Goal: Transaction & Acquisition: Purchase product/service

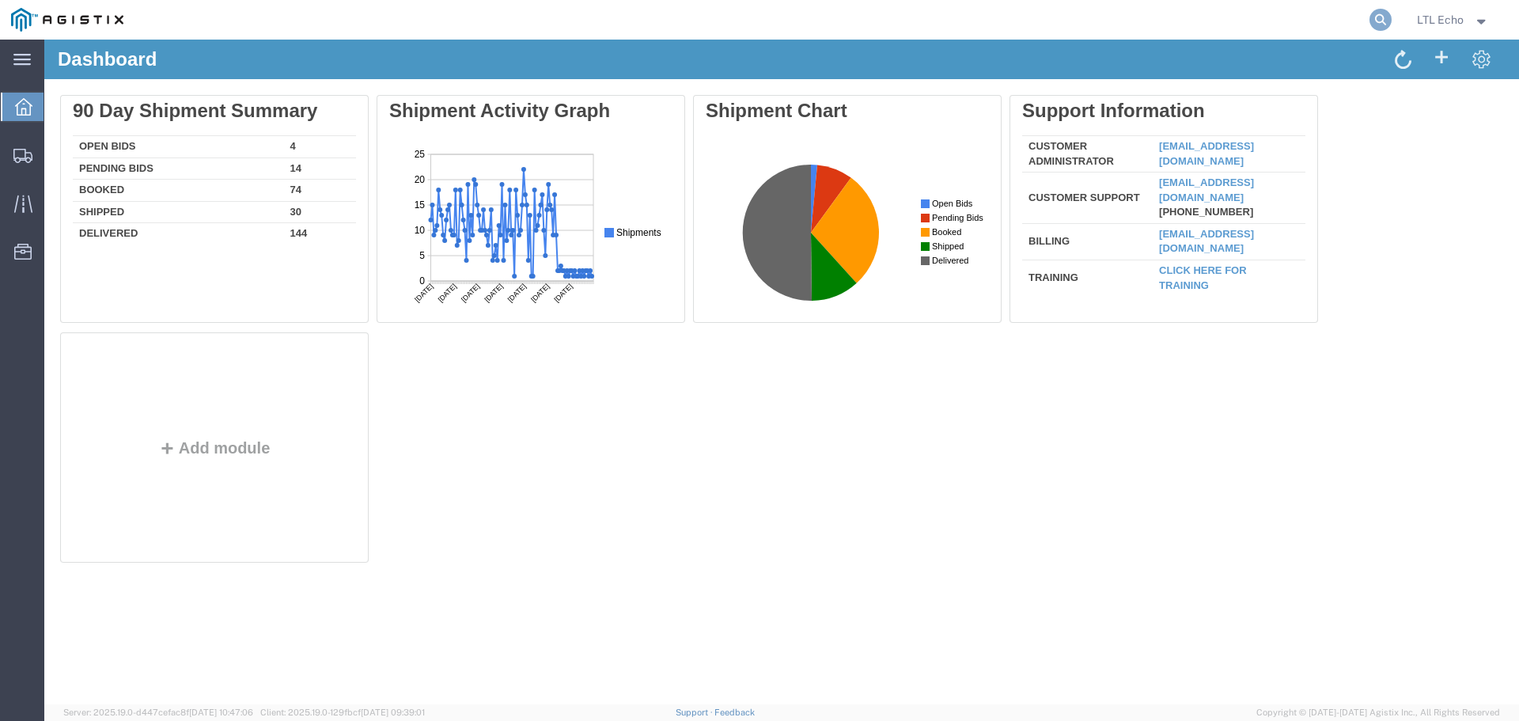
click at [1380, 17] on icon at bounding box center [1380, 20] width 22 height 22
click at [1086, 18] on input "search" at bounding box center [1128, 20] width 481 height 38
click at [1084, 18] on input "search" at bounding box center [1128, 20] width 481 height 38
paste input "56794838"
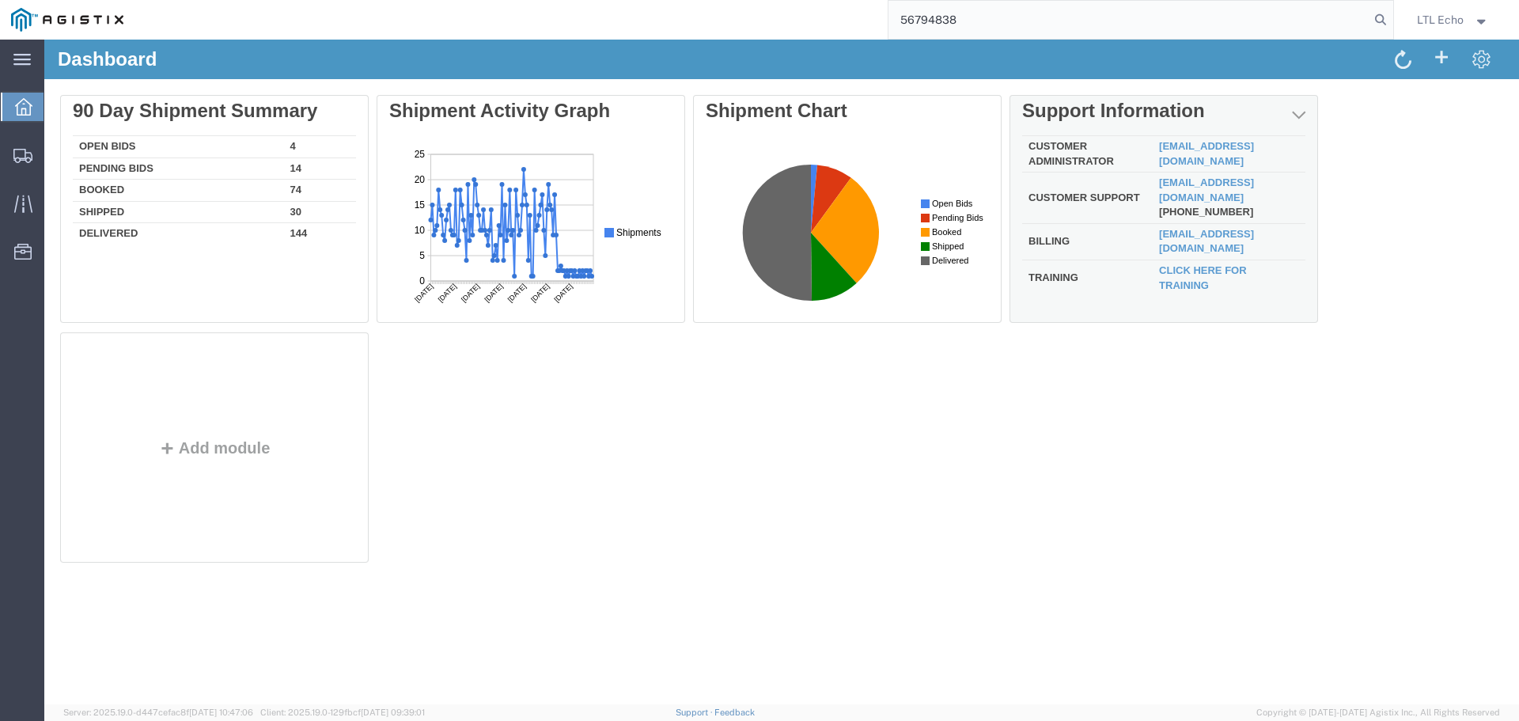
type input "56794838"
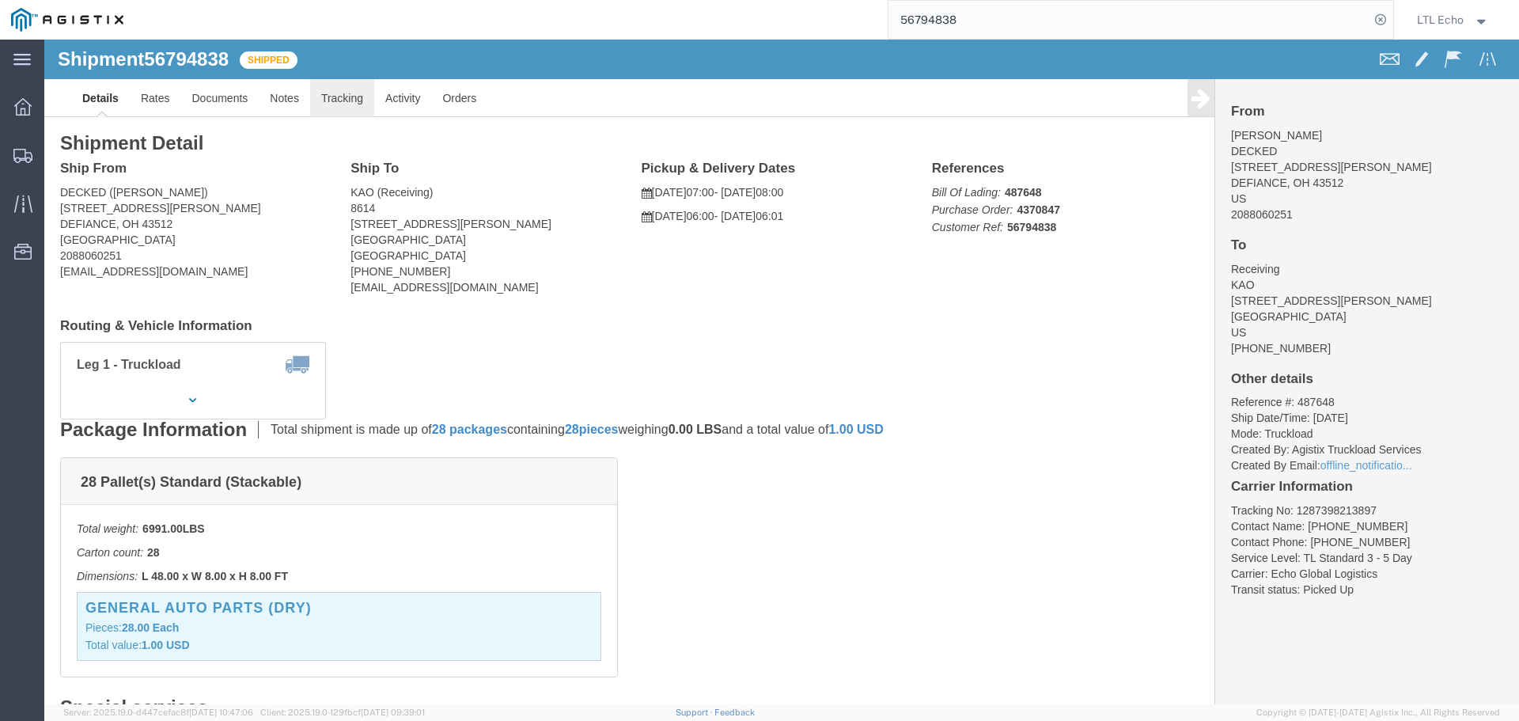
click link "Tracking"
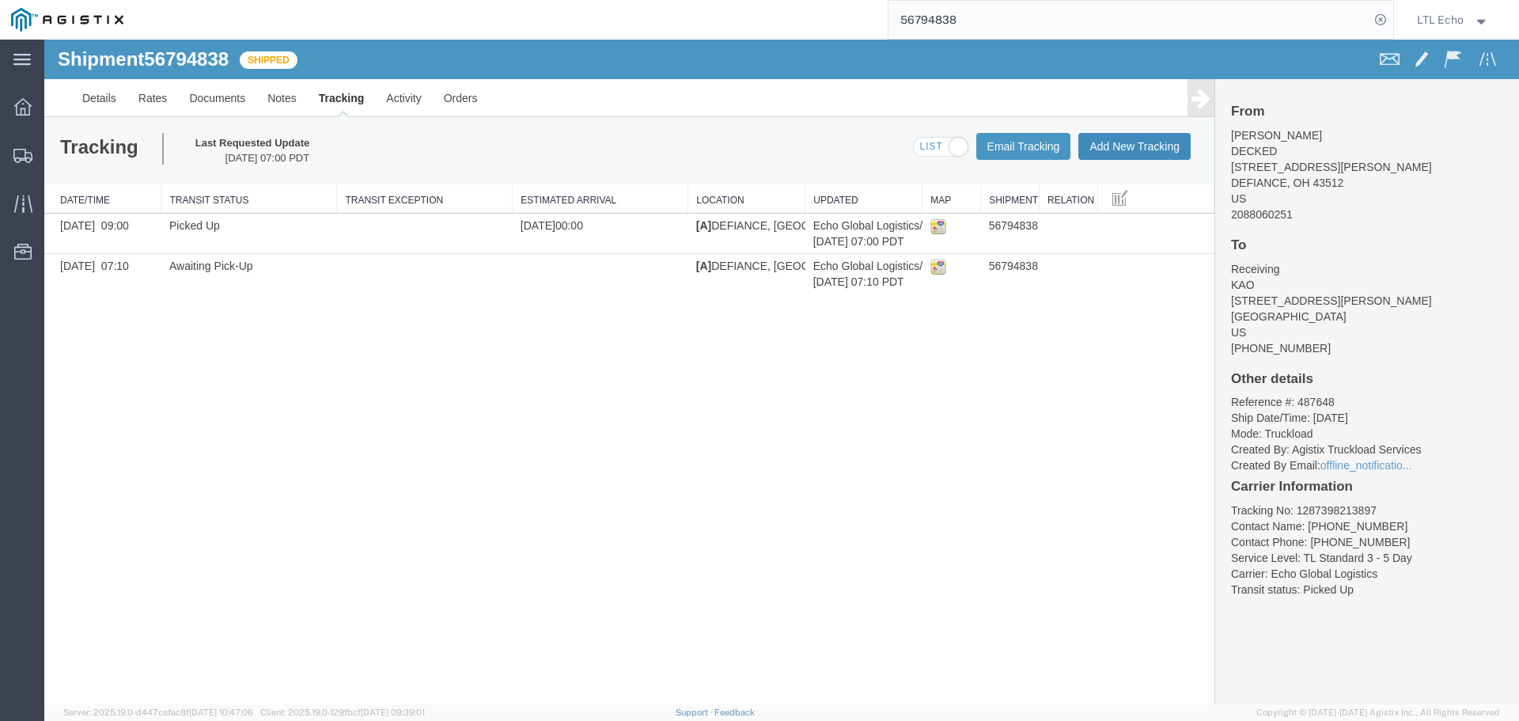
click at [1144, 140] on button "Add New Tracking" at bounding box center [1134, 146] width 112 height 27
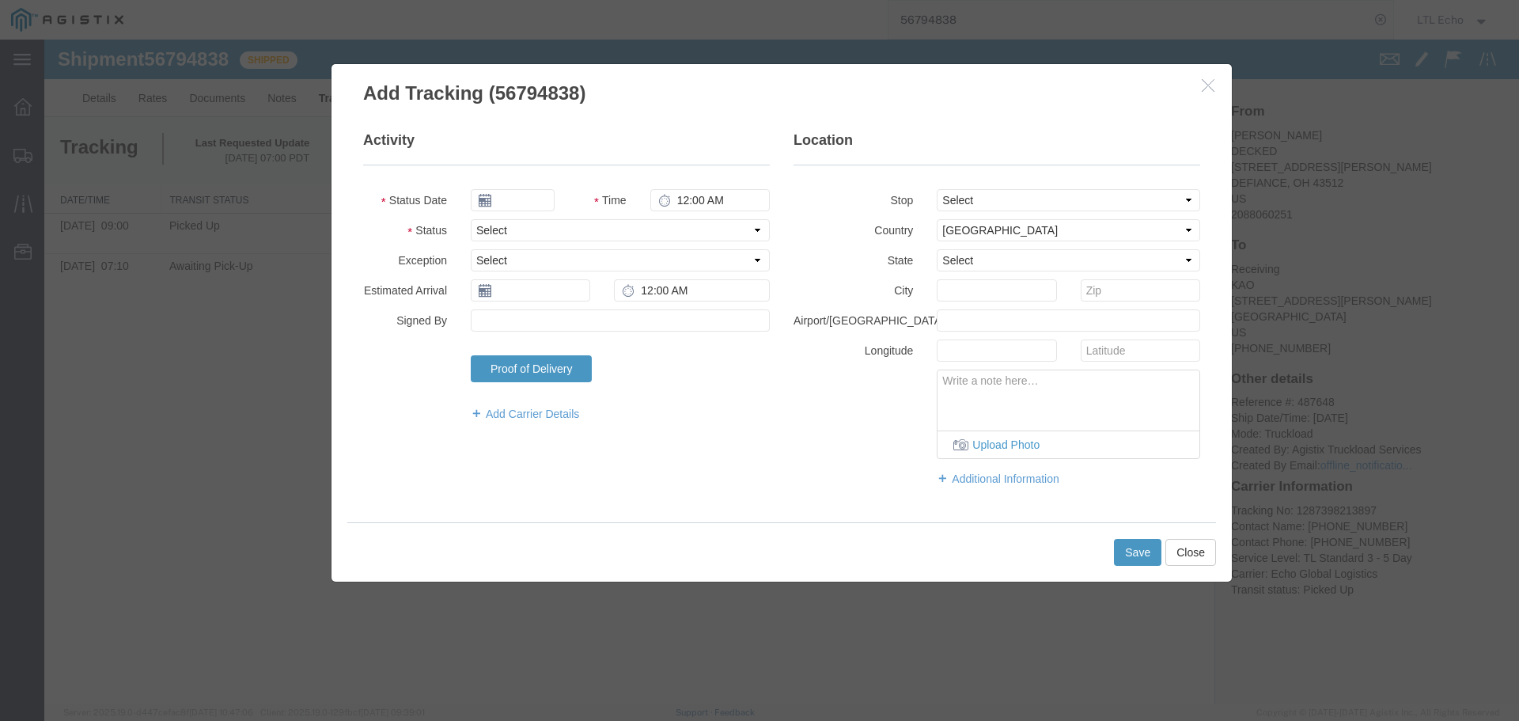
type input "[DATE]"
type input "9:00 AM"
click at [543, 230] on select "Select Arrival Notice Available Arrival Notice Imported Arrive at Delivery Loca…" at bounding box center [620, 230] width 299 height 22
select select "DELIVRED"
click at [543, 229] on select "Select Arrival Notice Available Arrival Notice Imported Arrive at Delivery Loca…" at bounding box center [620, 230] width 299 height 22
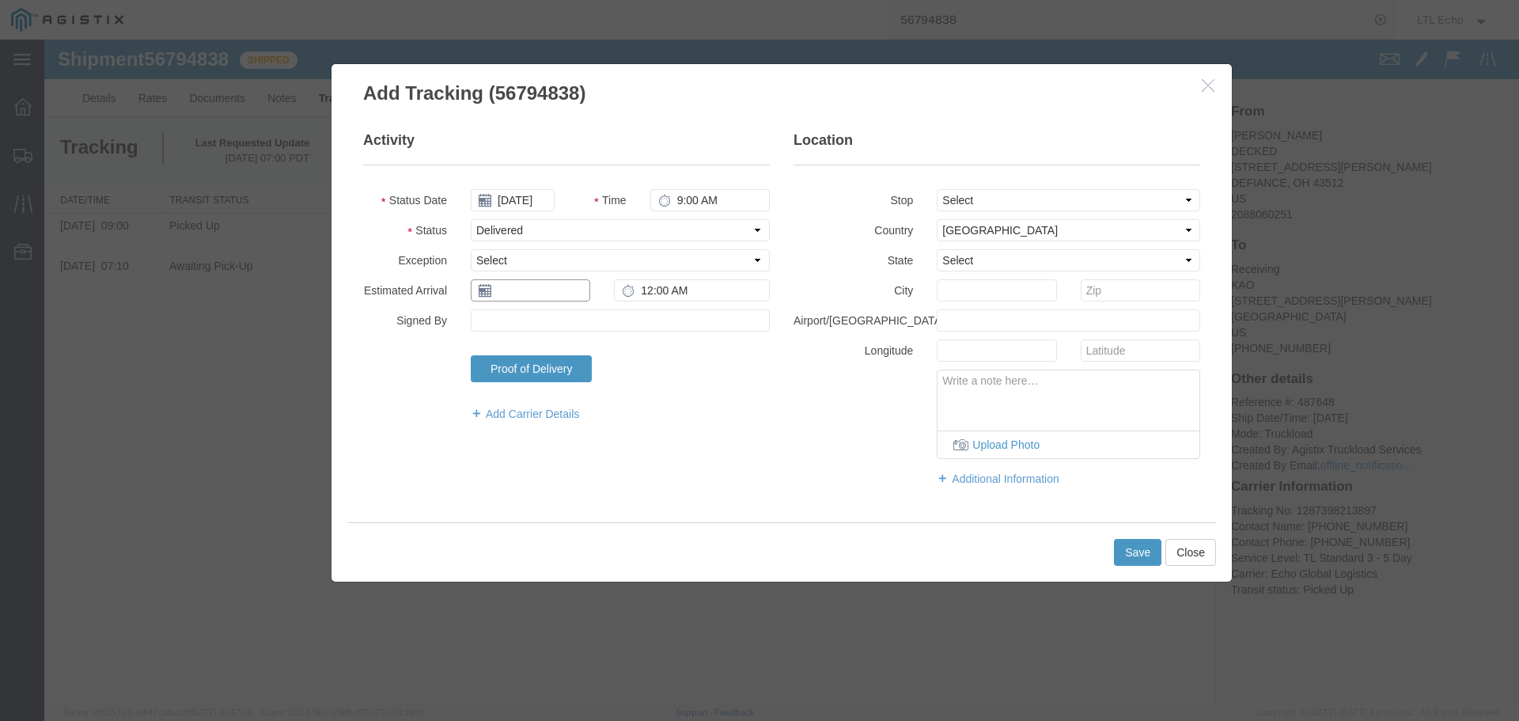
click at [513, 295] on input "text" at bounding box center [530, 290] width 119 height 22
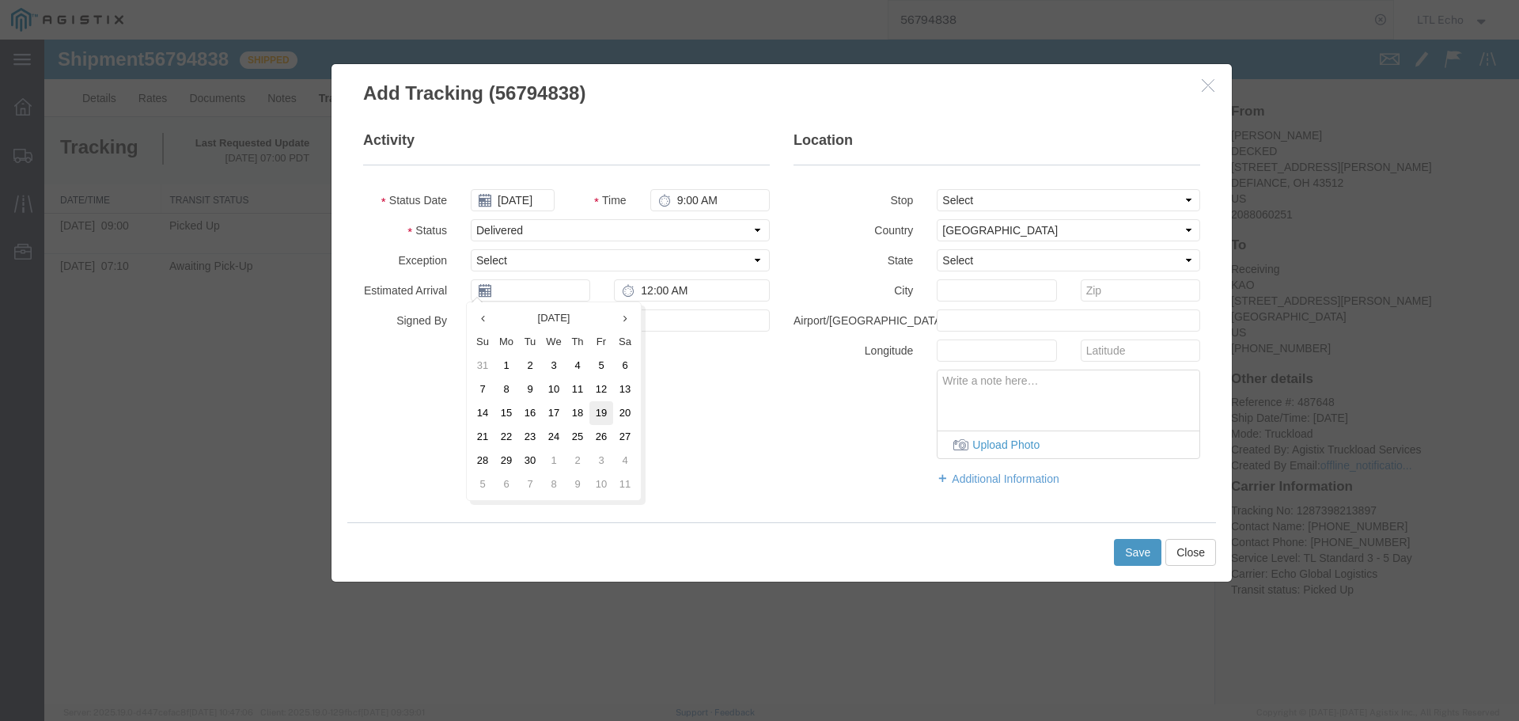
click at [602, 418] on td "19" at bounding box center [601, 413] width 24 height 24
type input "[DATE]"
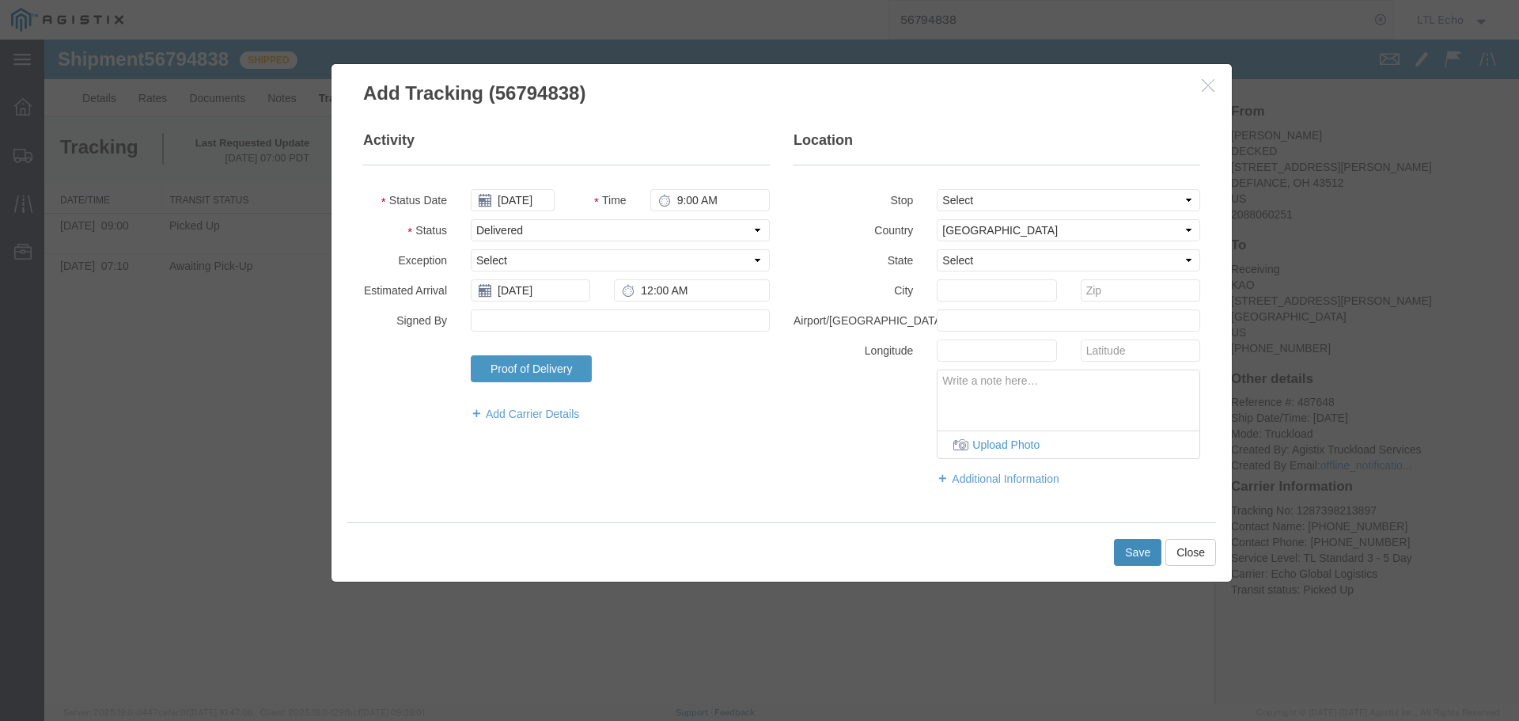
click at [1130, 549] on button "Save" at bounding box center [1137, 552] width 47 height 27
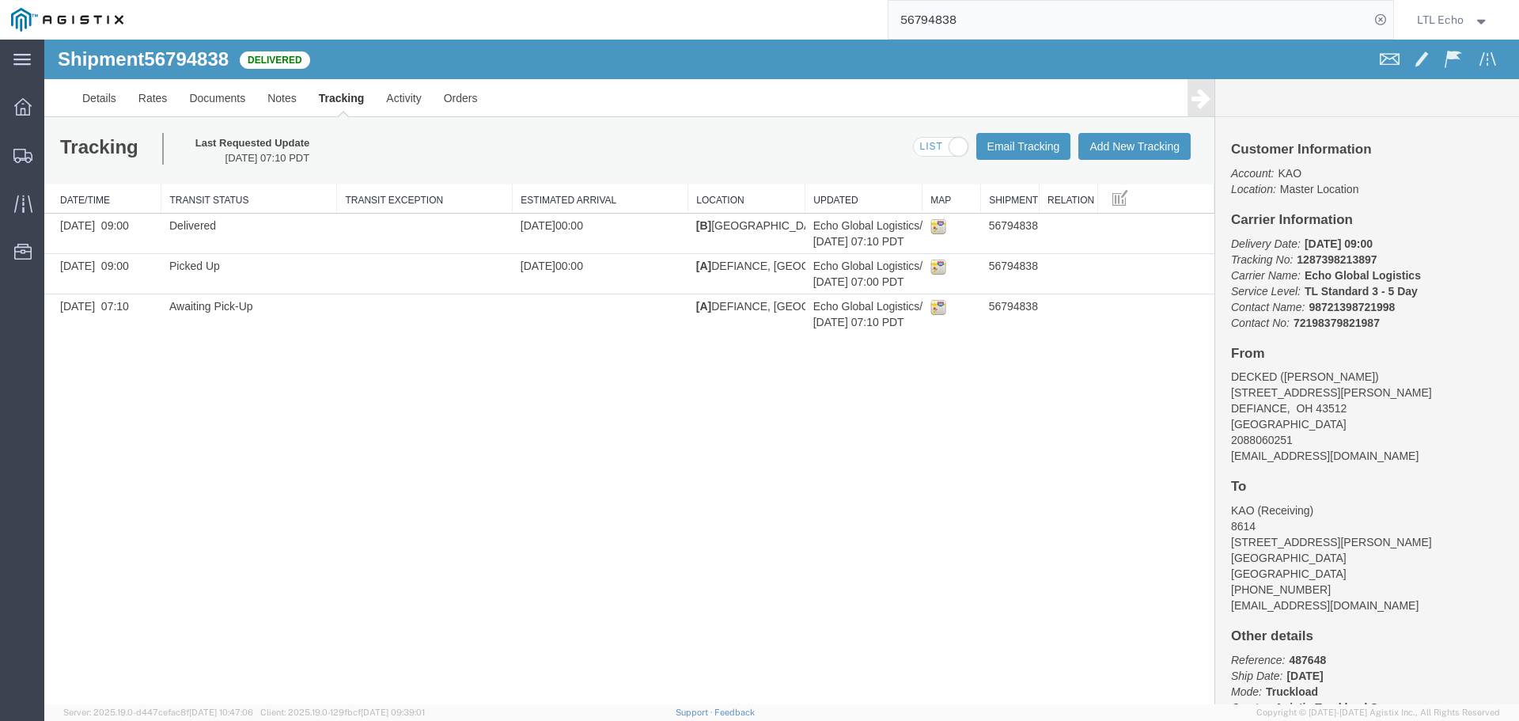
click at [919, 17] on input "56794838" at bounding box center [1128, 20] width 481 height 38
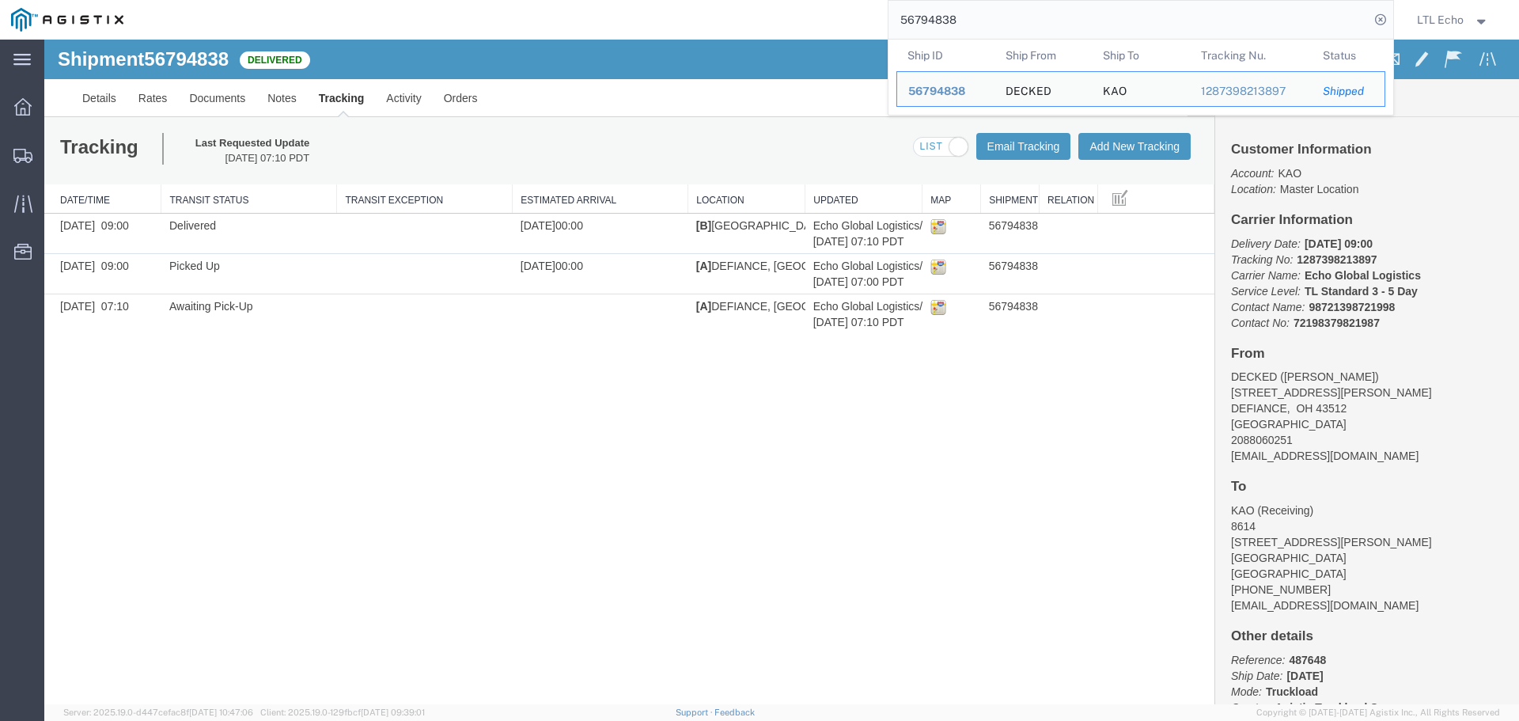
click at [919, 17] on input "56794838" at bounding box center [1128, 20] width 481 height 38
paste input "77292"
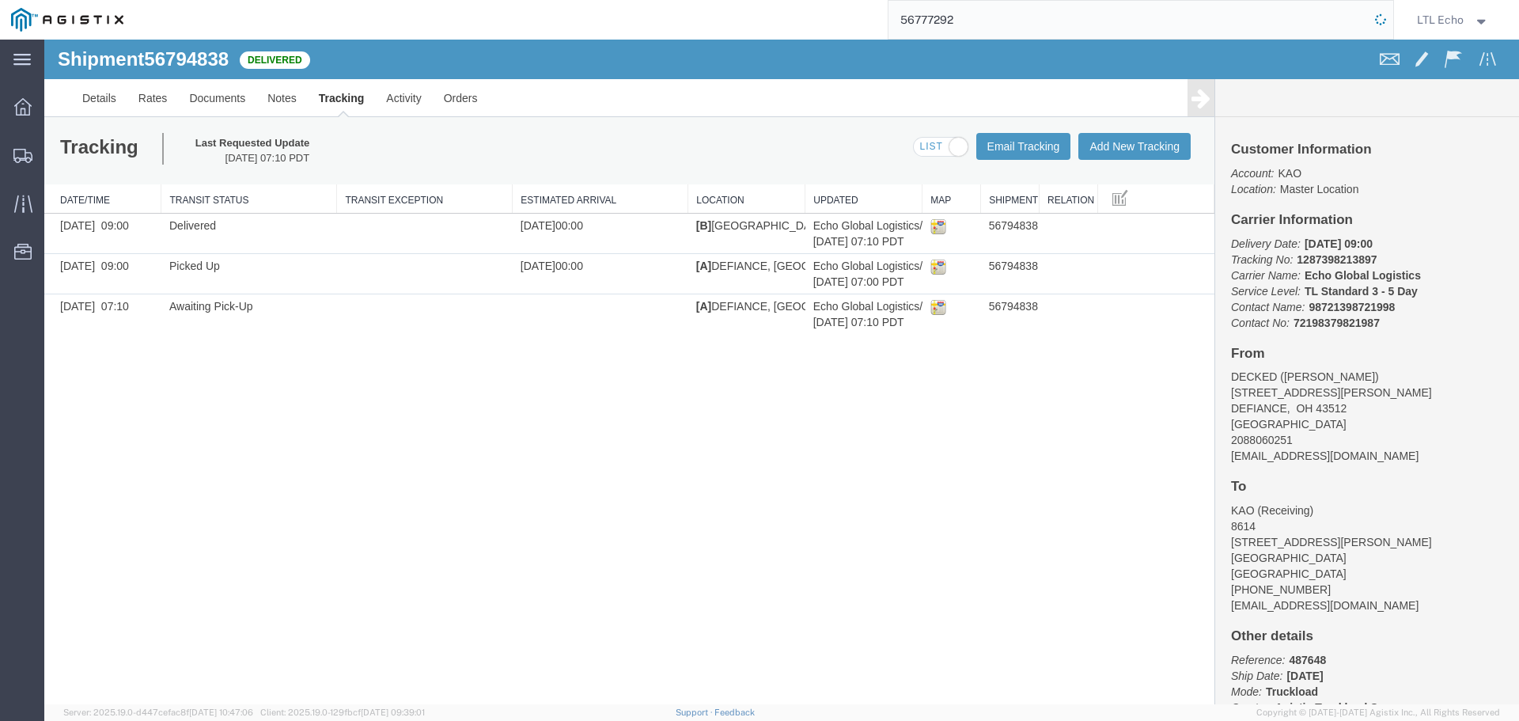
click at [1383, 16] on icon at bounding box center [1380, 20] width 28 height 28
click at [932, 20] on input "56777292" at bounding box center [1128, 20] width 481 height 38
paste input "330"
type input "56777330"
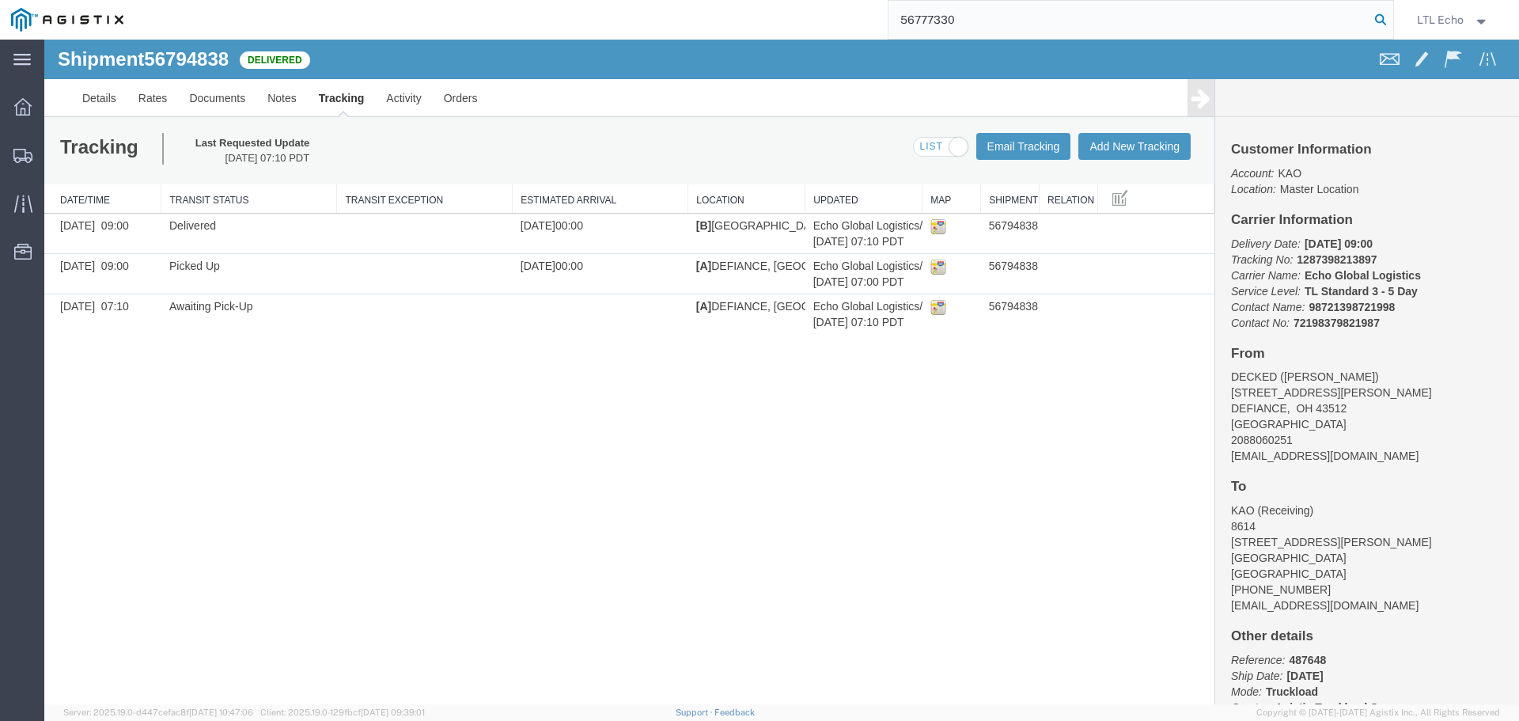
click at [1380, 17] on icon at bounding box center [1380, 20] width 22 height 22
click at [1380, 17] on icon at bounding box center [1380, 20] width 32 height 32
click at [1380, 17] on icon at bounding box center [1379, 19] width 31 height 31
click at [1226, 42] on div "Shipment 56794838 3 of 3 Delivered Details Rates Documents Notes Tracking Activ…" at bounding box center [781, 79] width 1474 height 78
click at [1164, 28] on input "56777330" at bounding box center [1128, 20] width 481 height 38
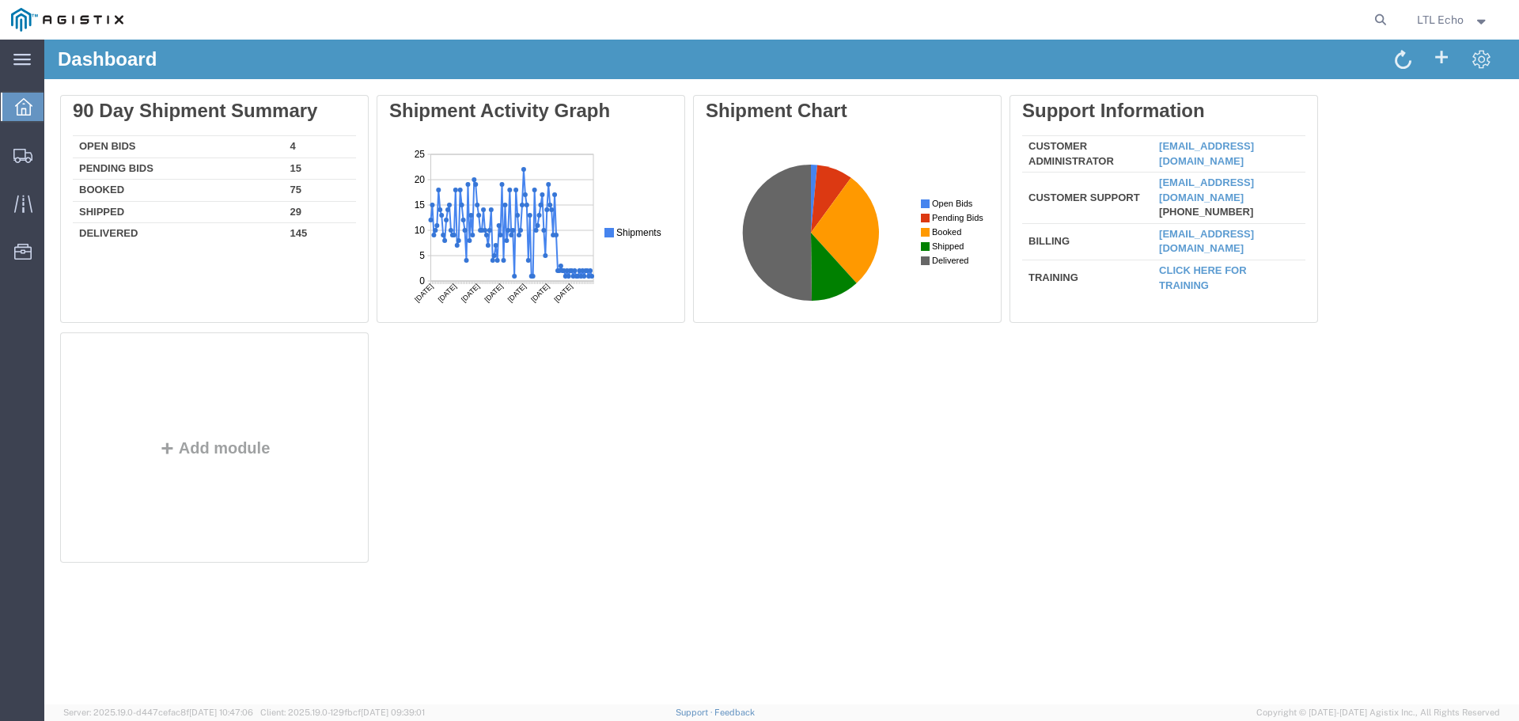
click at [1266, 16] on agx-global-search at bounding box center [1141, 20] width 506 height 40
click at [1380, 23] on icon at bounding box center [1380, 20] width 22 height 22
click at [1171, 21] on input "search" at bounding box center [1128, 20] width 481 height 38
paste input "56777330"
type input "56777330"
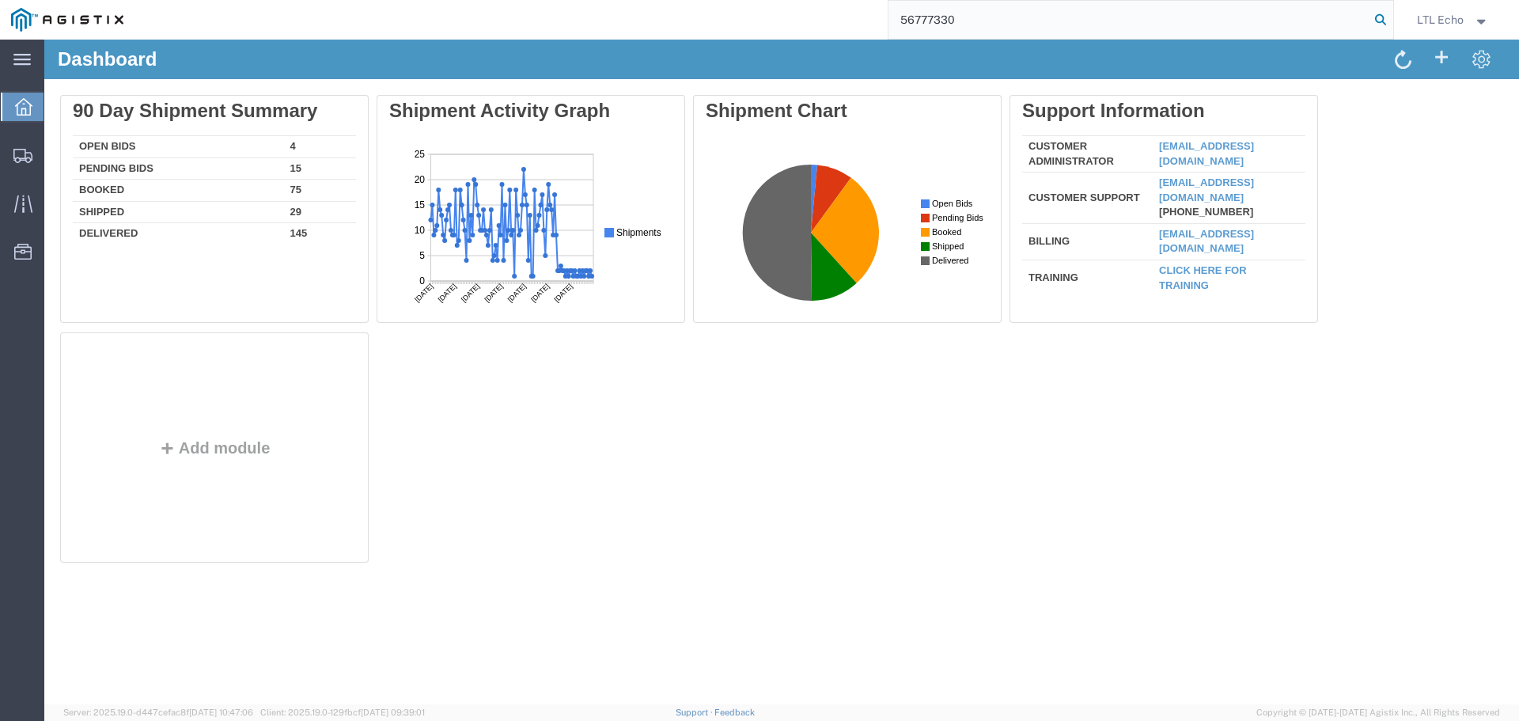
click at [1386, 17] on icon at bounding box center [1380, 20] width 22 height 22
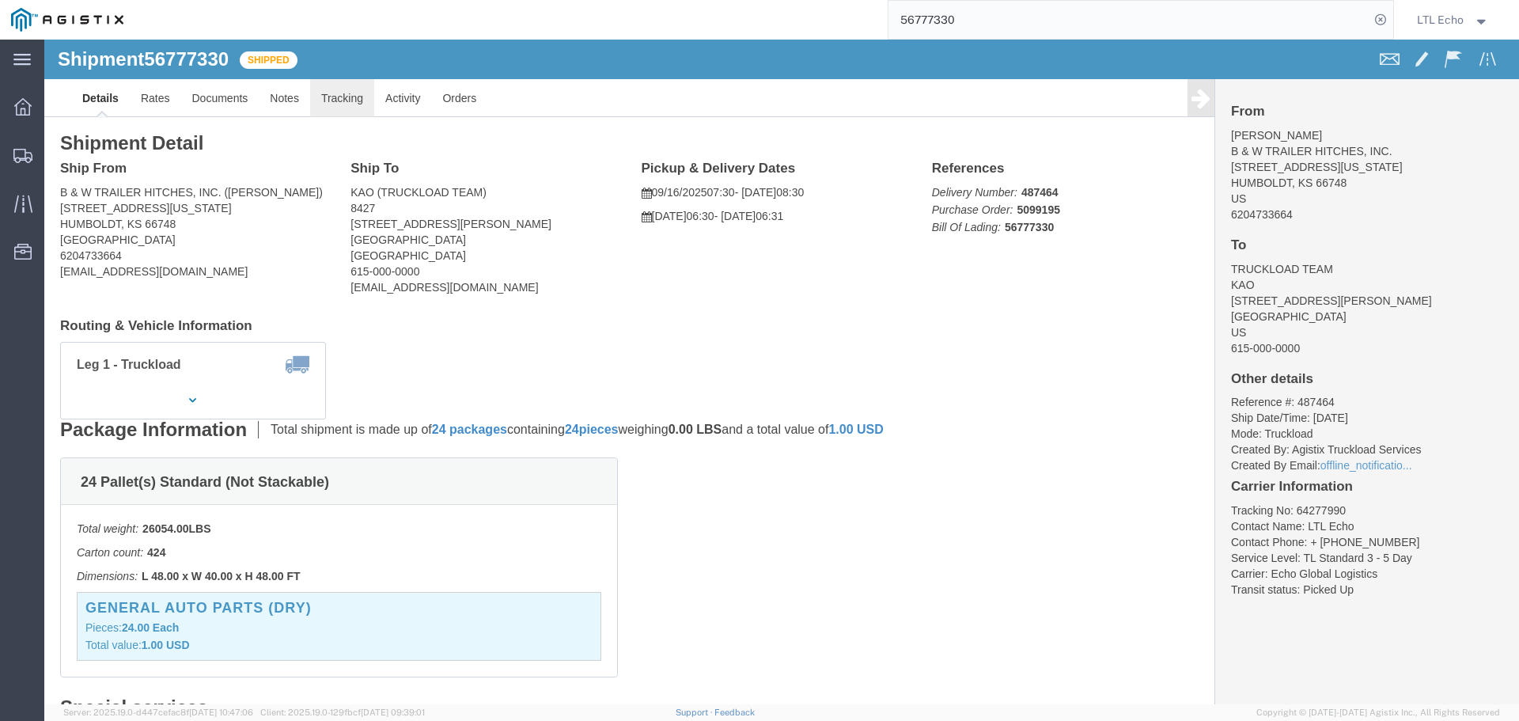
click link "Tracking"
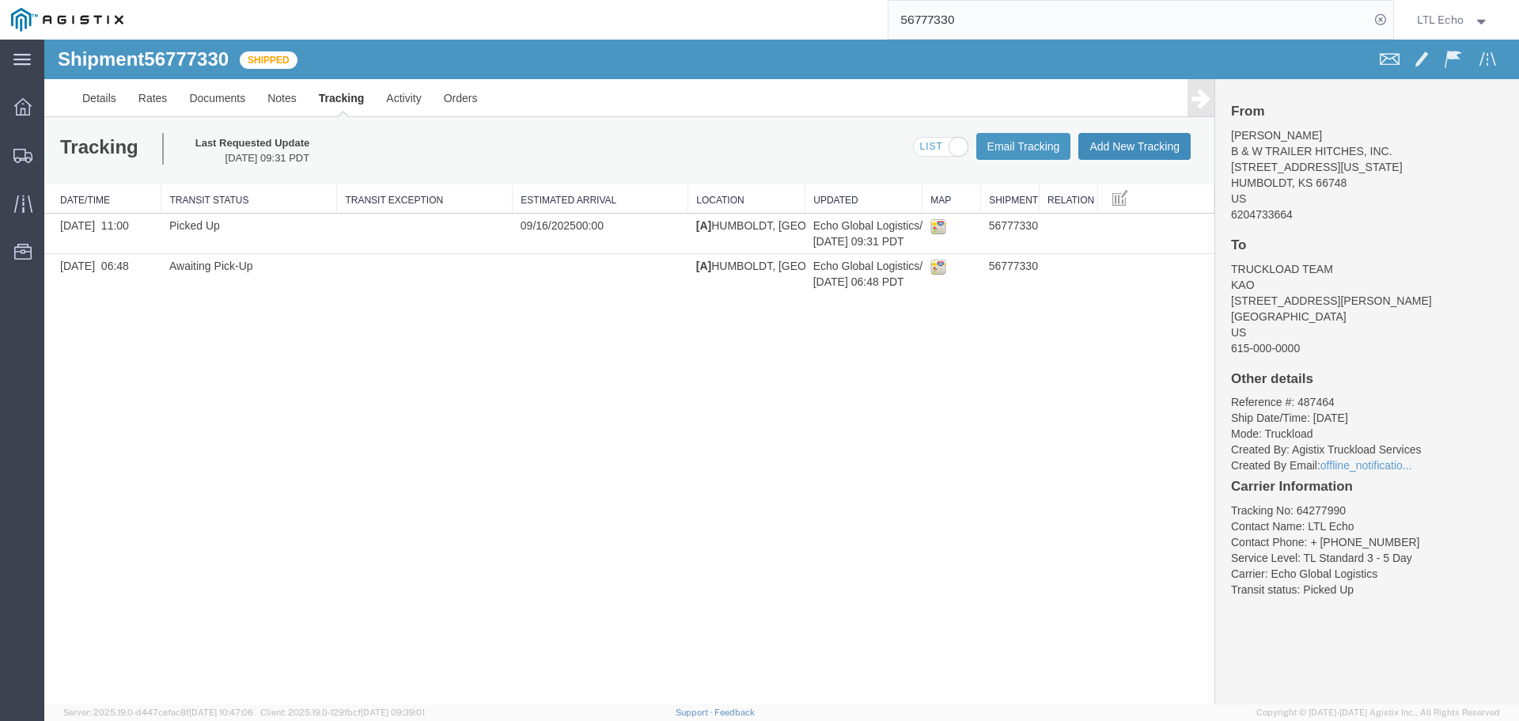
click at [1118, 150] on button "Add New Tracking" at bounding box center [1134, 146] width 112 height 27
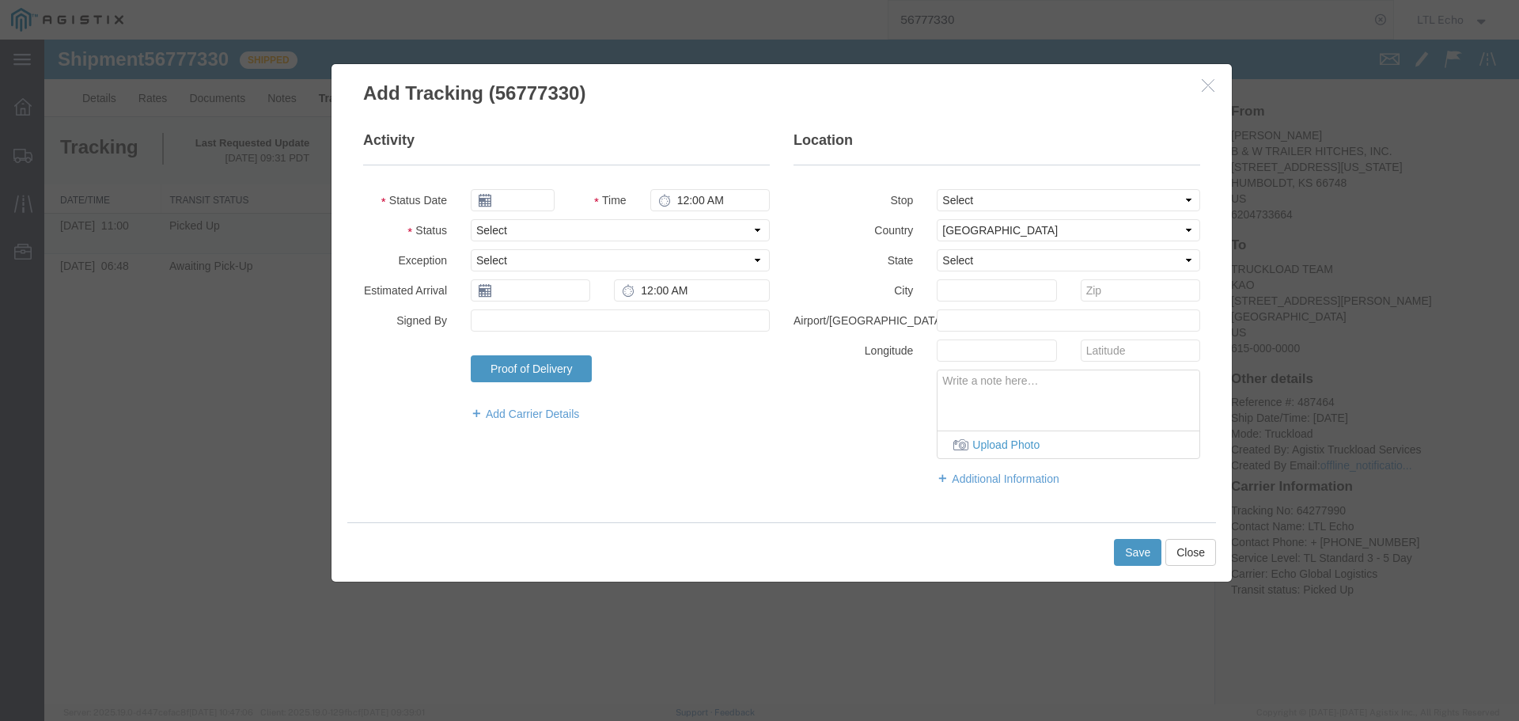
type input "[DATE]"
type input "9:00 AM"
click at [536, 228] on select "Select Arrival Notice Available Arrival Notice Imported Arrive at Delivery Loca…" at bounding box center [620, 230] width 299 height 22
select select "DELIVRED"
drag, startPoint x: 536, startPoint y: 228, endPoint x: 531, endPoint y: 246, distance: 18.8
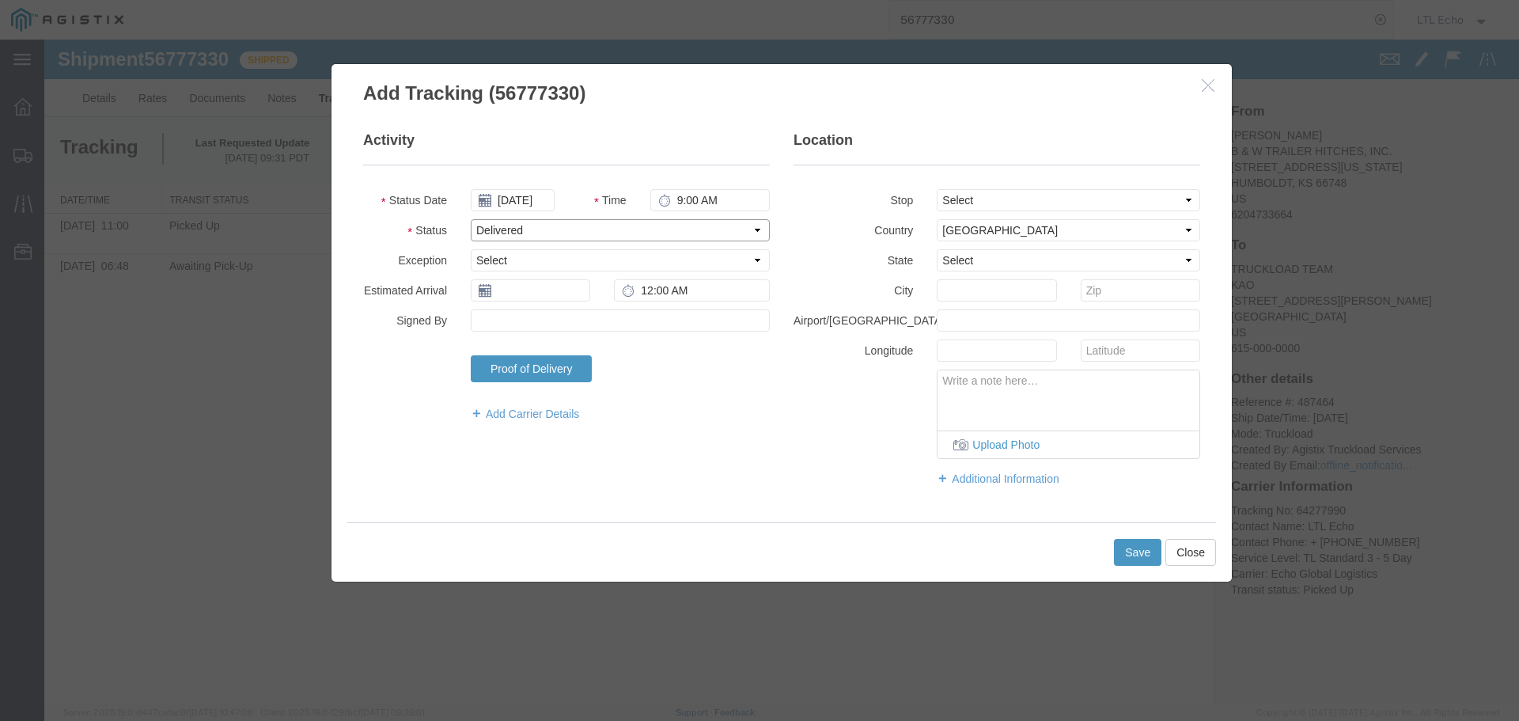
click at [531, 246] on fieldset "Activity Status Date 09/19/2025 Time 9:00 AM Status Select Arrival Notice Avail…" at bounding box center [566, 284] width 407 height 307
click at [513, 291] on input "text" at bounding box center [530, 290] width 119 height 22
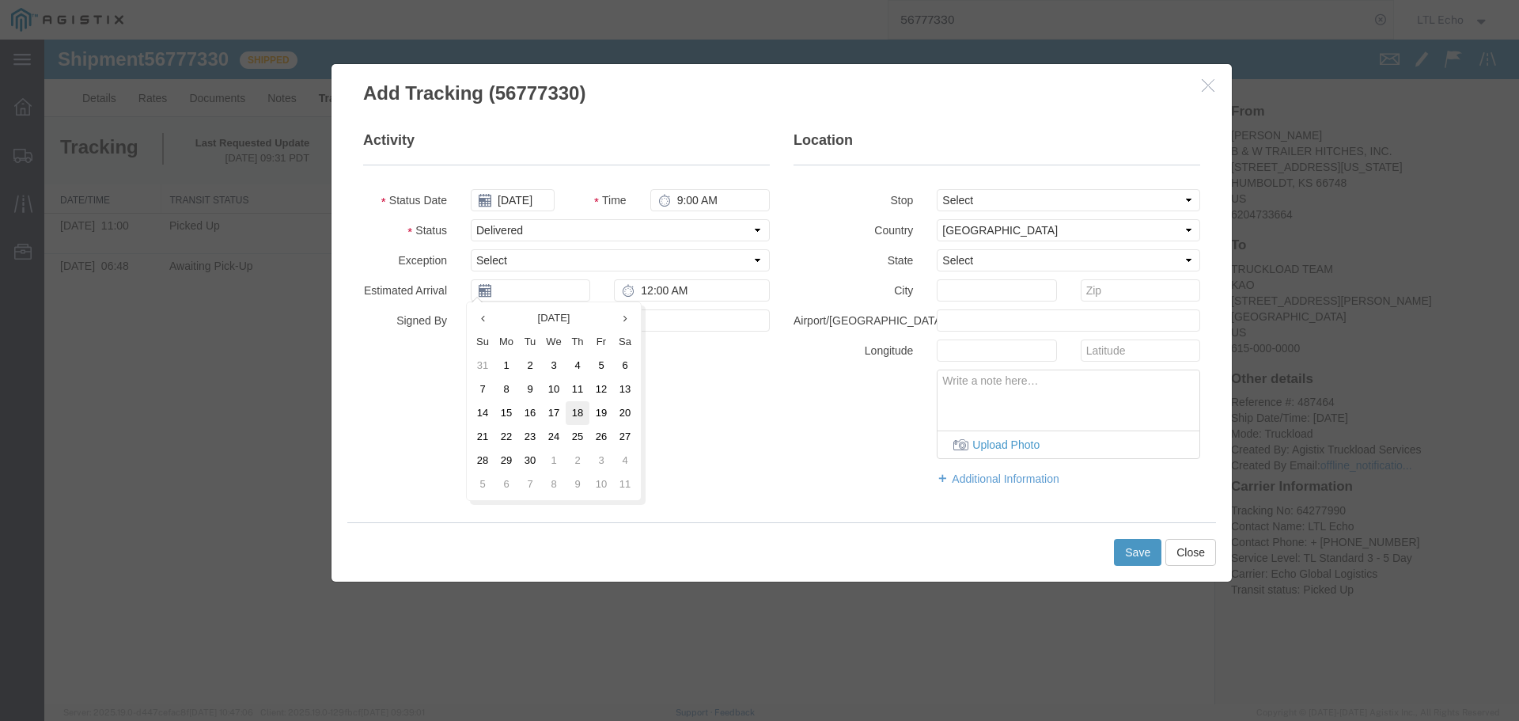
drag, startPoint x: 585, startPoint y: 409, endPoint x: 619, endPoint y: 441, distance: 46.5
click at [585, 408] on td "18" at bounding box center [578, 413] width 24 height 24
type input "09/18/2025"
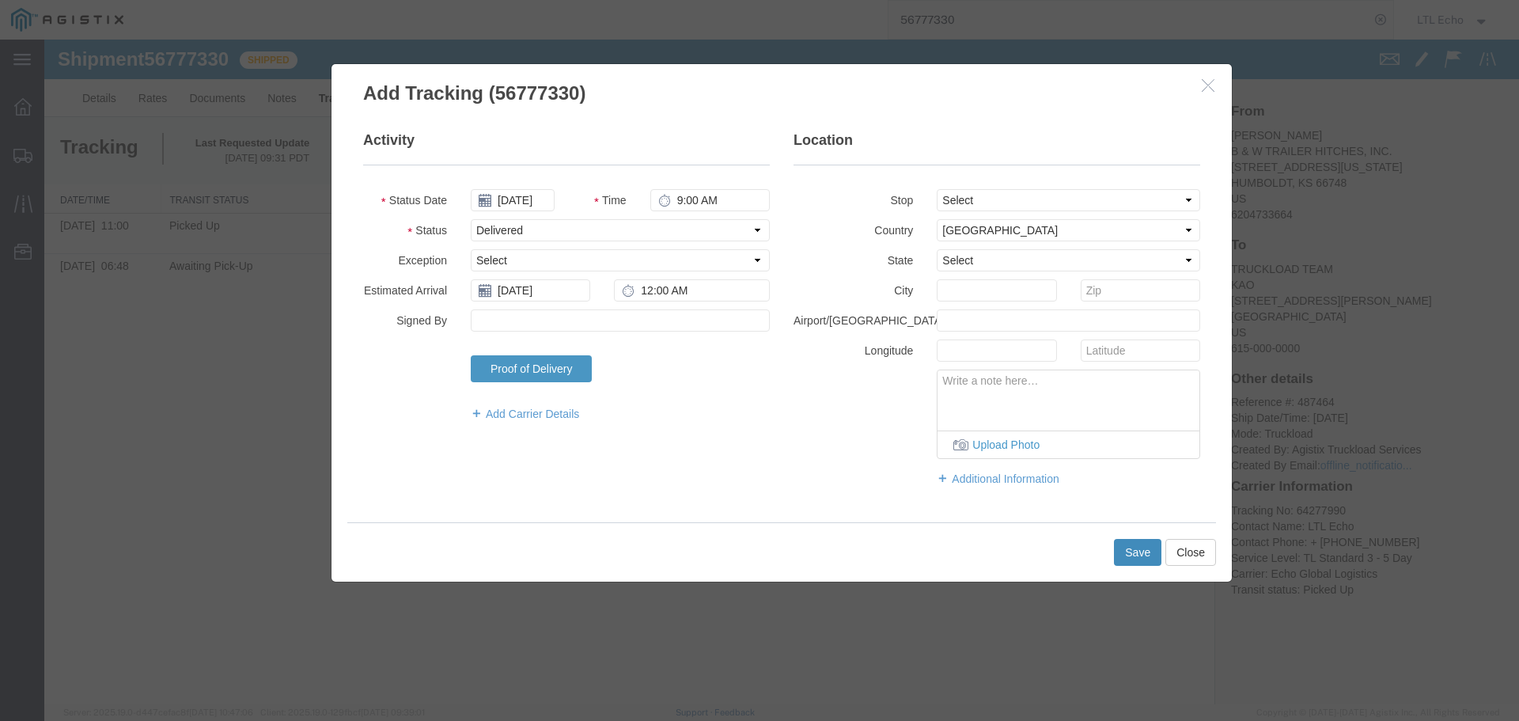
click at [1139, 551] on button "Save" at bounding box center [1137, 552] width 47 height 27
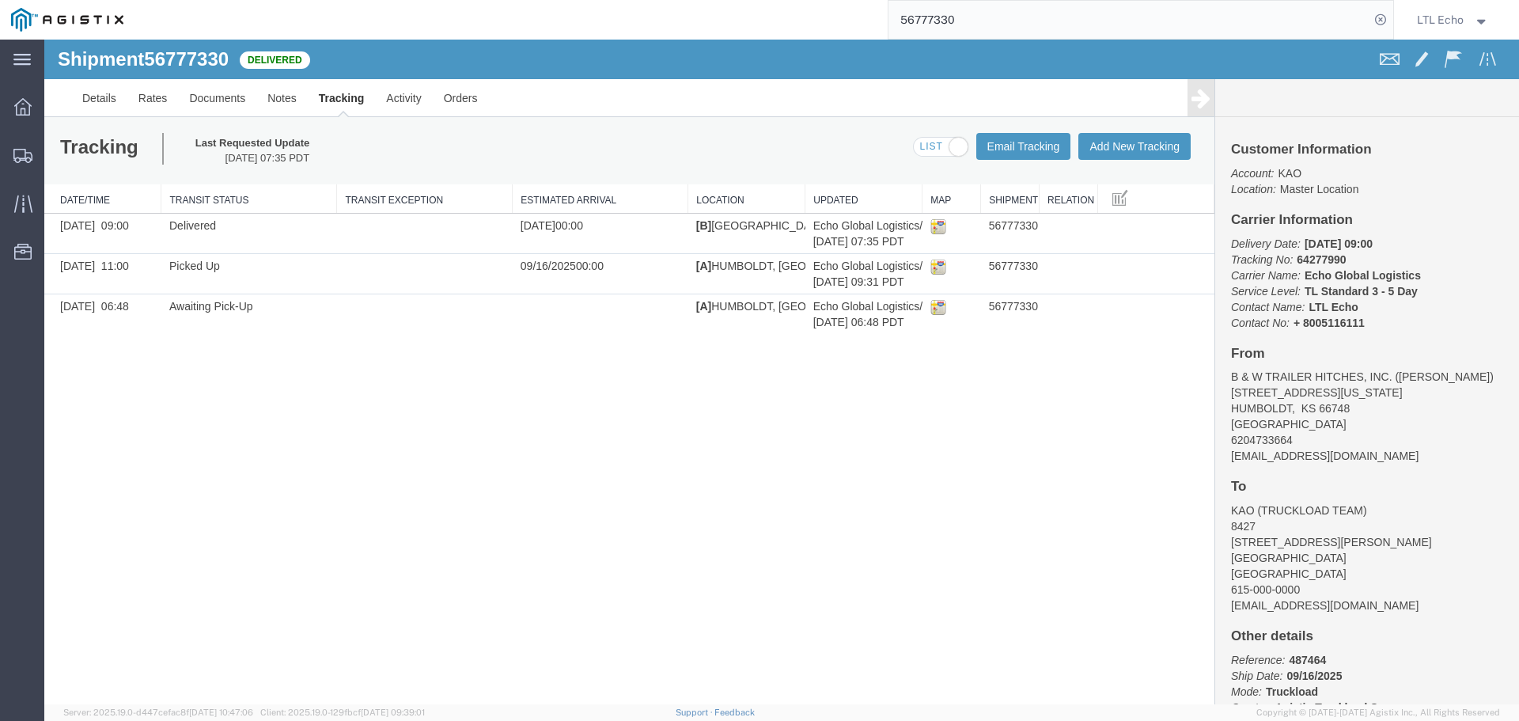
click at [942, 17] on input "56777330" at bounding box center [1128, 20] width 481 height 38
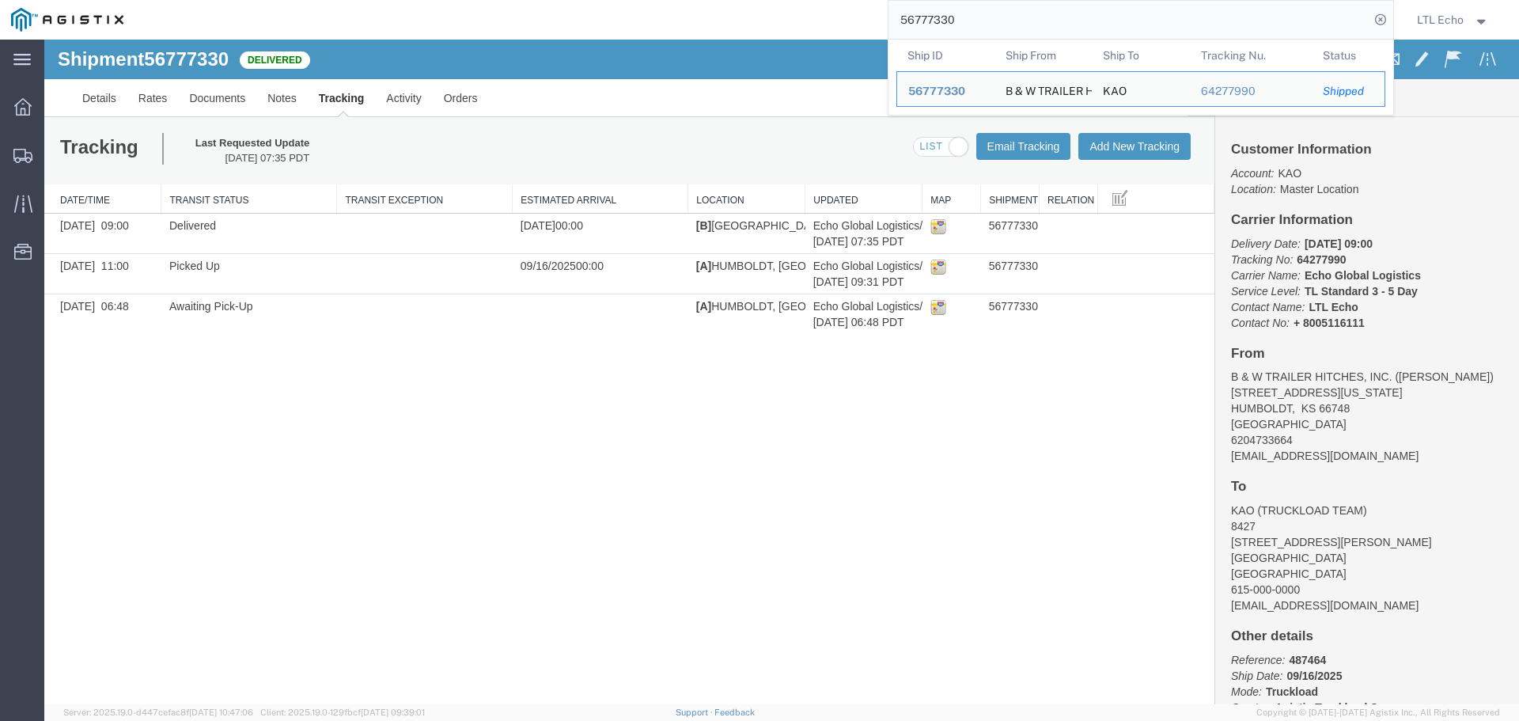
click at [941, 17] on input "56777330" at bounding box center [1128, 20] width 481 height 38
paste input "849101"
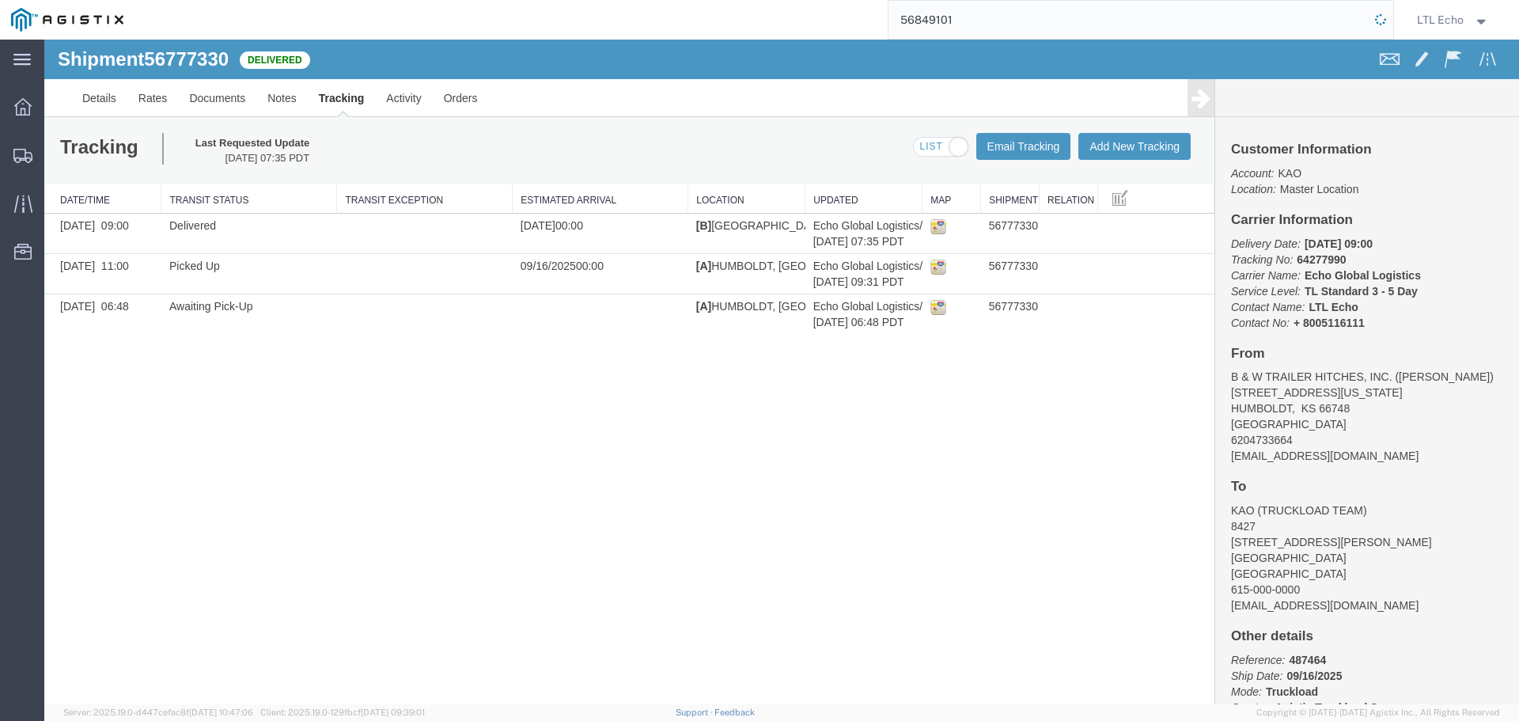
click at [1383, 19] on icon at bounding box center [1380, 19] width 25 height 25
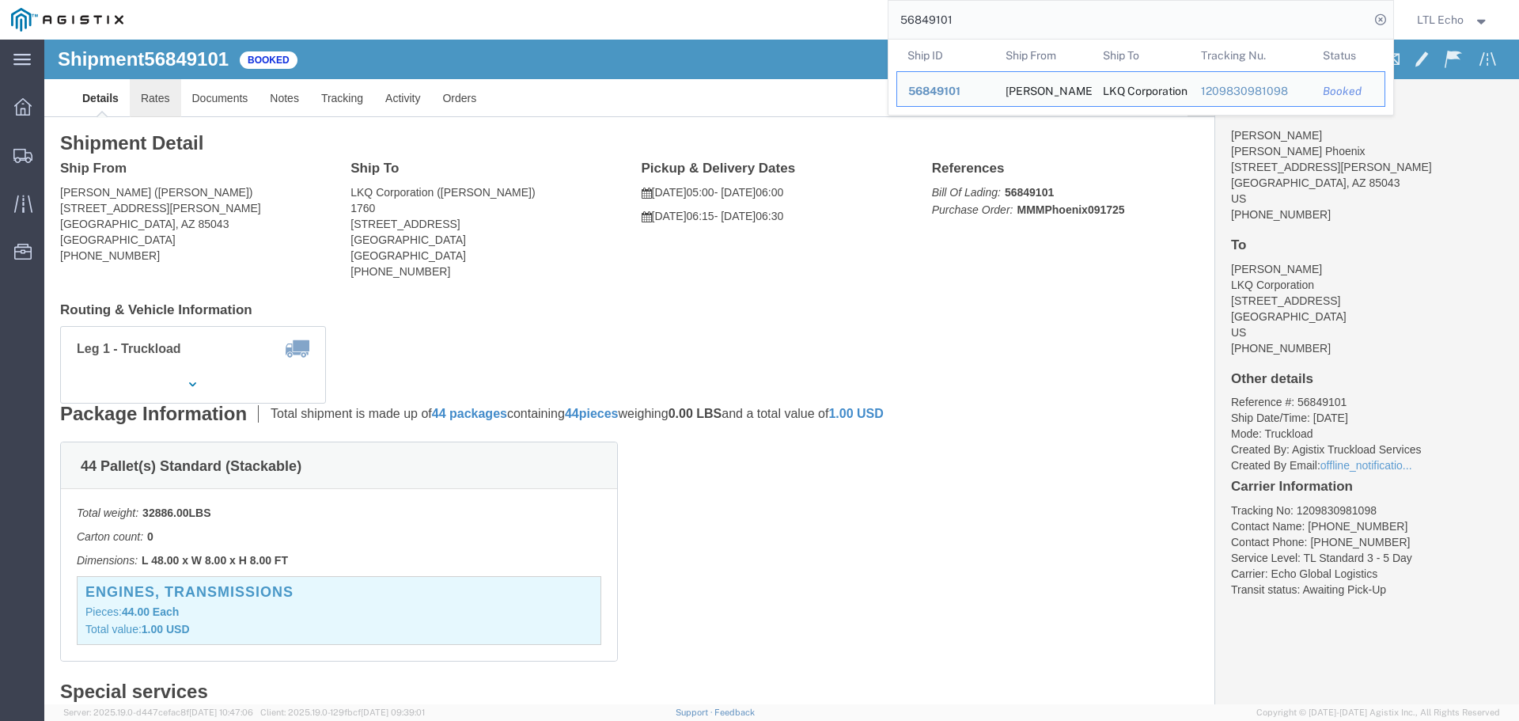
click link "Rates"
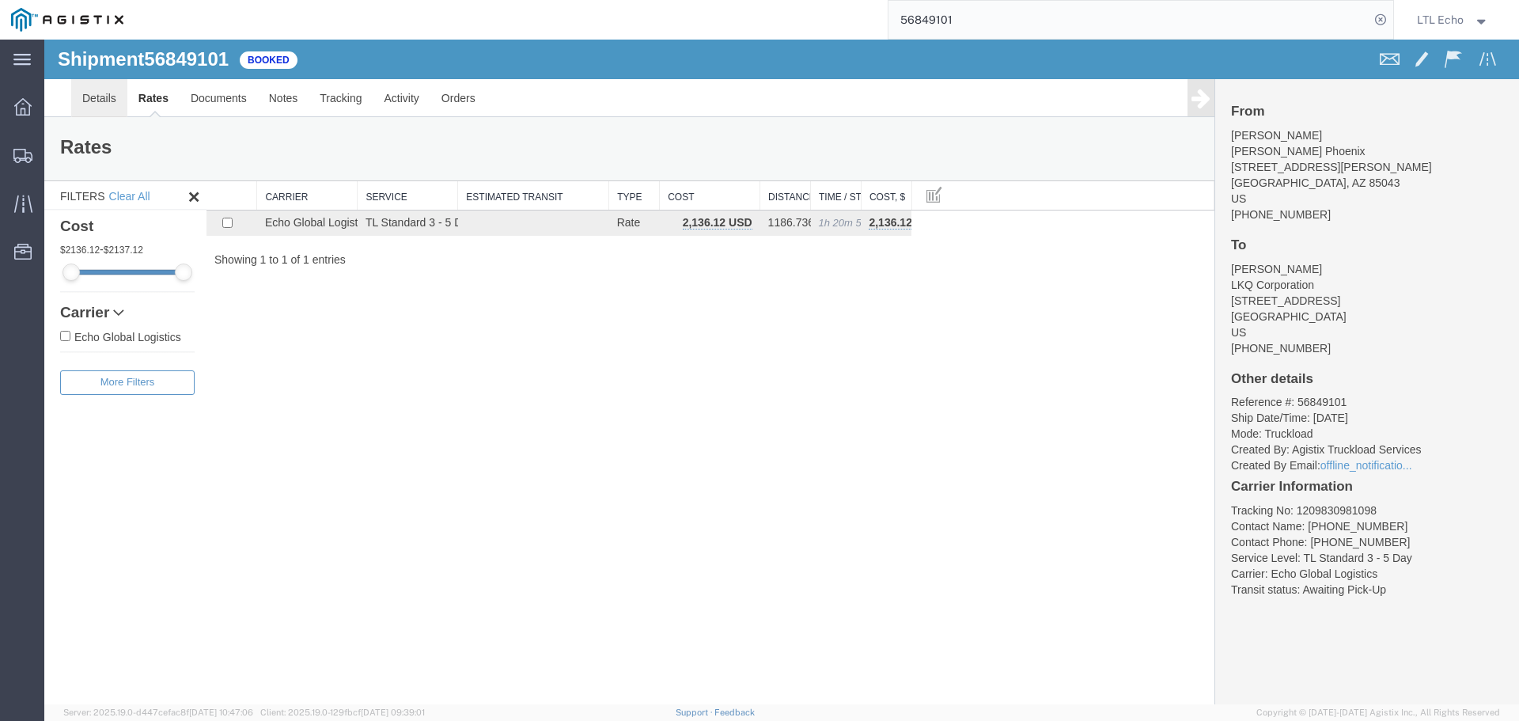
click at [112, 97] on link "Details" at bounding box center [99, 98] width 56 height 38
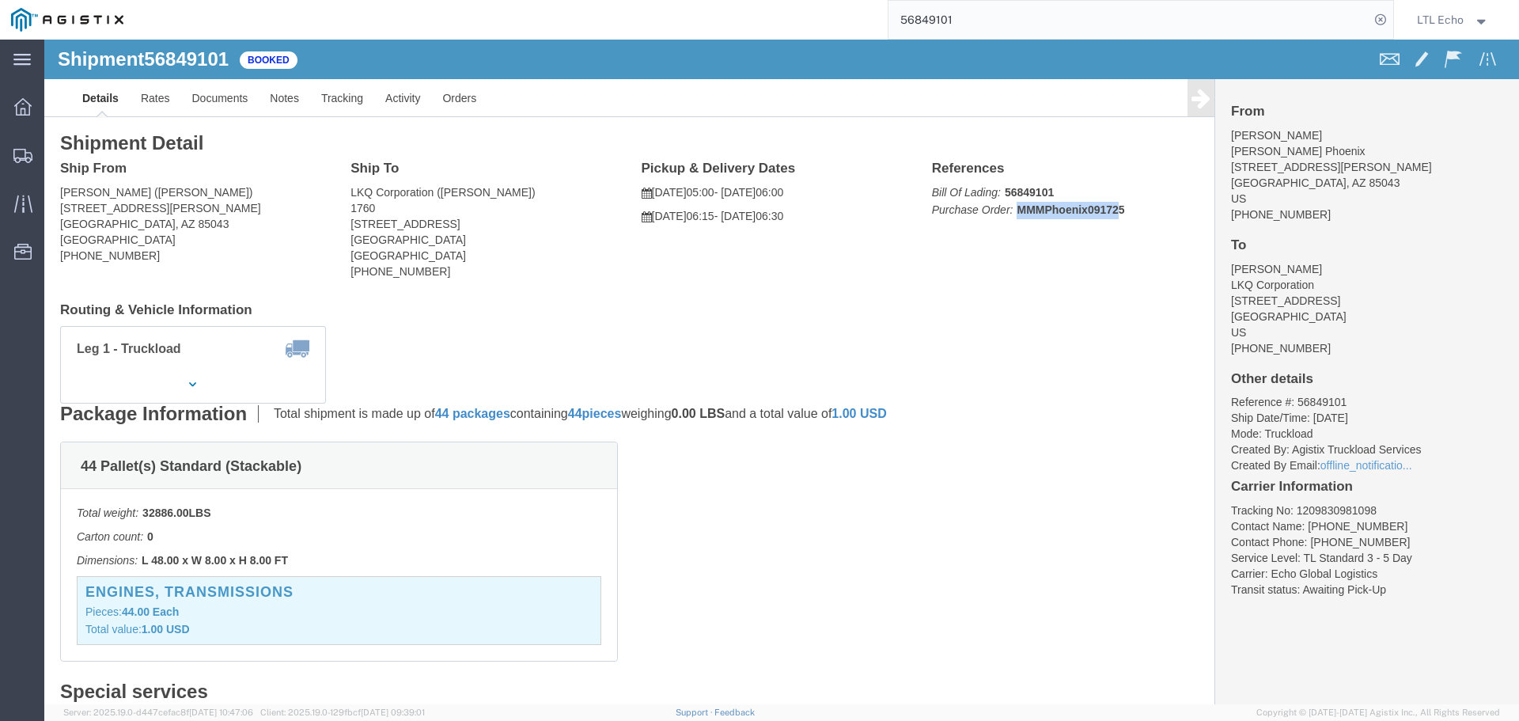
drag, startPoint x: 1079, startPoint y: 165, endPoint x: 1065, endPoint y: 180, distance: 21.3
click div "References Bill Of Lading: 56849101 Purchase Order: MMMPhoenix091725 Edit Refer…"
drag, startPoint x: 1047, startPoint y: 169, endPoint x: 986, endPoint y: 172, distance: 61.7
click b "MMMPhoenix091725"
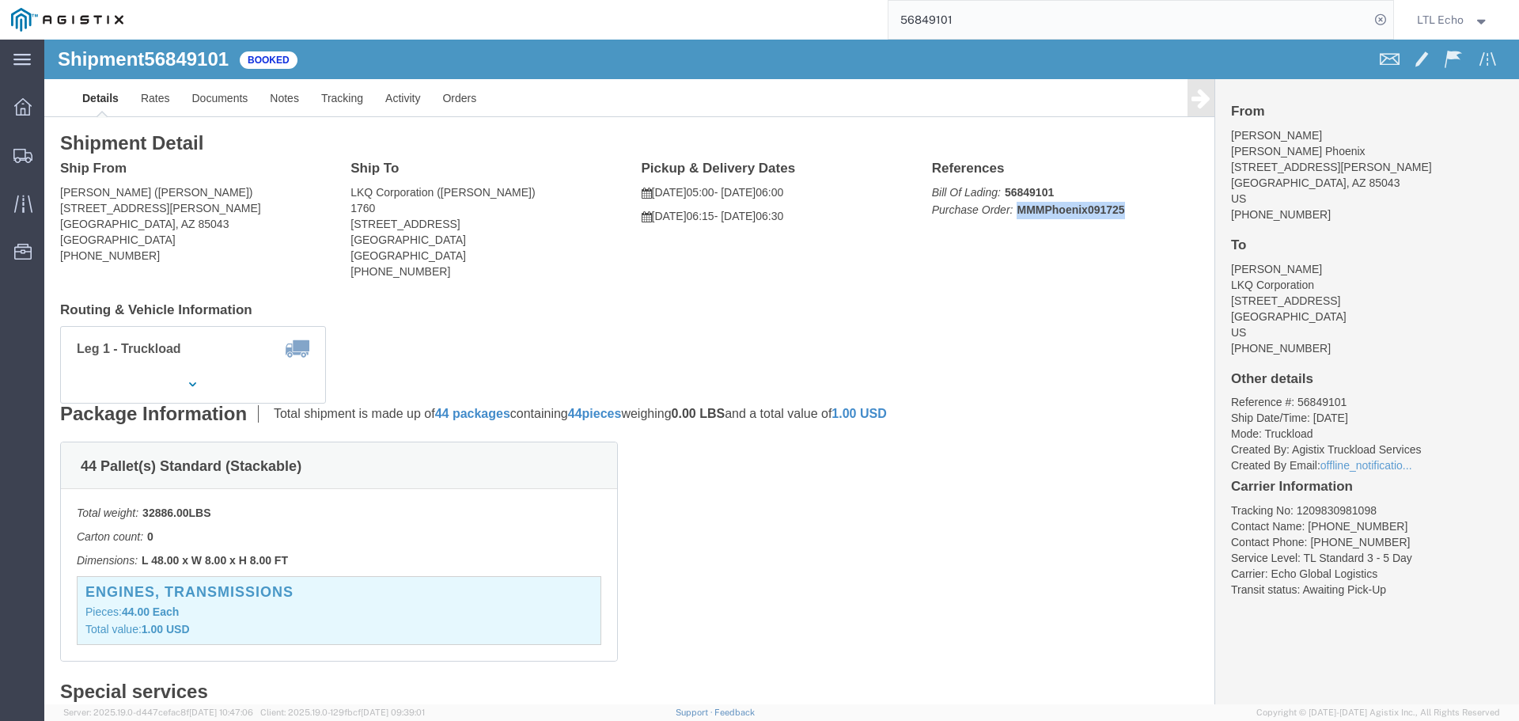
click b "MMMPhoenix091725"
copy b "MMMPhoenix091725"
click at [929, 15] on input "56849101" at bounding box center [1128, 20] width 481 height 38
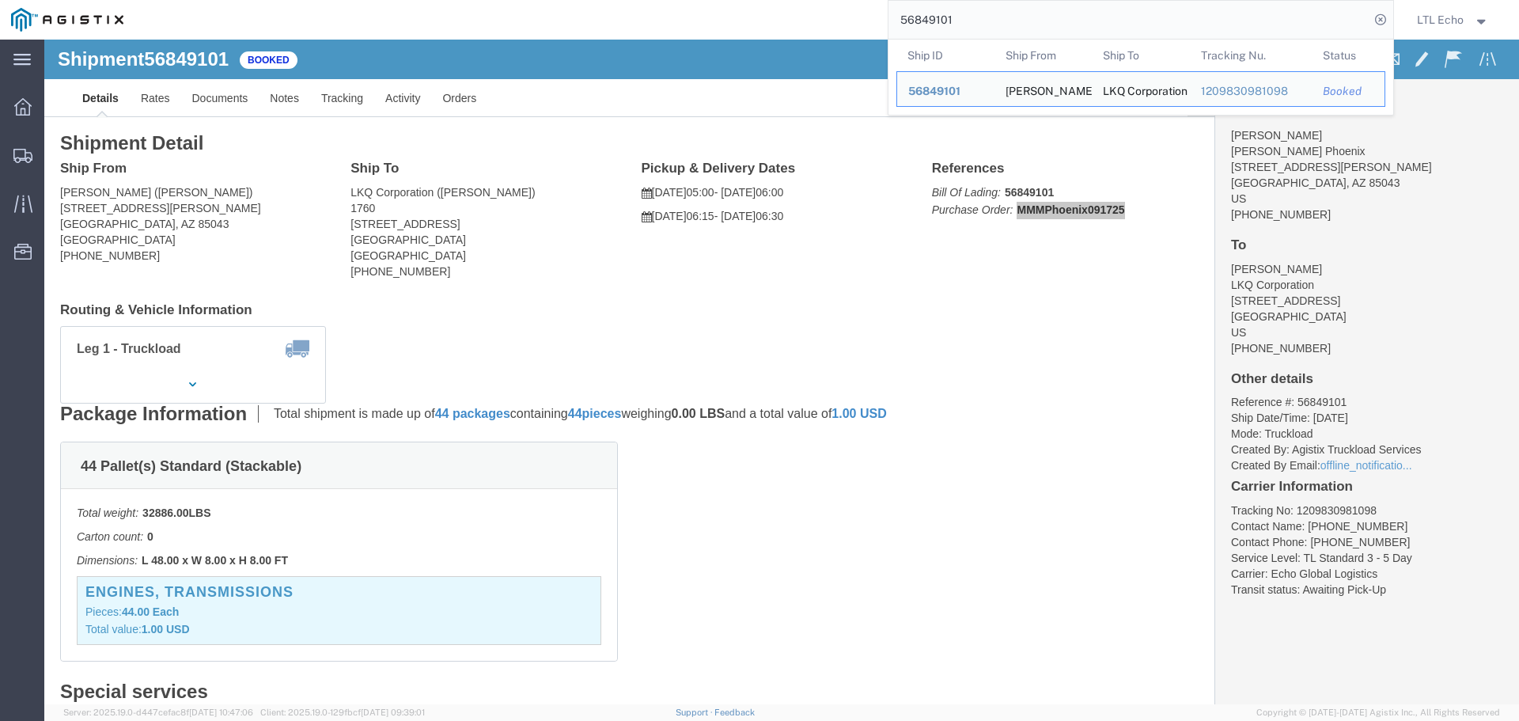
click at [929, 15] on input "56849101" at bounding box center [1128, 20] width 481 height 38
paste input "776612"
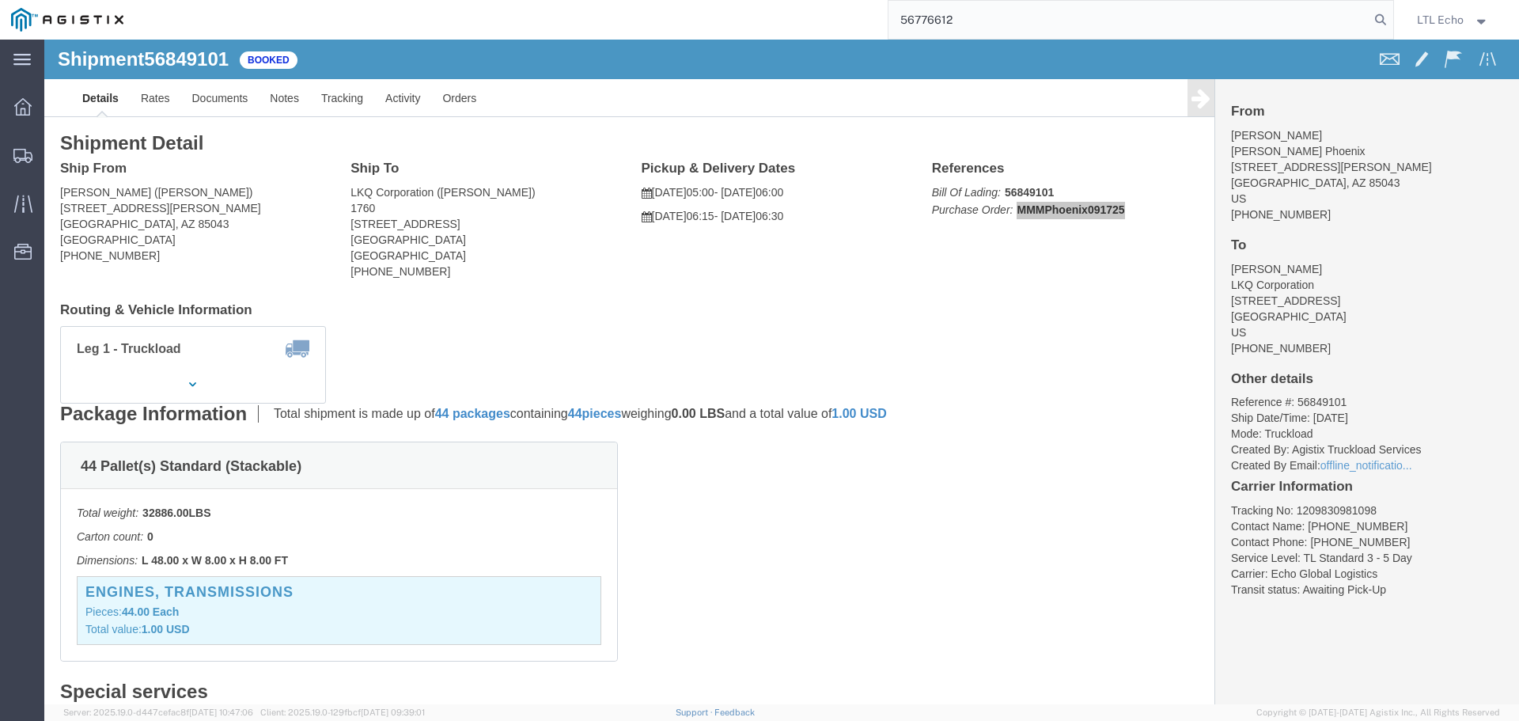
type input "56776612"
click div
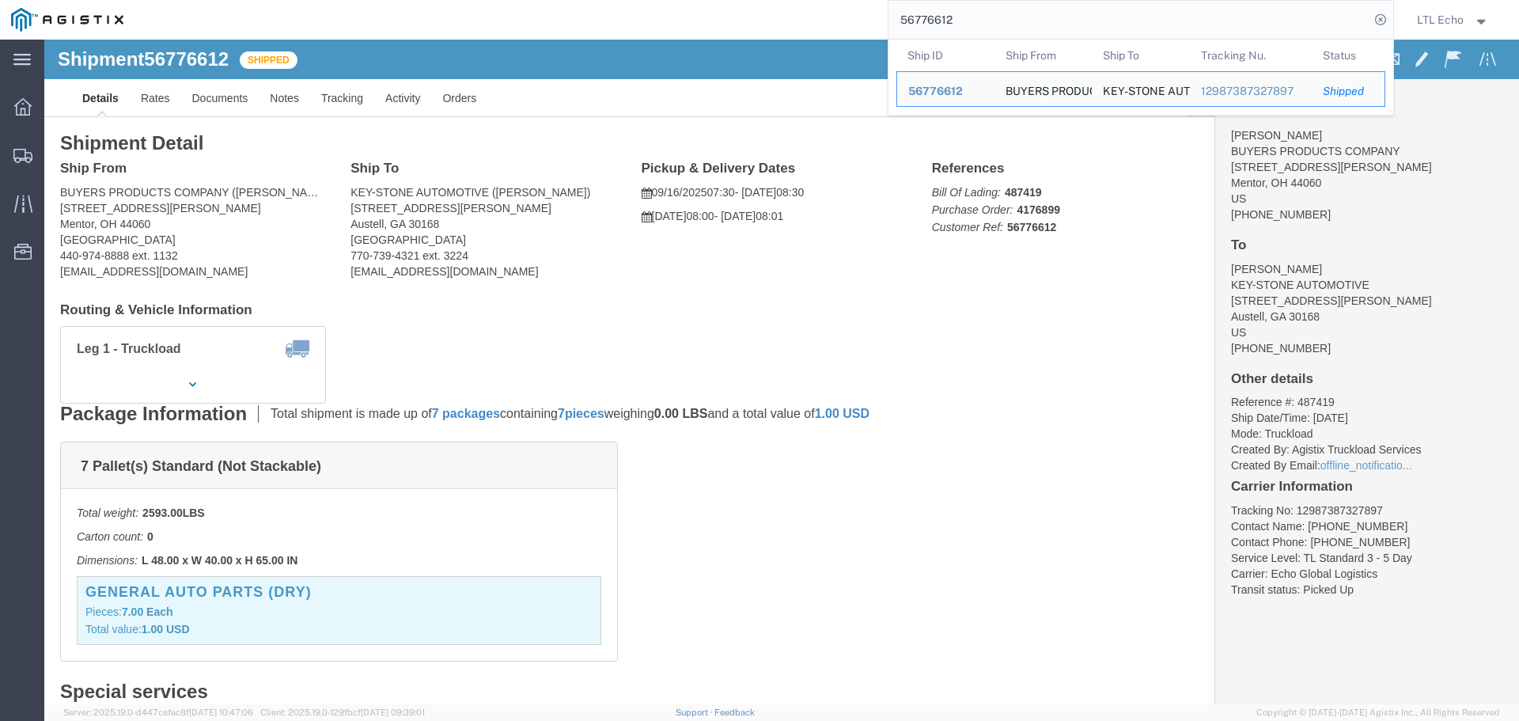
click div "Leg 1 - Truckload Vehicle 1: Standard Dry Van (53 Feet) Number of trucks: 1"
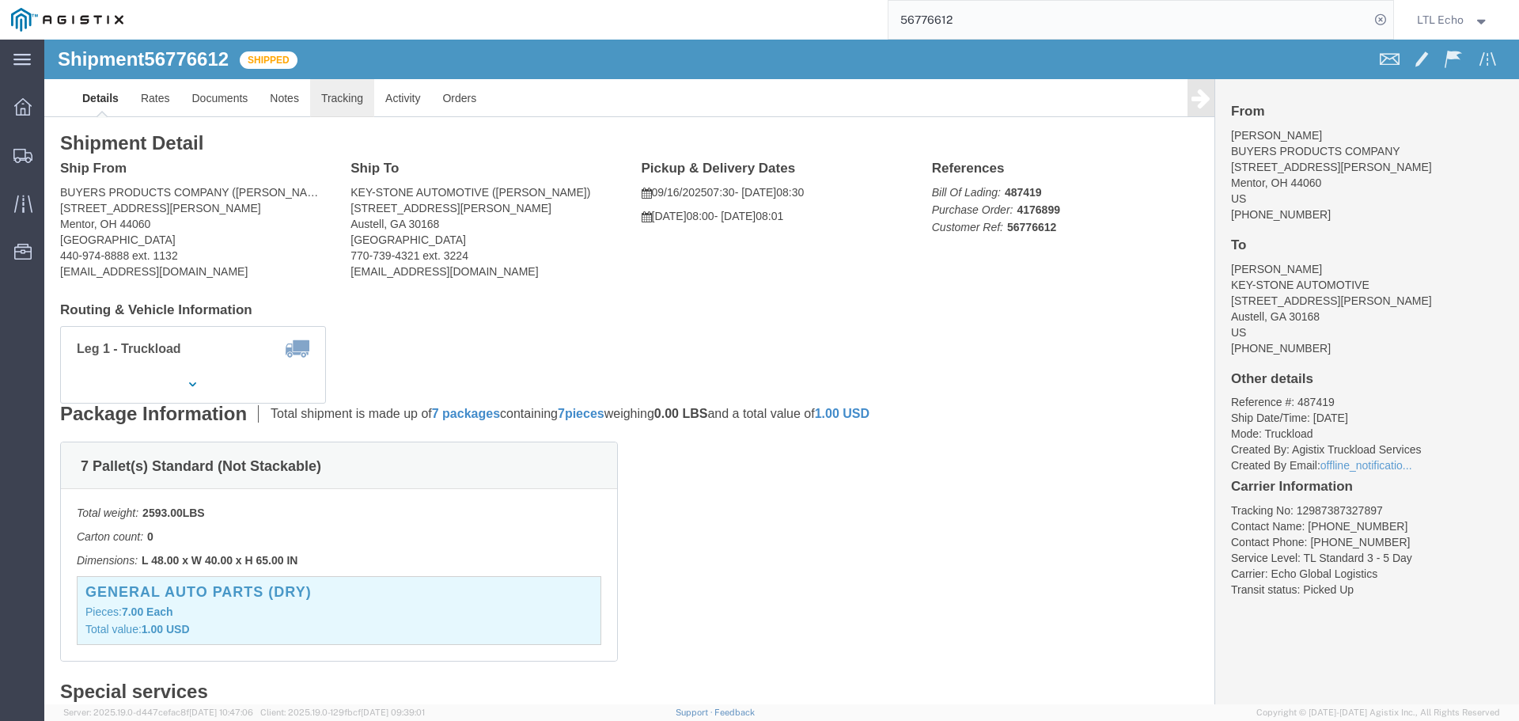
click link "Tracking"
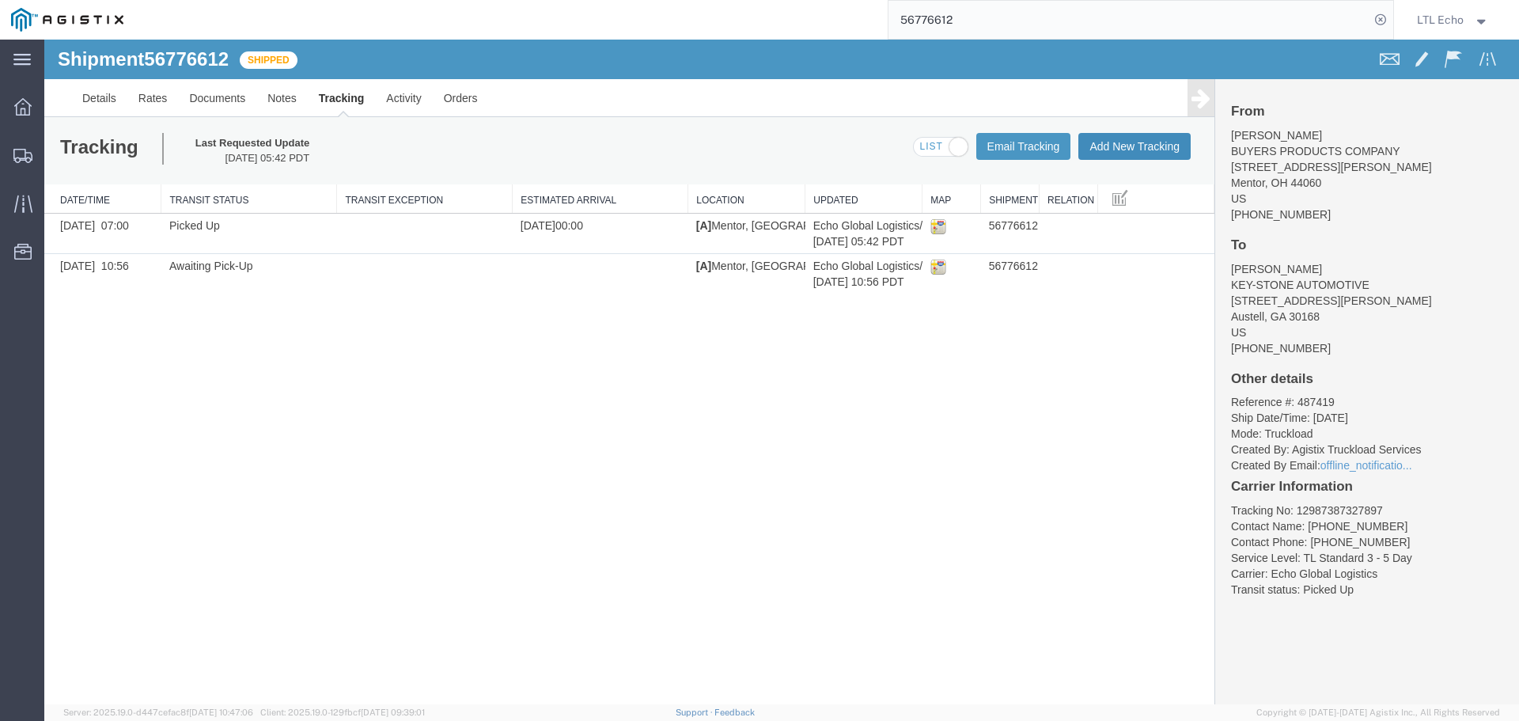
click at [1116, 134] on button "Add New Tracking" at bounding box center [1134, 146] width 112 height 27
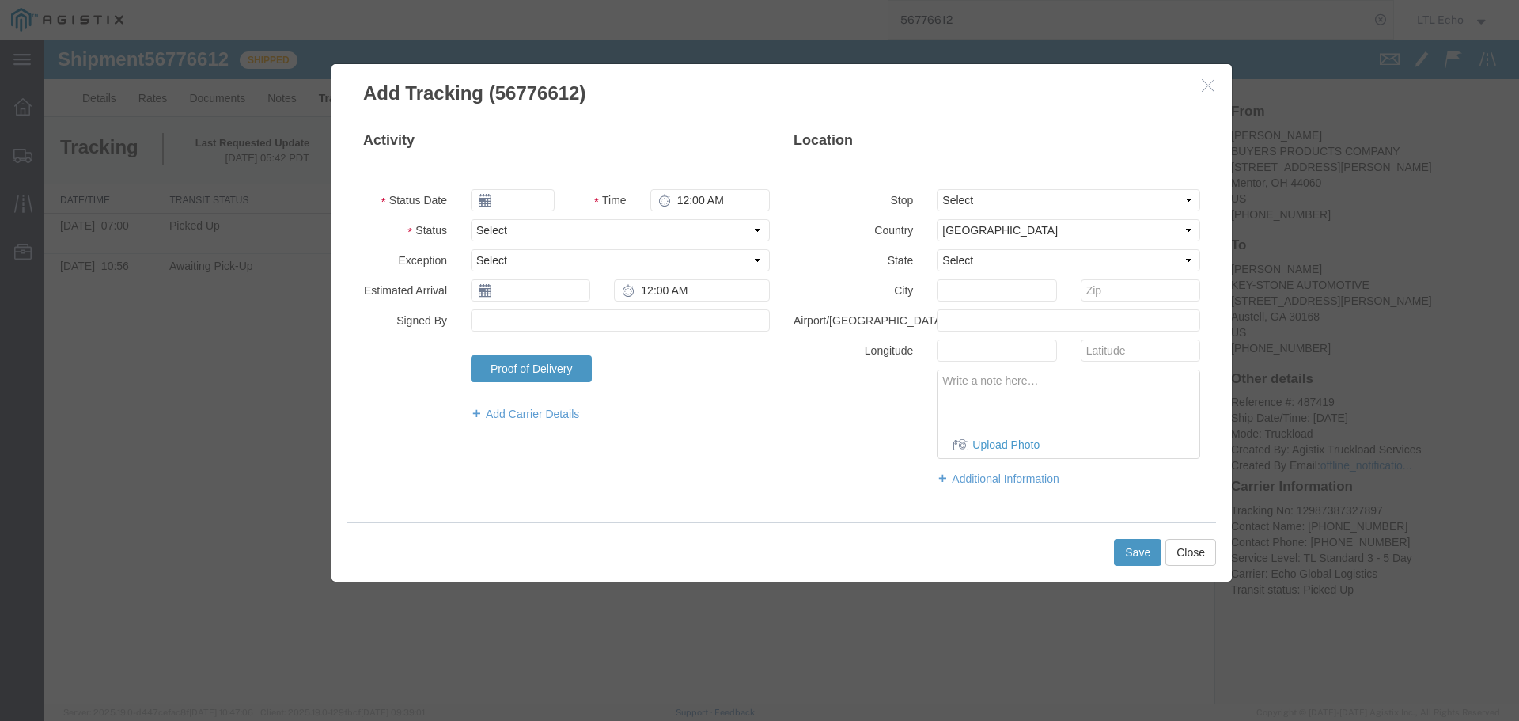
type input "[DATE]"
type input "10:00 AM"
click at [557, 233] on select "Select Arrival Notice Available Arrival Notice Imported Arrive at Delivery Loca…" at bounding box center [620, 230] width 299 height 22
select select "DELIVRED"
click at [557, 233] on select "Select Arrival Notice Available Arrival Notice Imported Arrive at Delivery Loca…" at bounding box center [620, 230] width 299 height 22
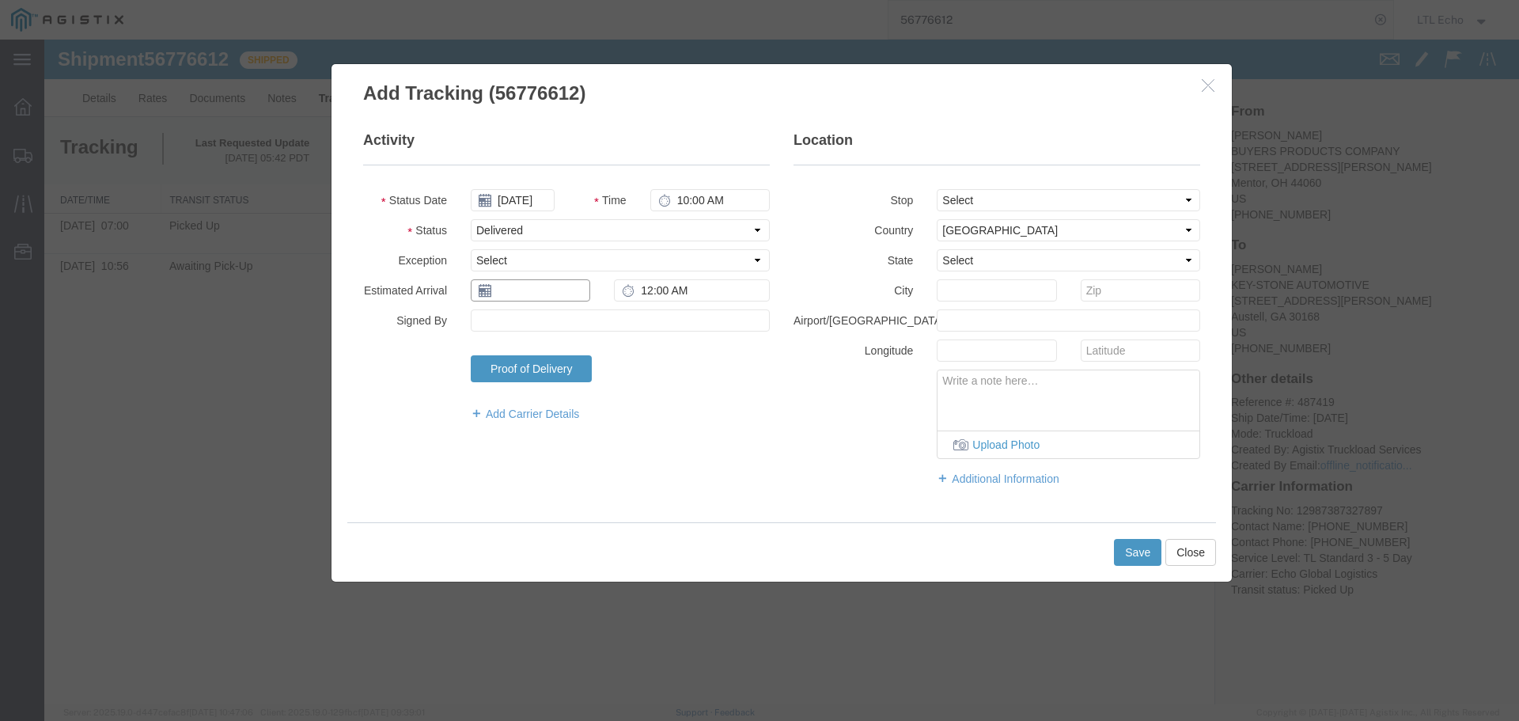
click at [513, 291] on input "text" at bounding box center [530, 290] width 119 height 22
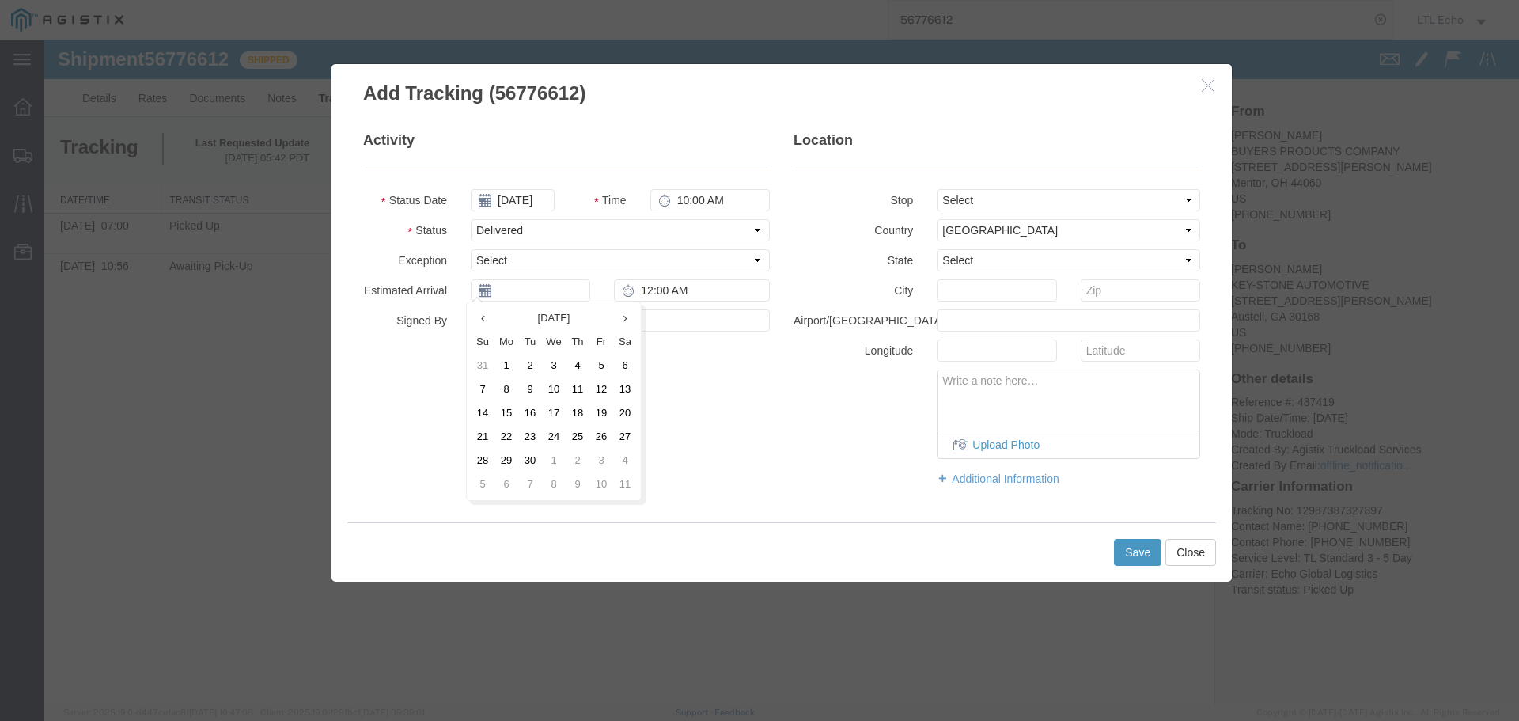
drag, startPoint x: 573, startPoint y: 407, endPoint x: 602, endPoint y: 406, distance: 29.3
click at [573, 407] on td "18" at bounding box center [578, 413] width 24 height 24
type input "09/18/2025"
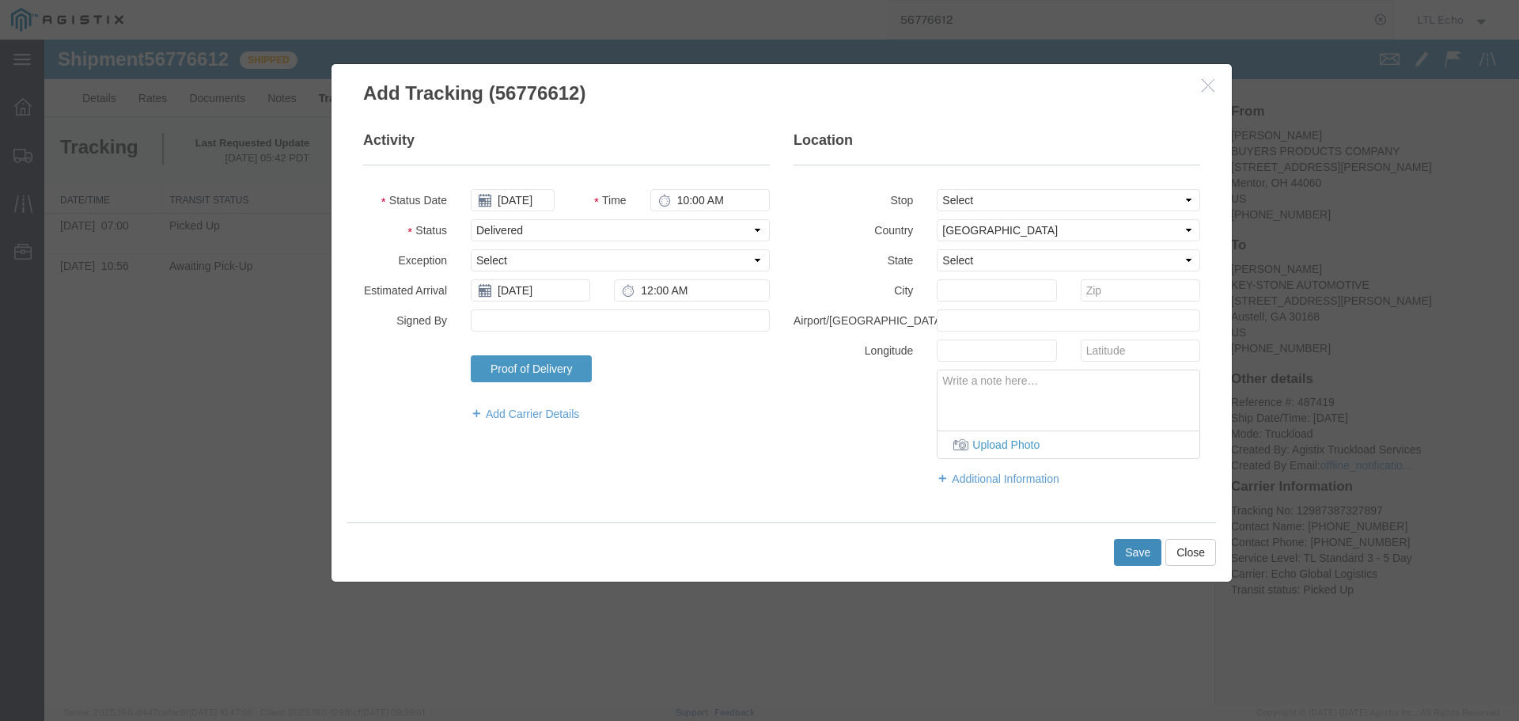
click at [1115, 542] on button "Save" at bounding box center [1137, 552] width 47 height 27
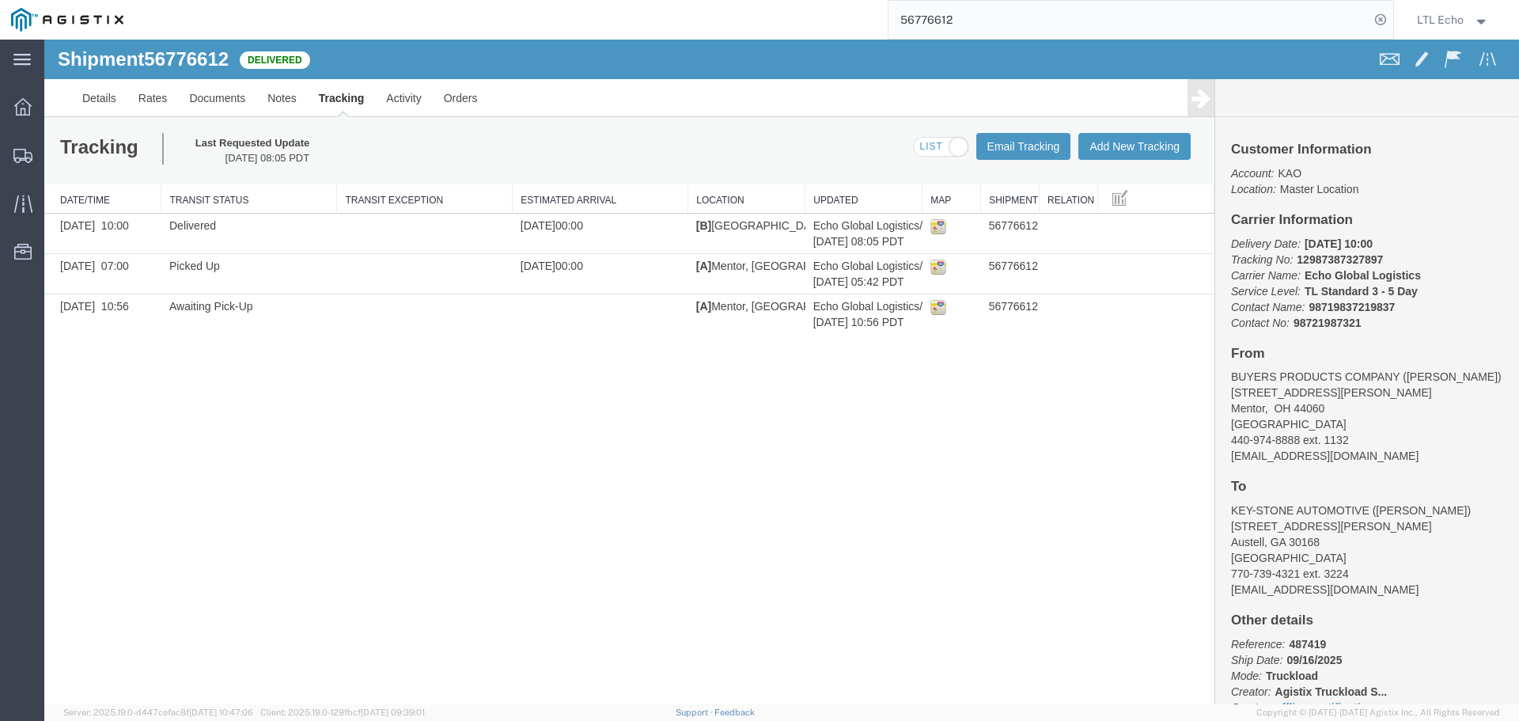
click at [930, 20] on input "56776612" at bounding box center [1128, 20] width 481 height 38
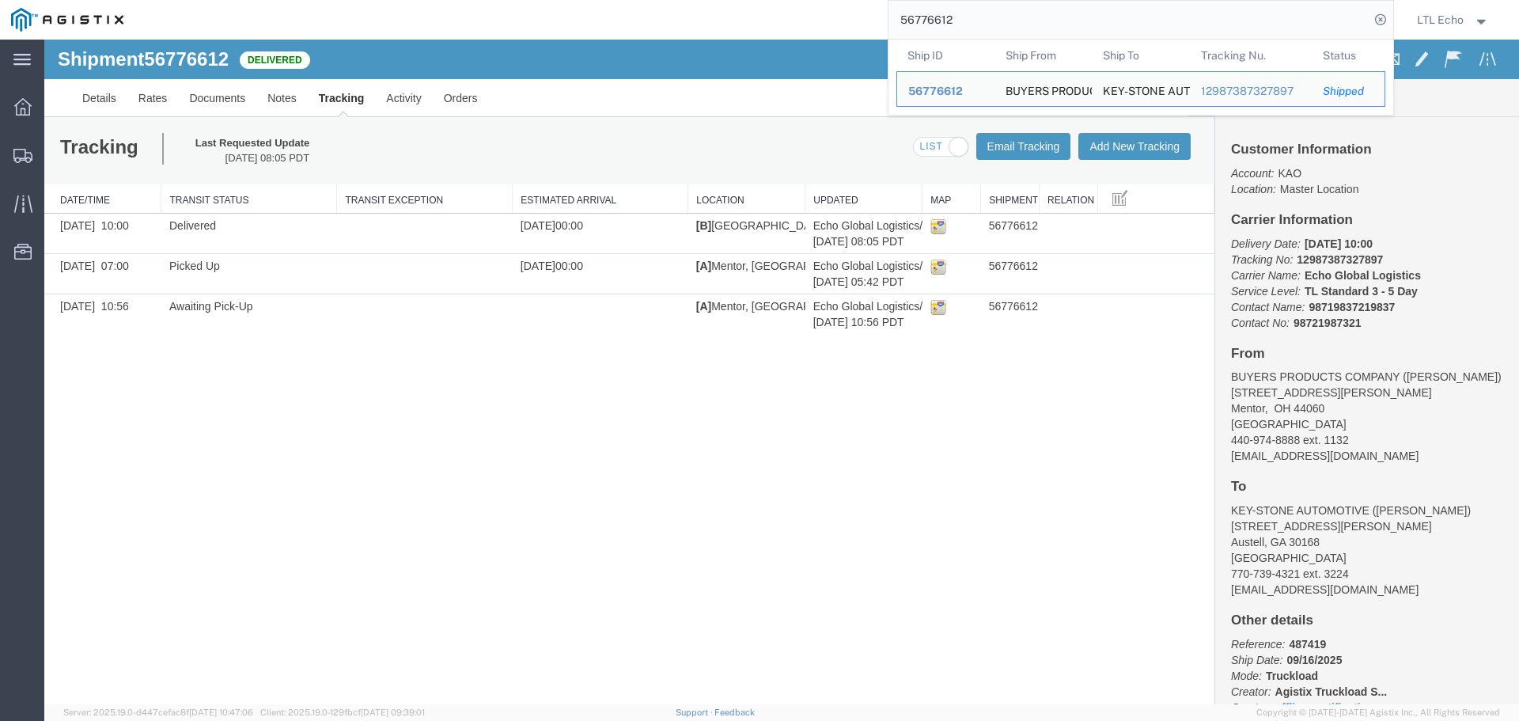
click at [930, 20] on input "56776612" at bounding box center [1128, 20] width 481 height 38
paste input "14123"
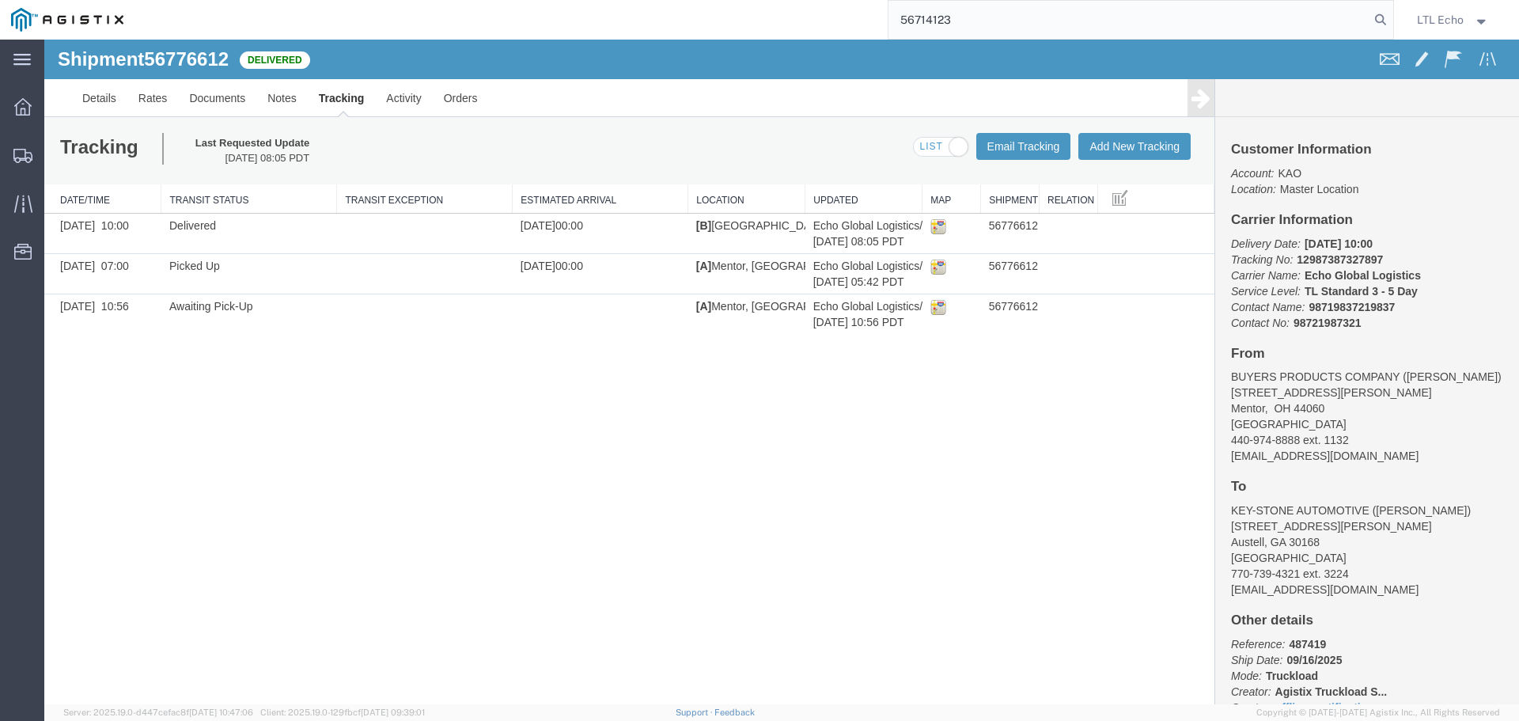
type input "56714123"
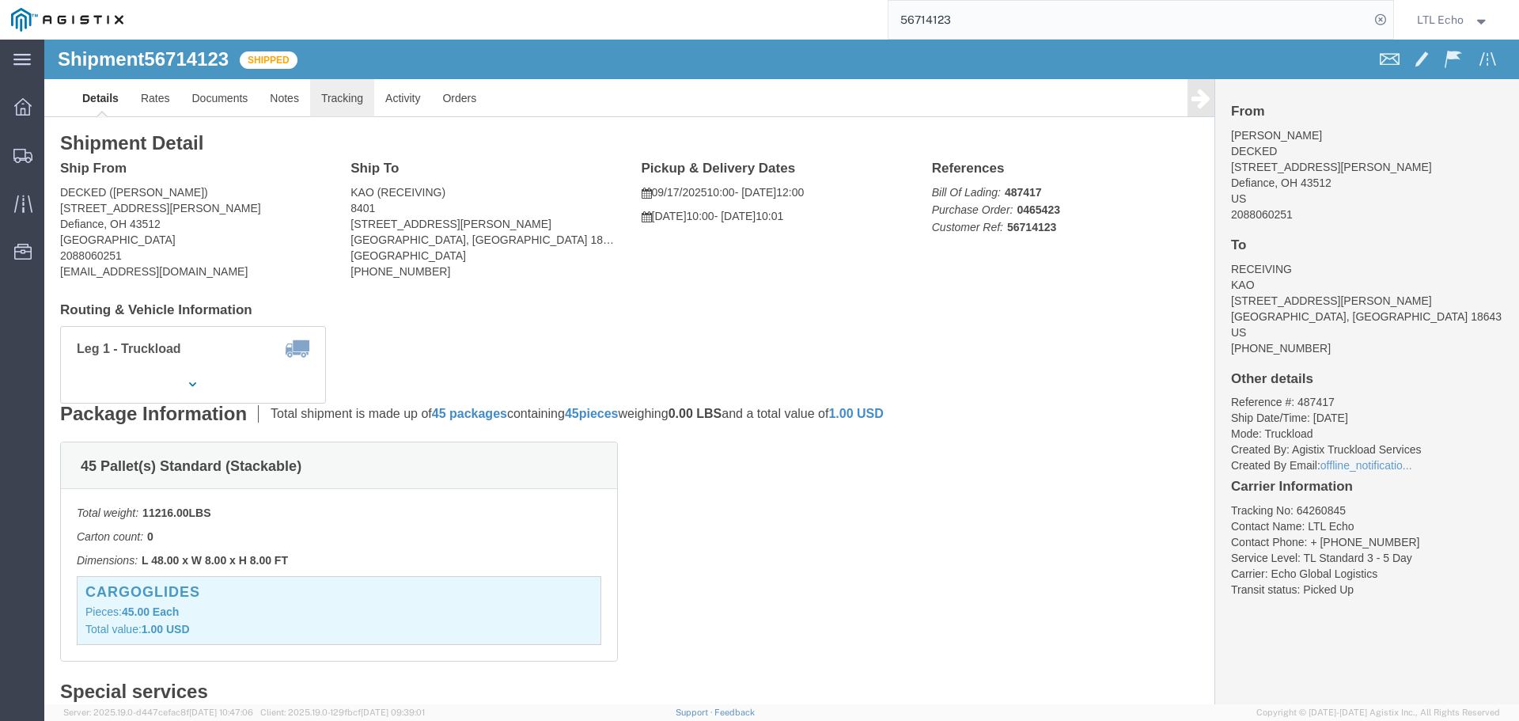
click link "Tracking"
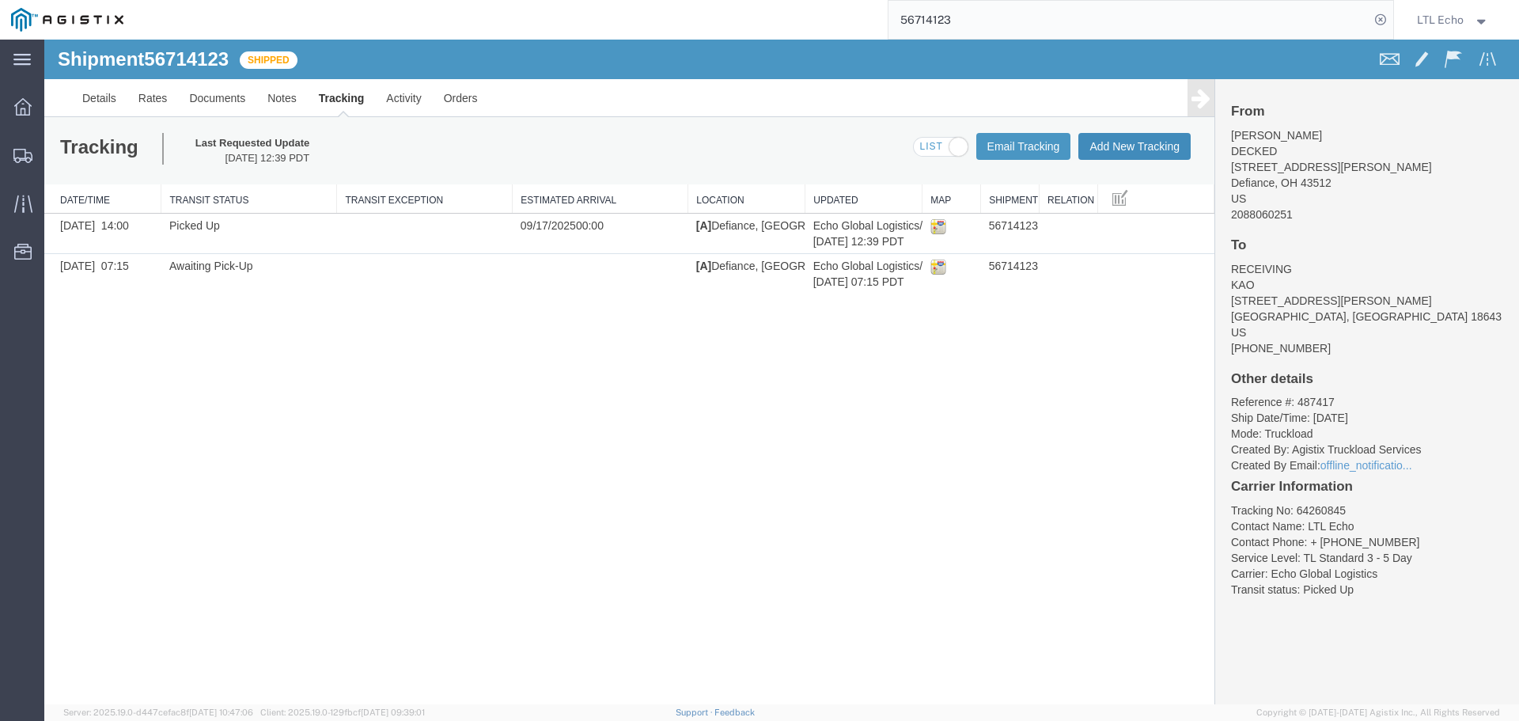
click at [1148, 146] on button "Add New Tracking" at bounding box center [1134, 146] width 112 height 27
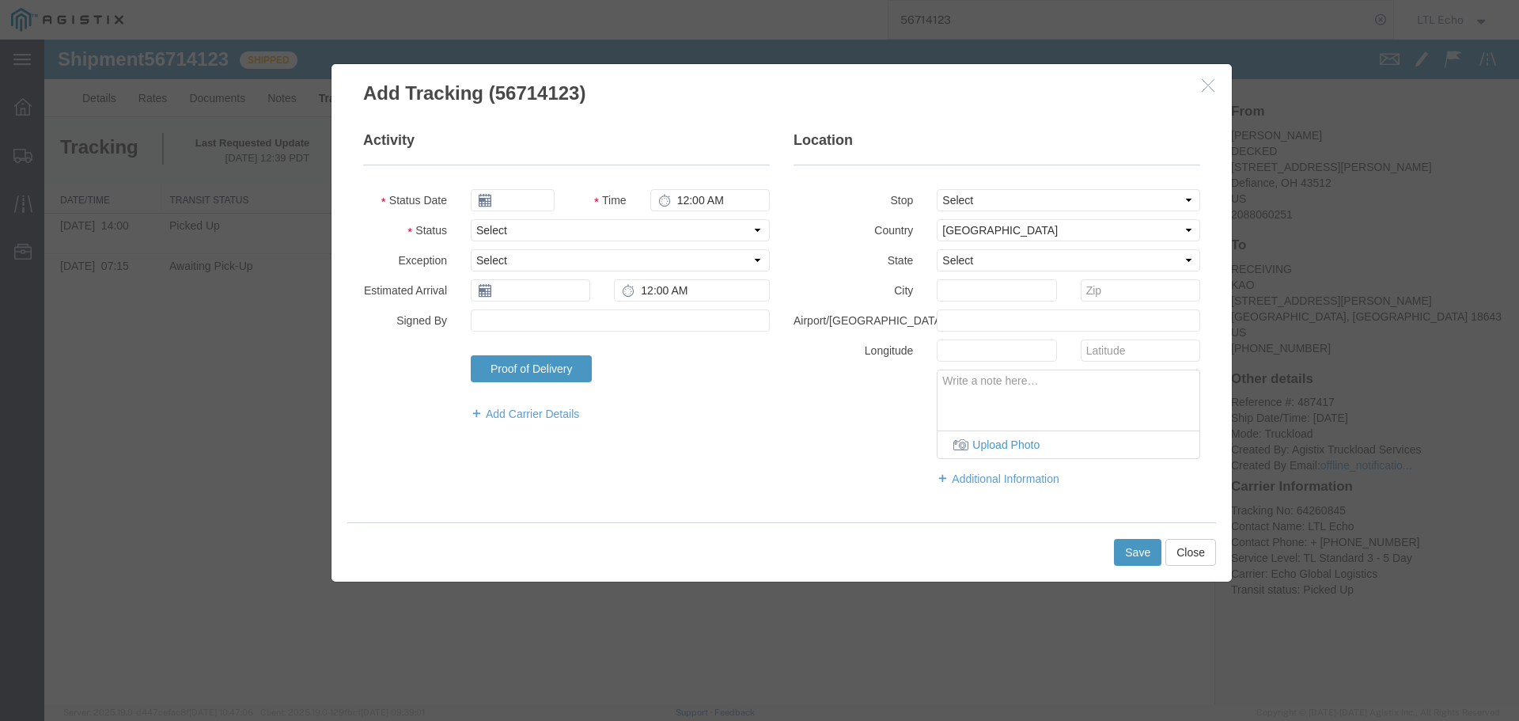
type input "[DATE]"
type input "10:00 AM"
click at [583, 229] on select "Select Arrival Notice Available Arrival Notice Imported Arrive at Delivery Loca…" at bounding box center [620, 230] width 299 height 22
select select "DELIVRED"
click at [581, 229] on select "Select Arrival Notice Available Arrival Notice Imported Arrive at Delivery Loca…" at bounding box center [620, 230] width 299 height 22
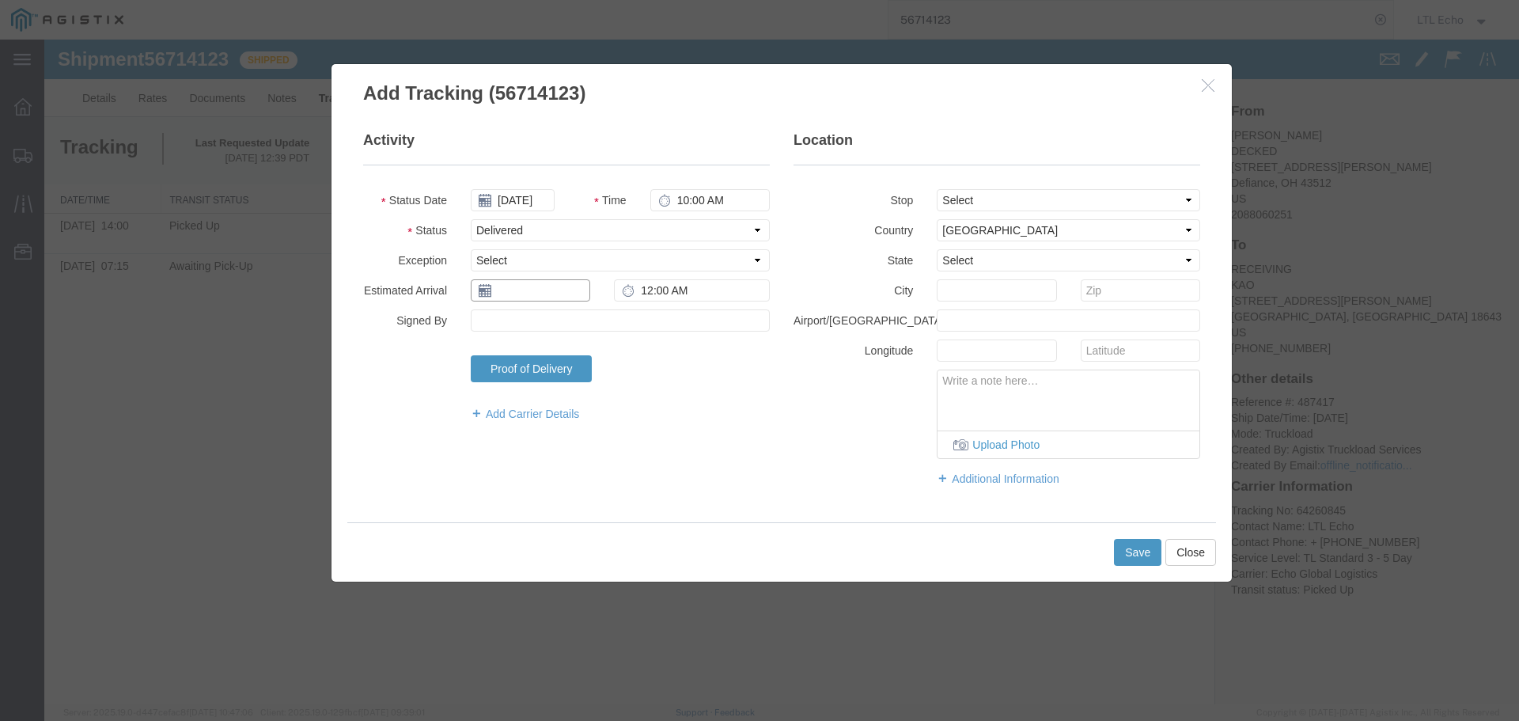
click at [539, 291] on input "text" at bounding box center [530, 290] width 119 height 22
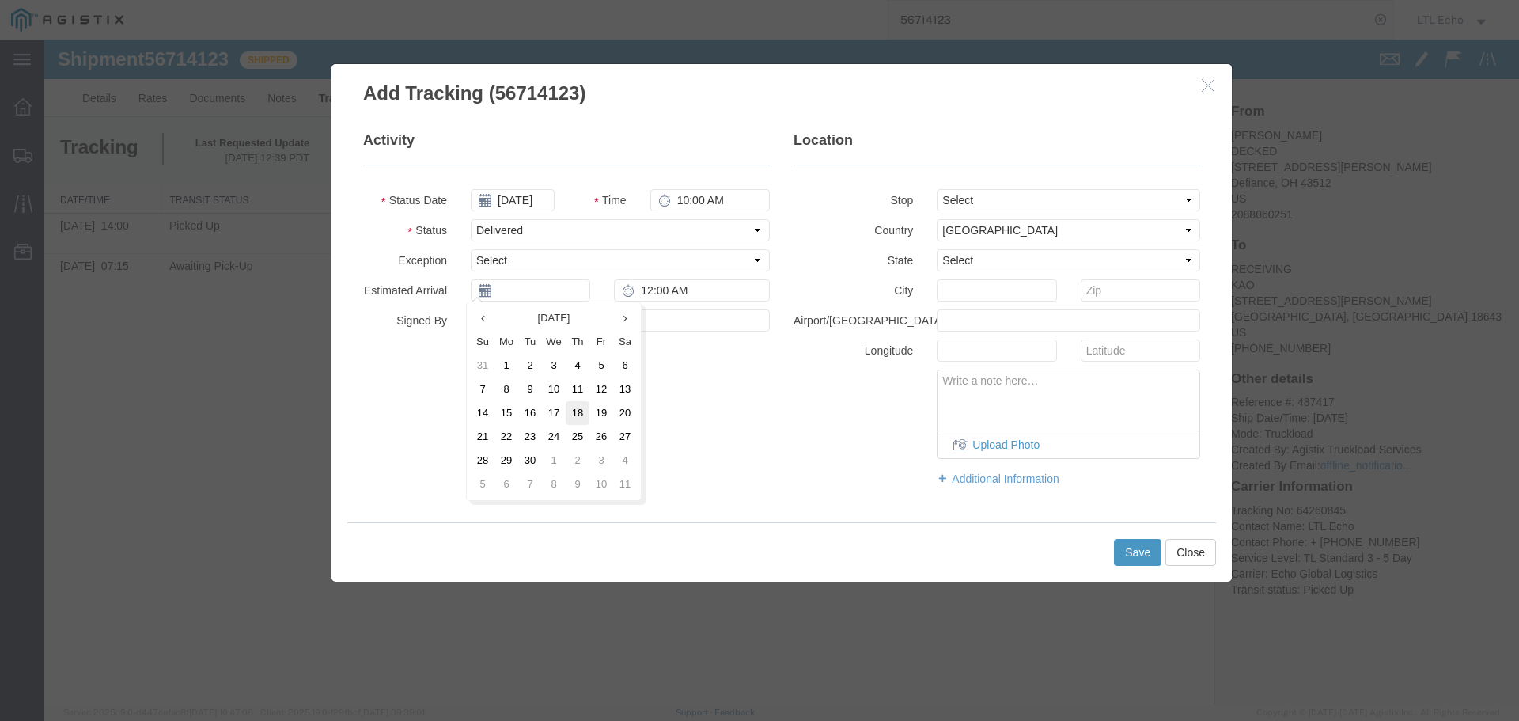
click at [580, 410] on td "18" at bounding box center [578, 413] width 24 height 24
type input "09/18/2025"
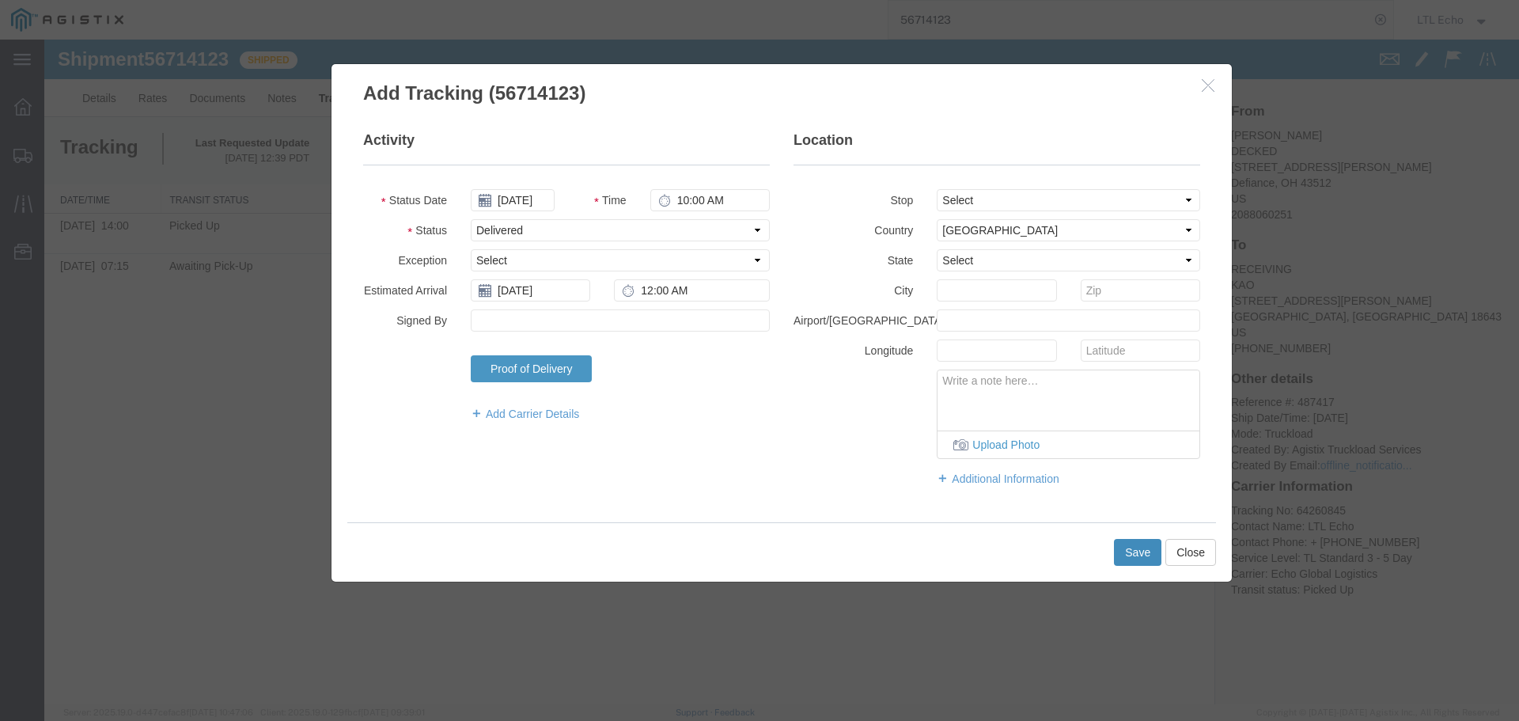
click at [1139, 551] on button "Save" at bounding box center [1137, 552] width 47 height 27
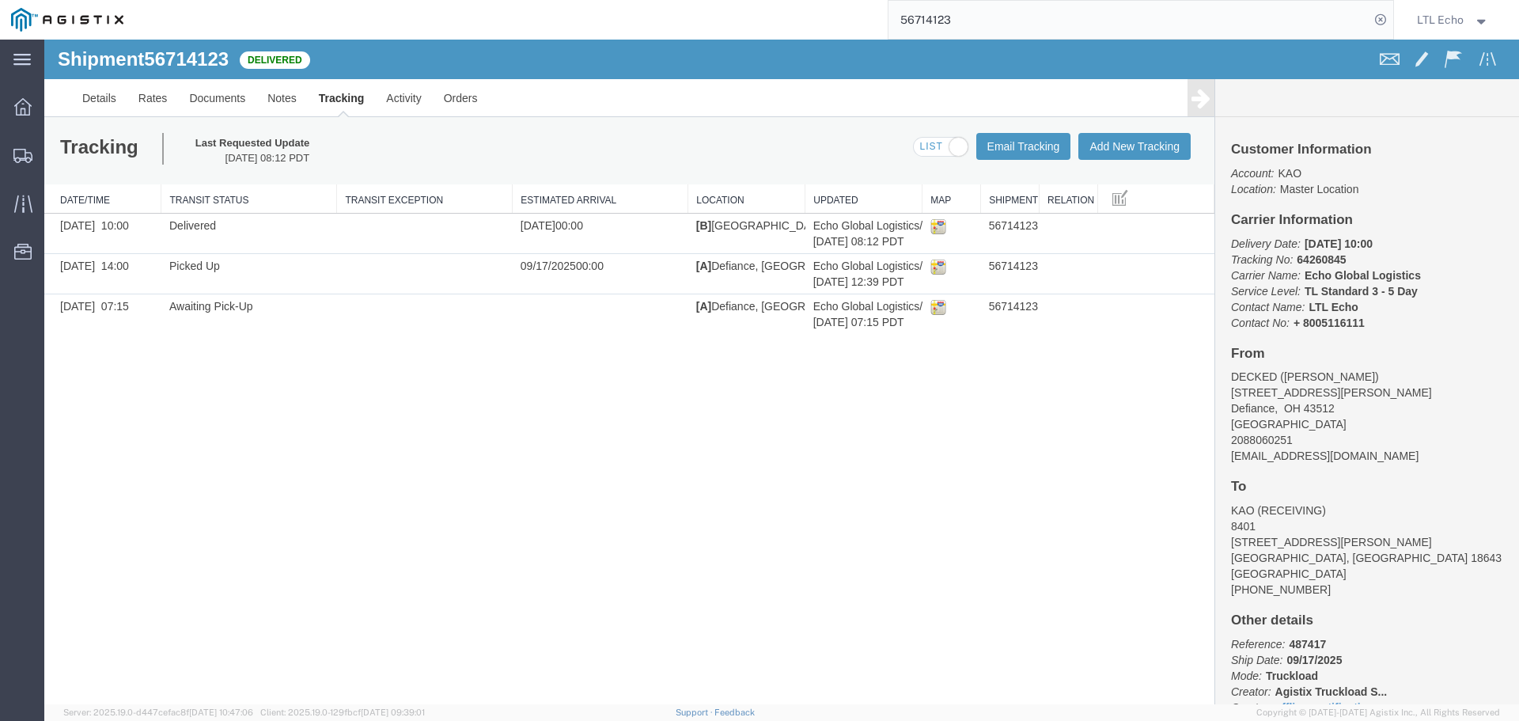
click at [921, 14] on input "56714123" at bounding box center [1128, 20] width 481 height 38
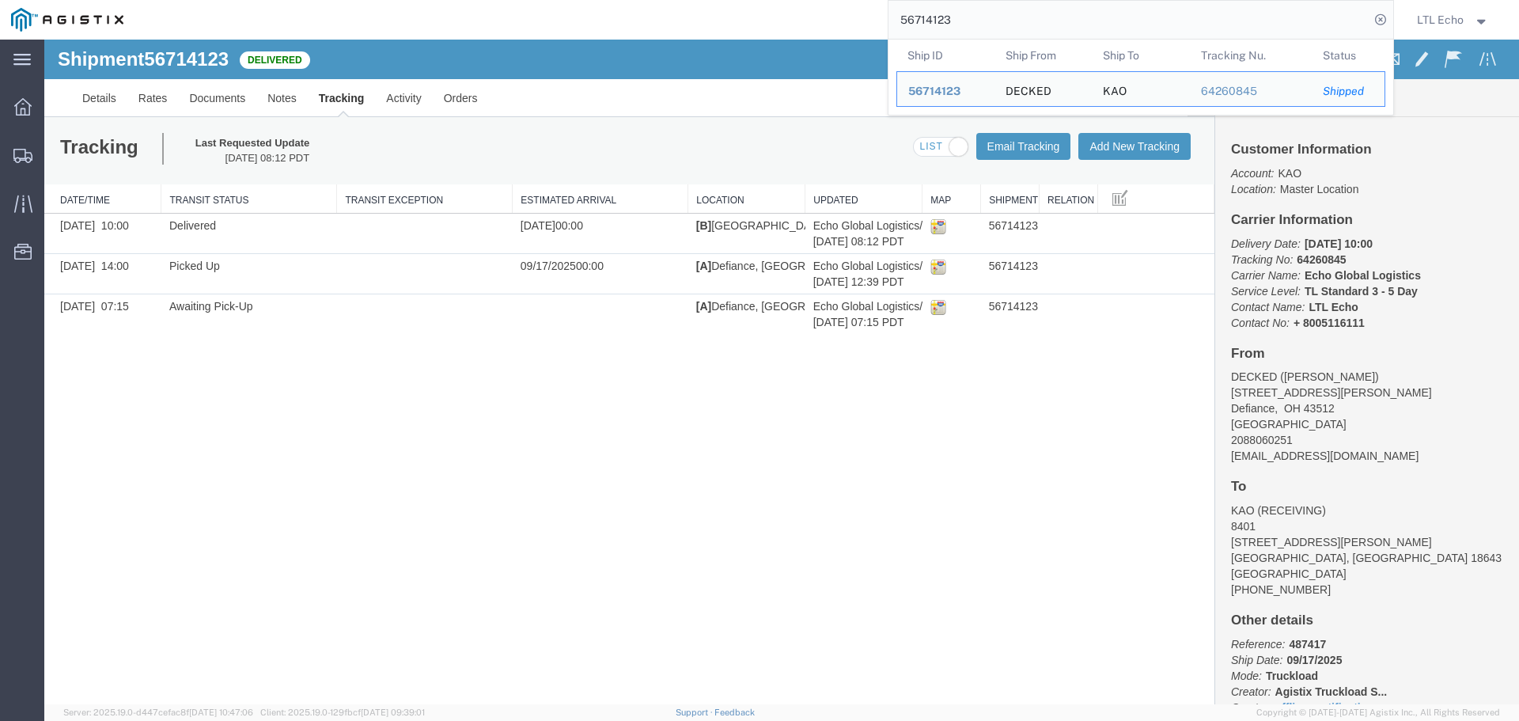
click at [921, 13] on input "56714123" at bounding box center [1128, 20] width 481 height 38
paste input "9411"
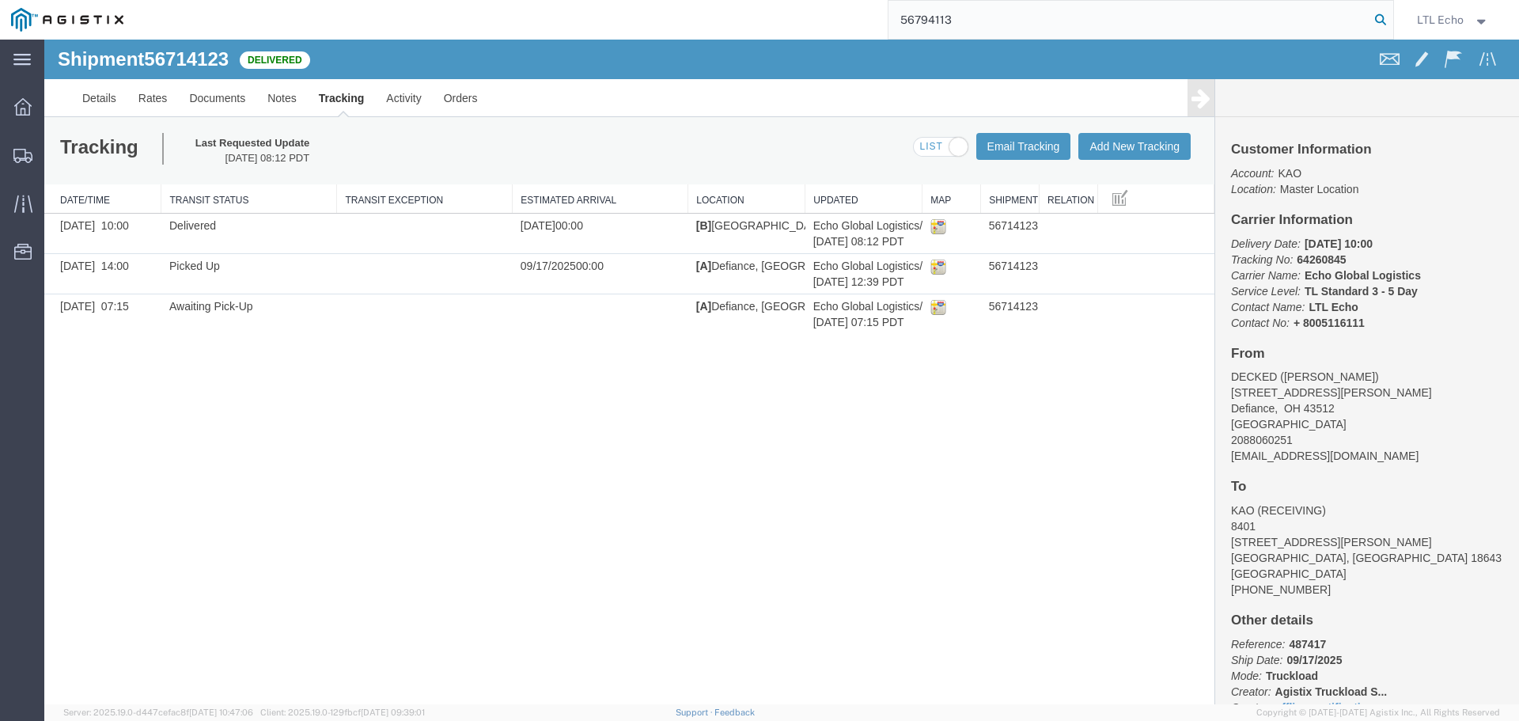
type input "56794113"
click at [1380, 15] on icon at bounding box center [1380, 20] width 22 height 22
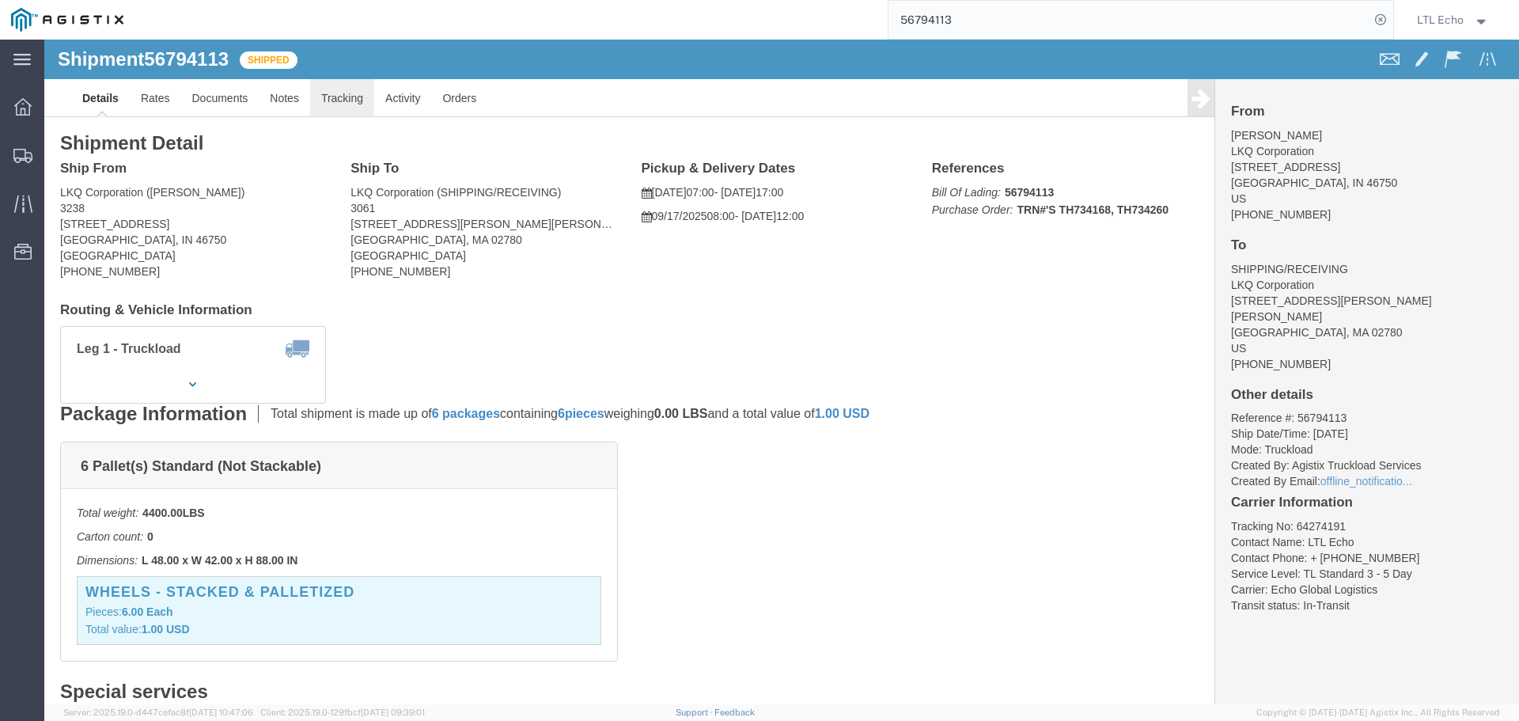
click link "Tracking"
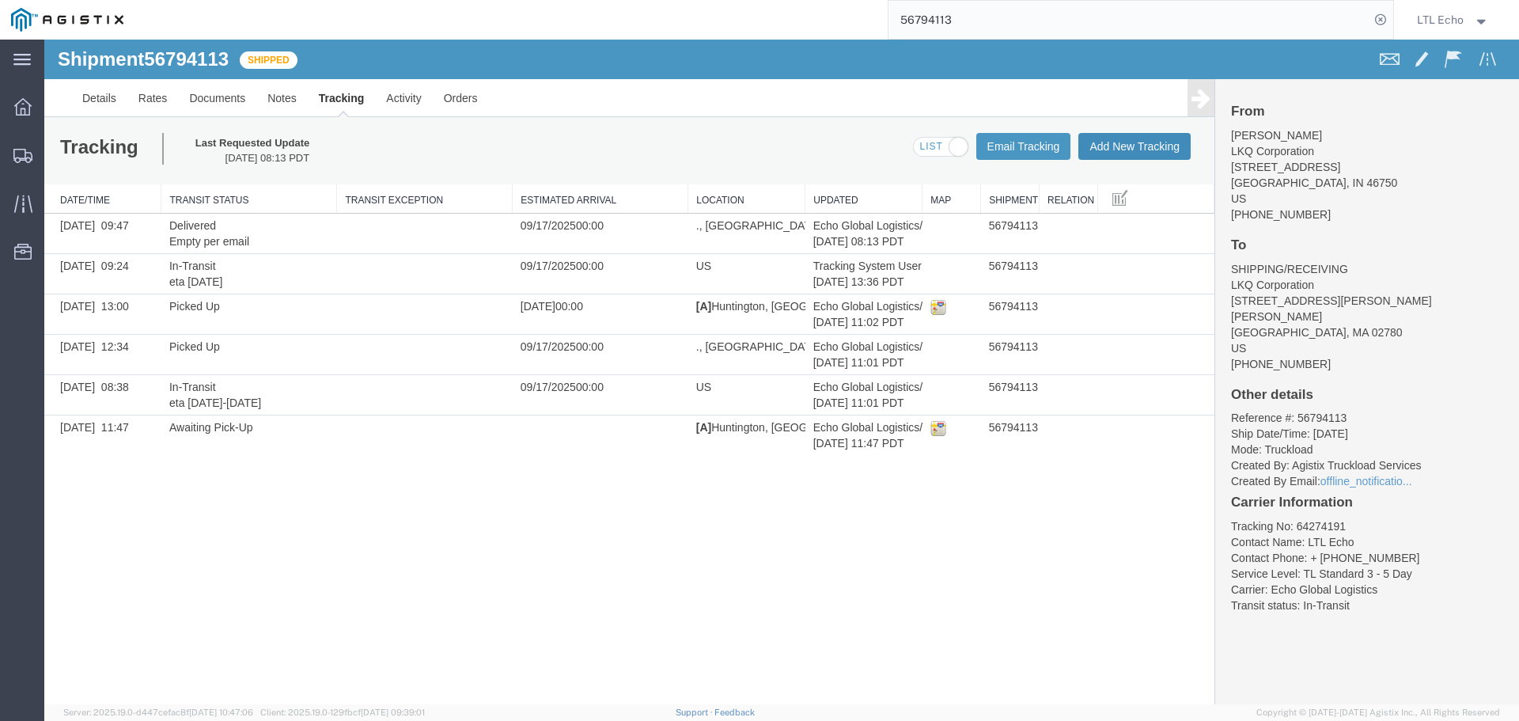
click at [1123, 151] on button "Add New Tracking" at bounding box center [1134, 146] width 112 height 27
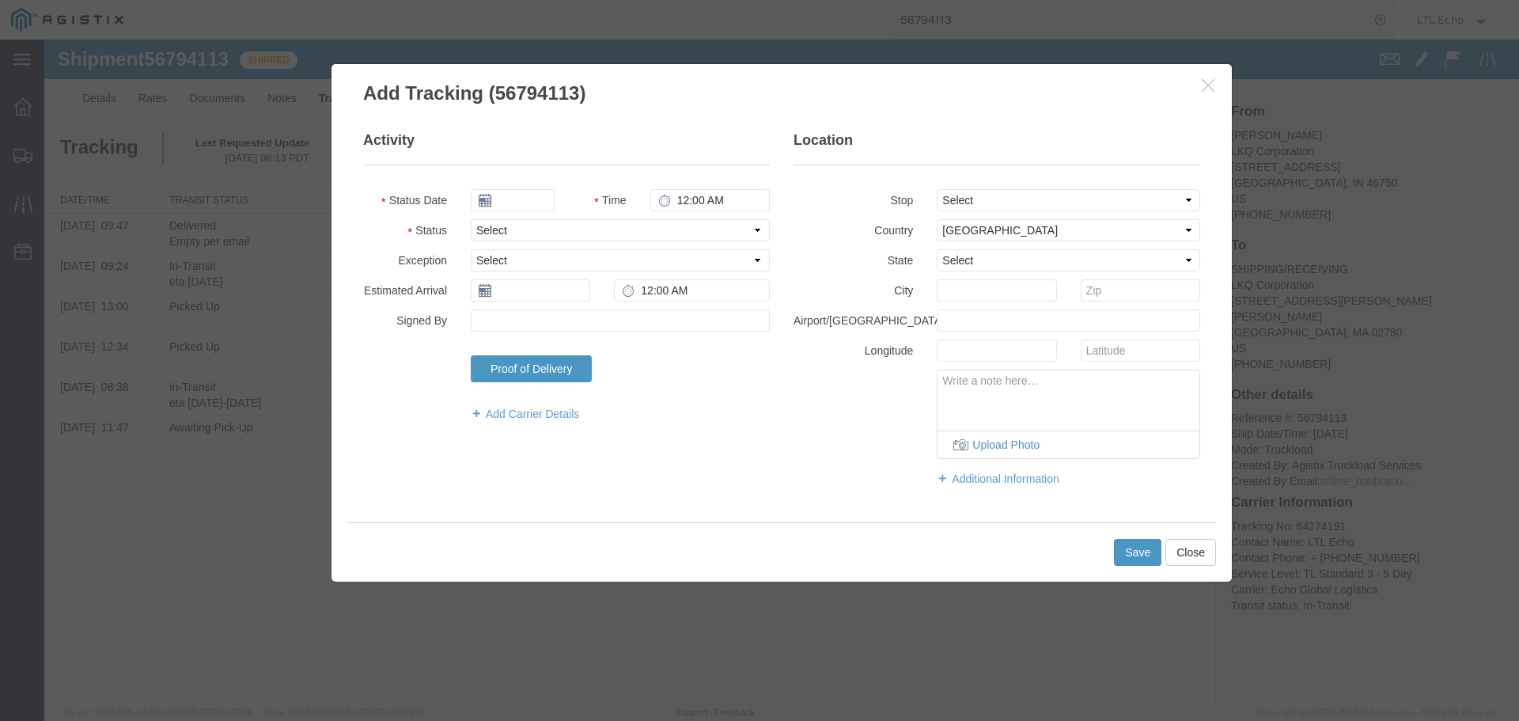
type input "[DATE]"
type input "10:00 AM"
click at [525, 229] on select "Select Arrival Notice Available Arrival Notice Imported Arrive at Delivery Loca…" at bounding box center [620, 230] width 299 height 22
select select "DELIVRED"
click at [525, 228] on select "Select Arrival Notice Available Arrival Notice Imported Arrive at Delivery Loca…" at bounding box center [620, 230] width 299 height 22
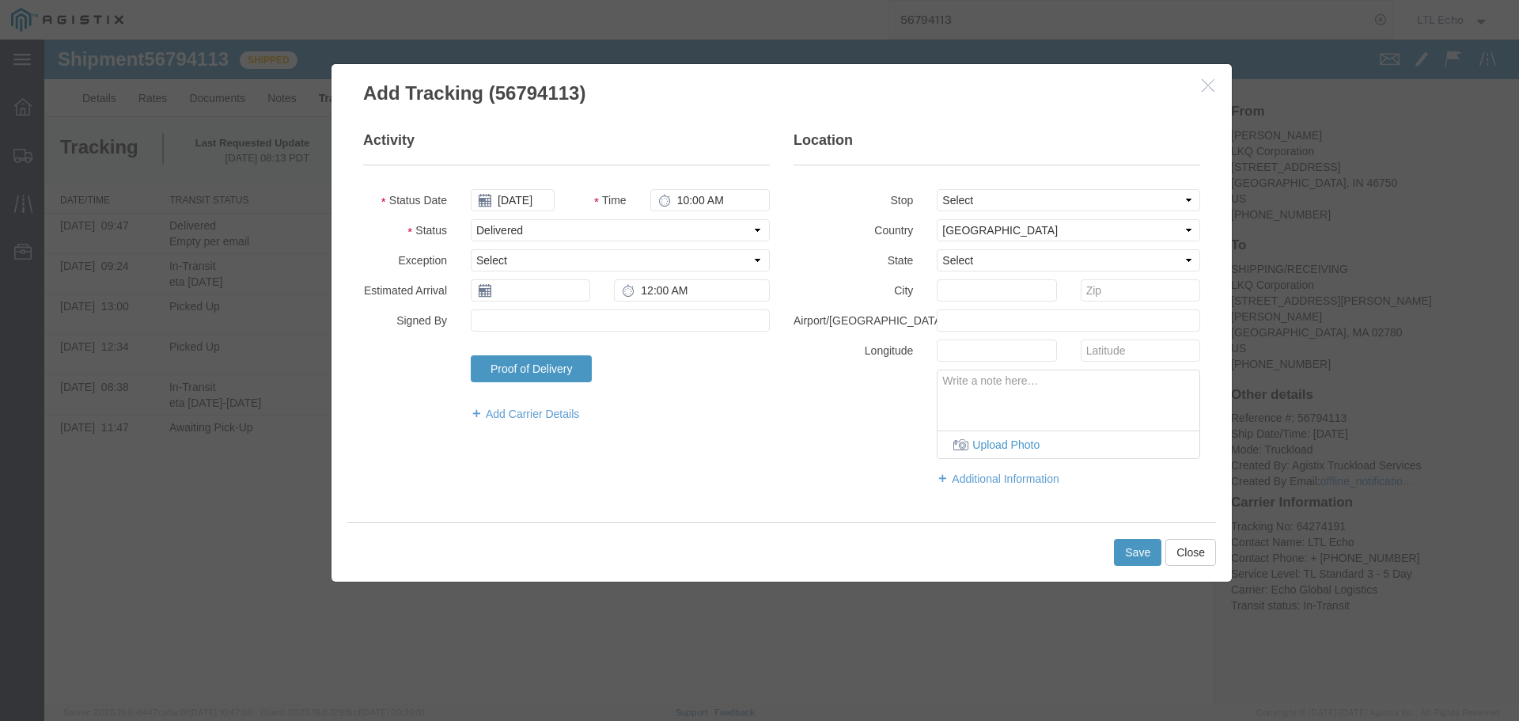
click at [513, 276] on fieldset "Activity Status Date 09/19/2025 Time 10:00 AM Status Select Arrival Notice Avai…" at bounding box center [566, 284] width 407 height 307
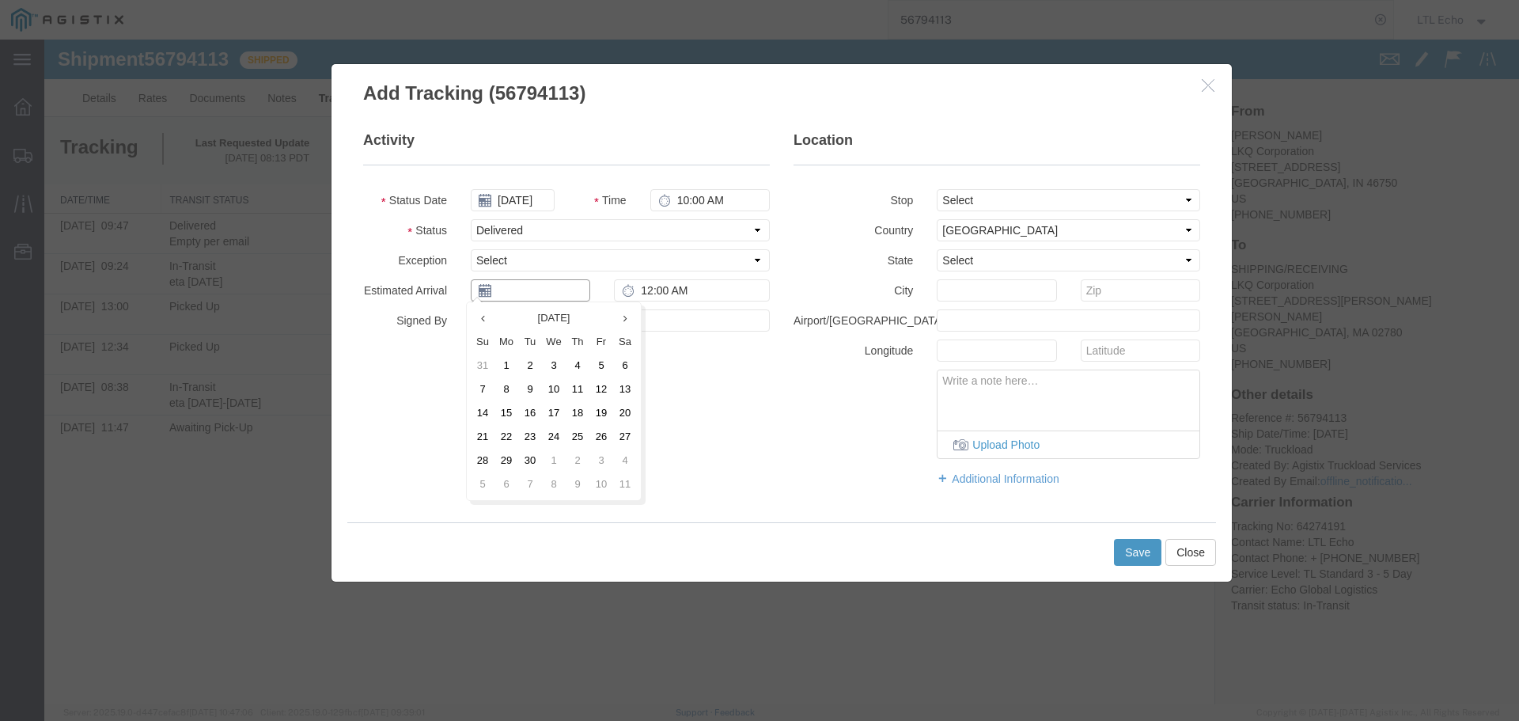
click at [517, 287] on input "text" at bounding box center [530, 290] width 119 height 22
click at [602, 415] on td "19" at bounding box center [601, 413] width 24 height 24
type input "[DATE]"
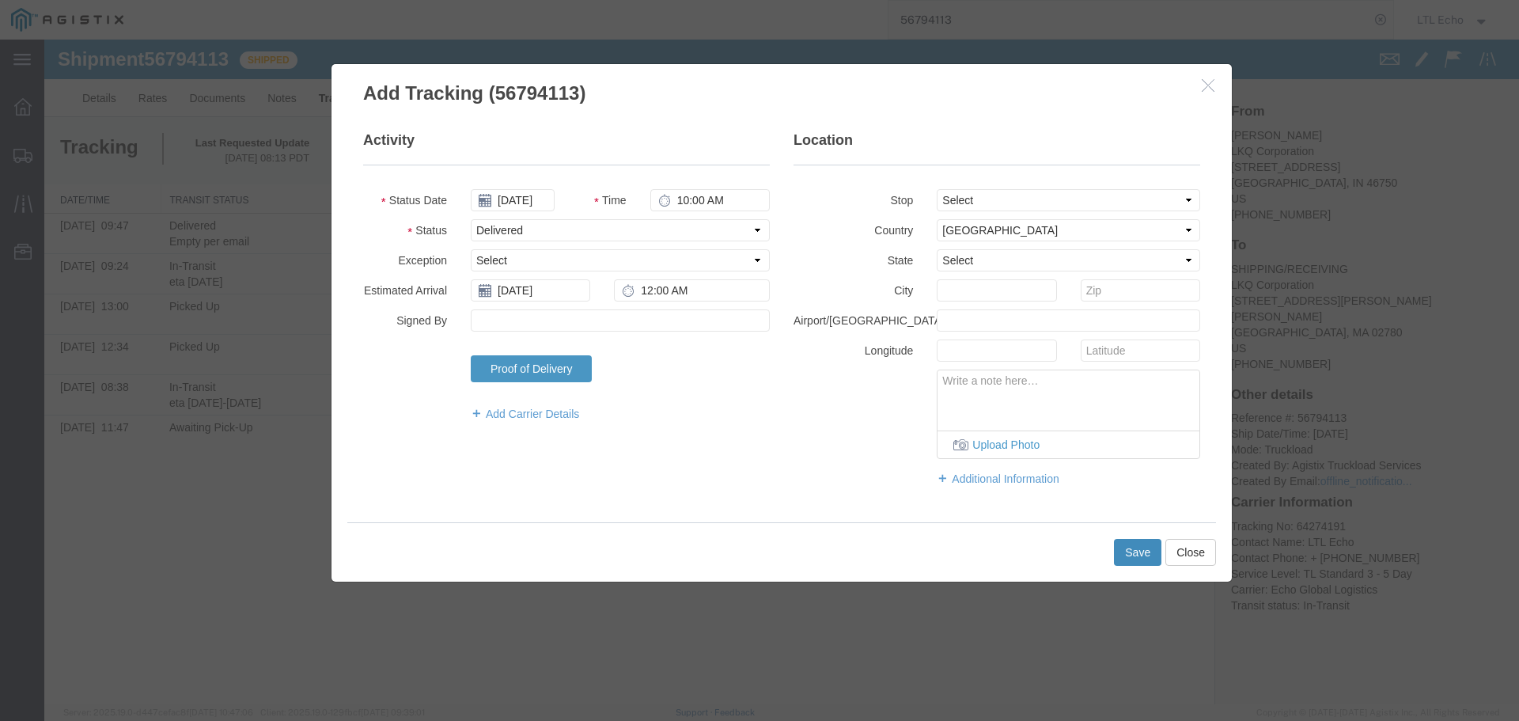
click at [1142, 554] on button "Save" at bounding box center [1137, 552] width 47 height 27
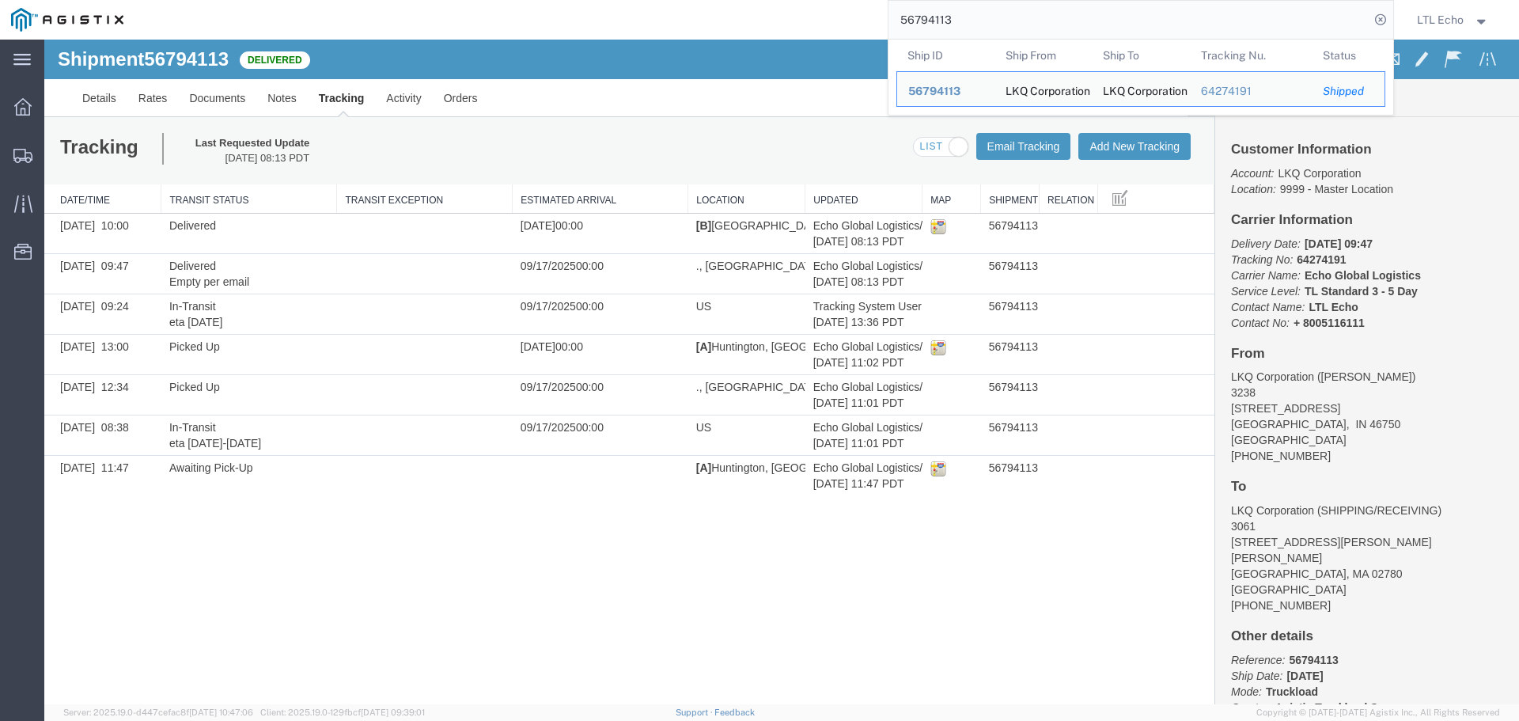
click at [925, 18] on input "56794113" at bounding box center [1128, 20] width 481 height 38
paste input "76612"
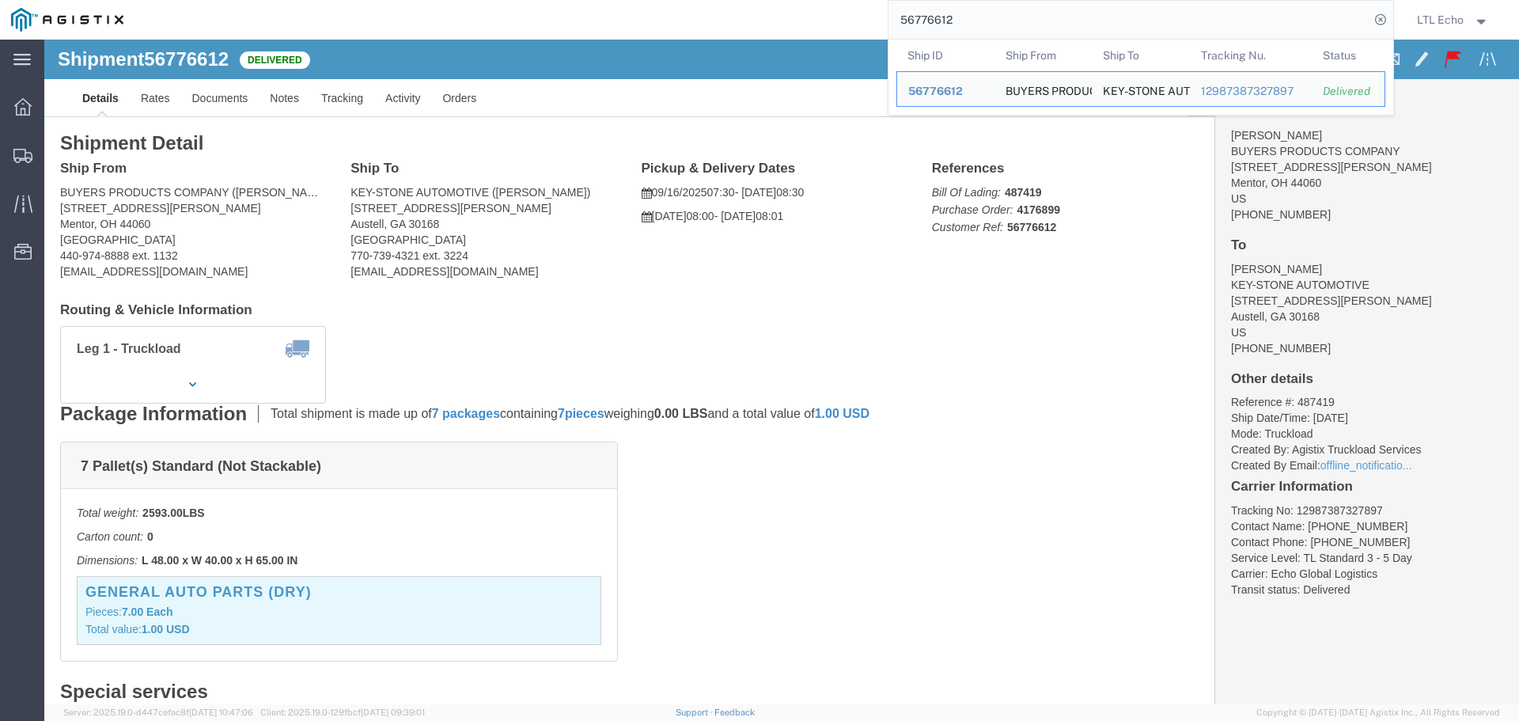
click at [929, 23] on input "56776612" at bounding box center [1128, 20] width 481 height 38
click at [929, 22] on input "56776612" at bounding box center [1128, 20] width 481 height 38
paste input "94113"
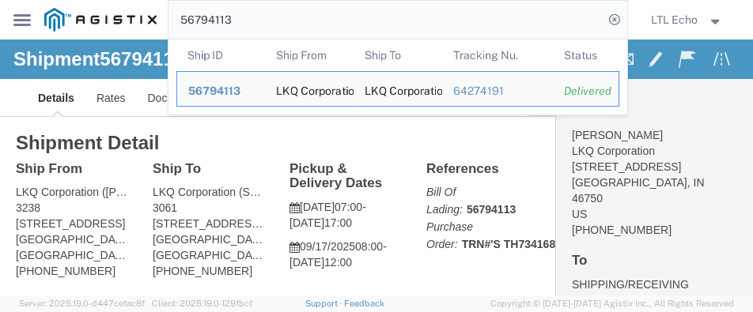
click h4 "From"
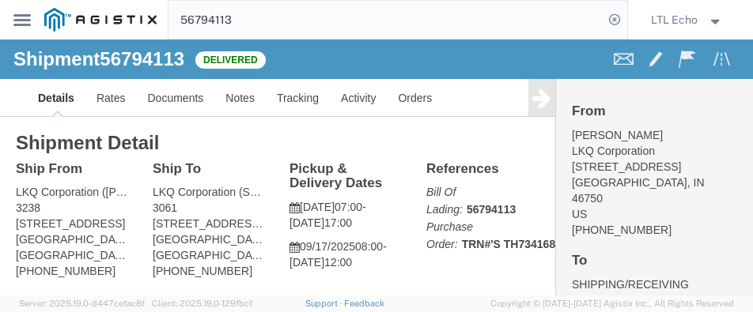
click at [225, 20] on input "56794113" at bounding box center [385, 20] width 435 height 38
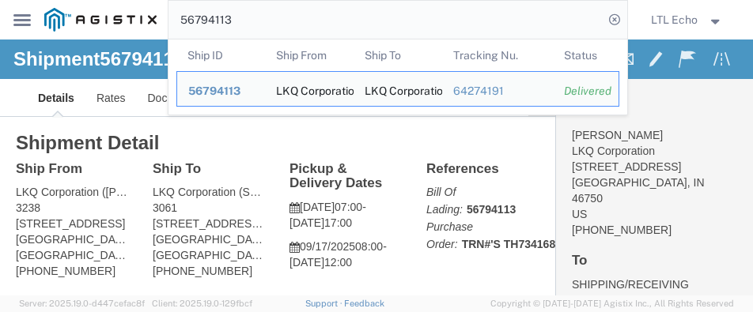
click at [224, 17] on input "56794113" at bounding box center [385, 20] width 435 height 38
click at [223, 17] on input "56794113" at bounding box center [385, 20] width 435 height 38
paste input "851646"
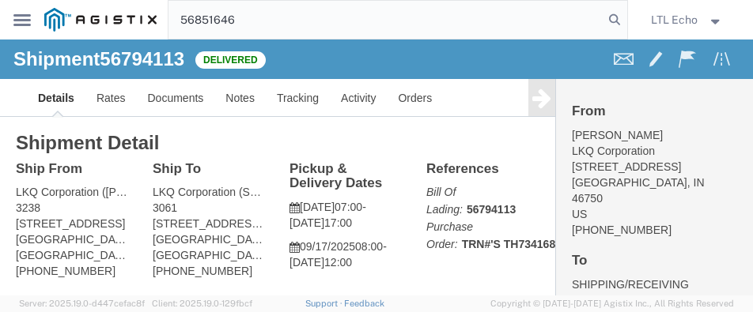
type input "56851646"
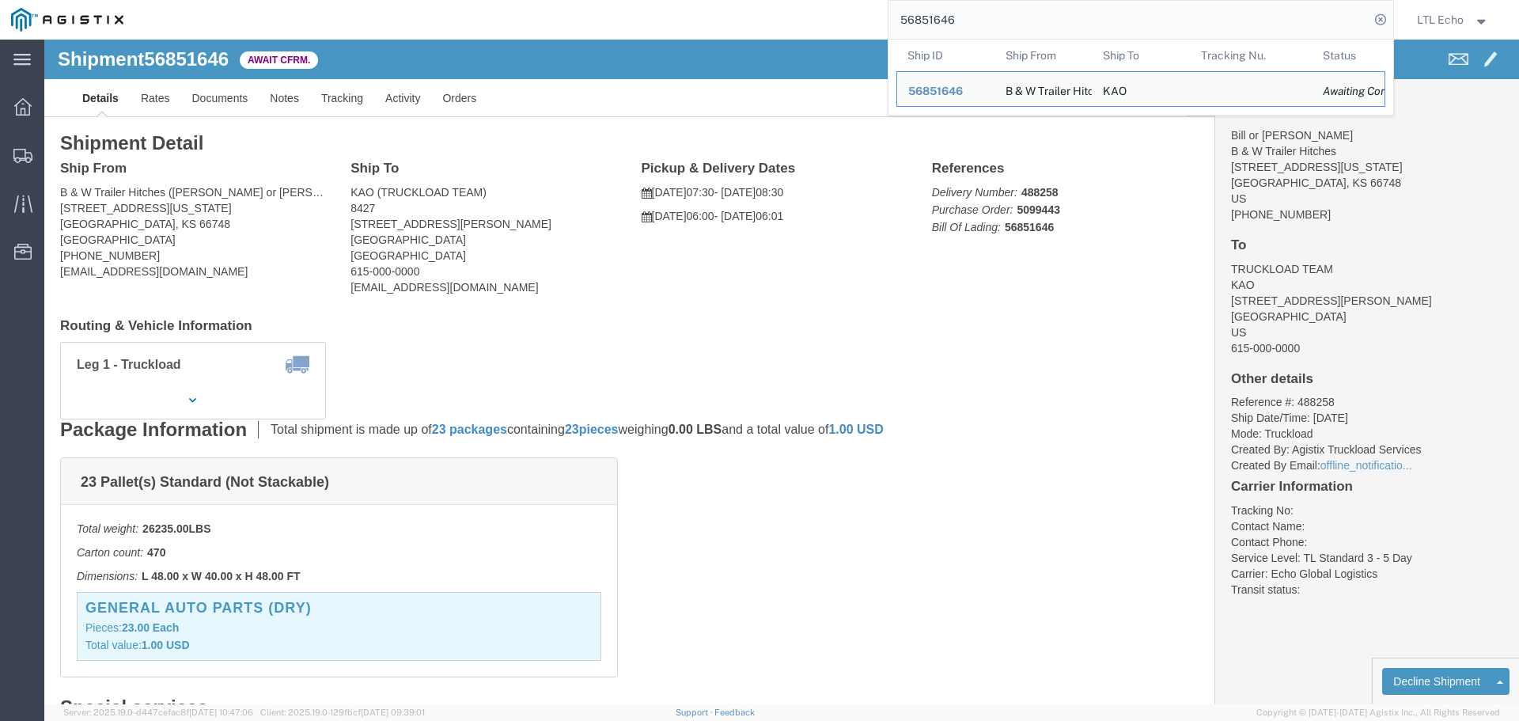
click div "Ship From B & W Trailer Hitches (Bill or Gary) 1216 Hawaii Road Humboldt, KS 66…"
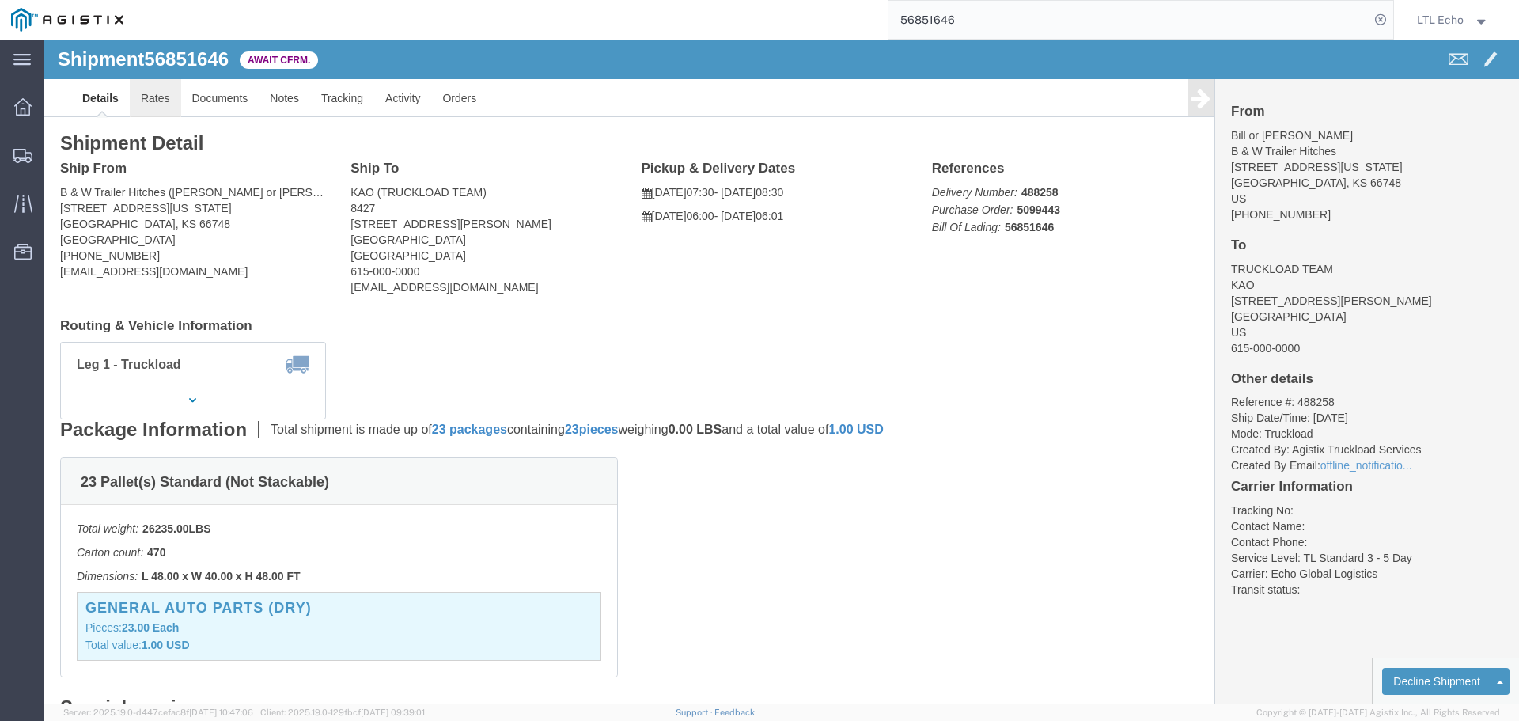
click link "Rates"
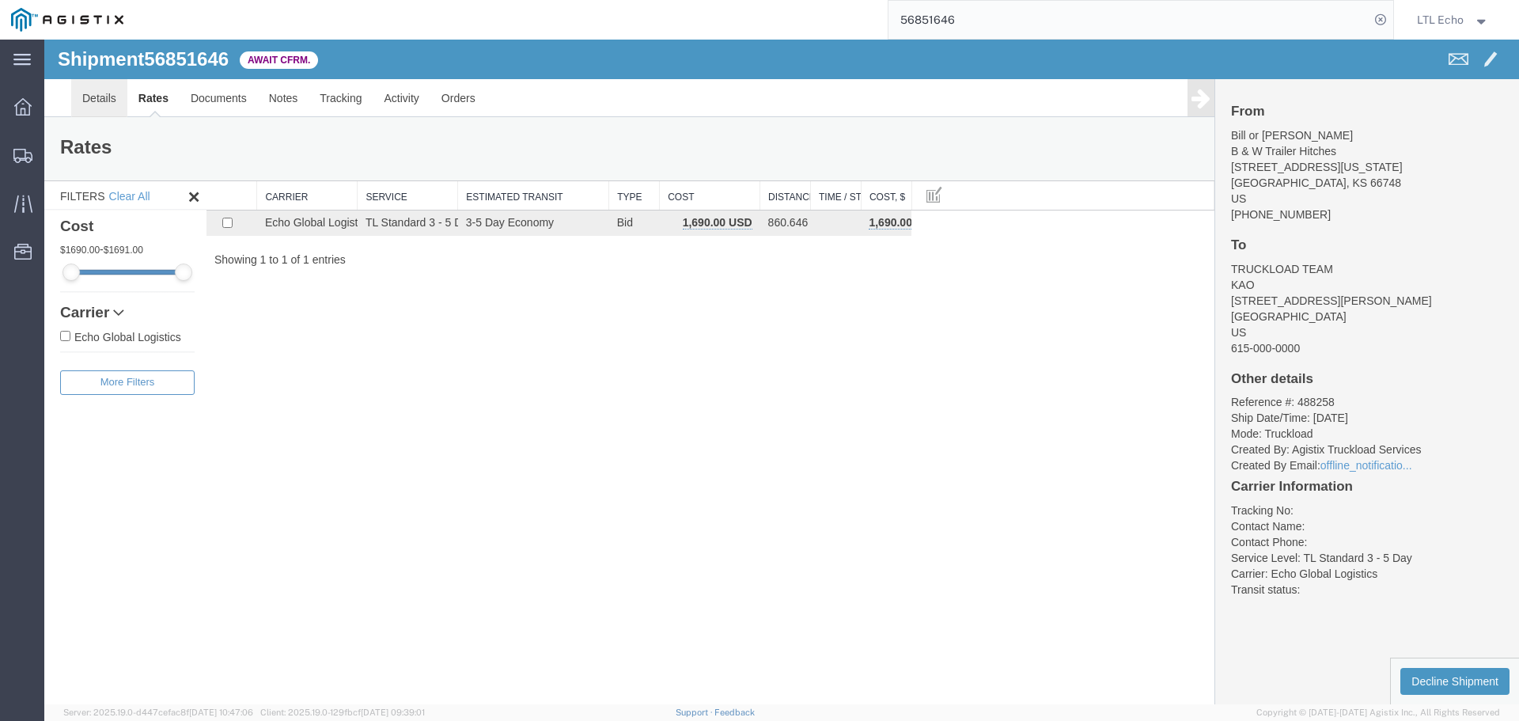
click at [93, 94] on link "Details" at bounding box center [99, 98] width 56 height 38
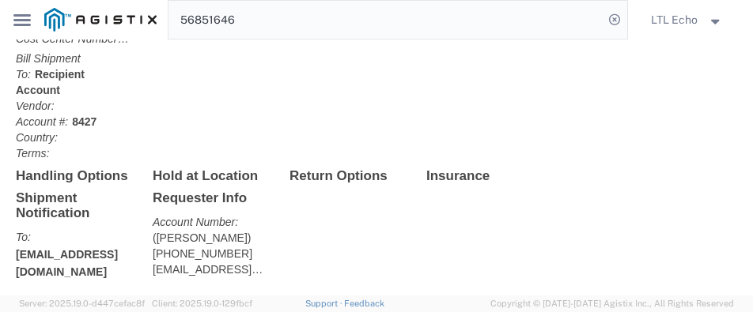
scroll to position [791, 0]
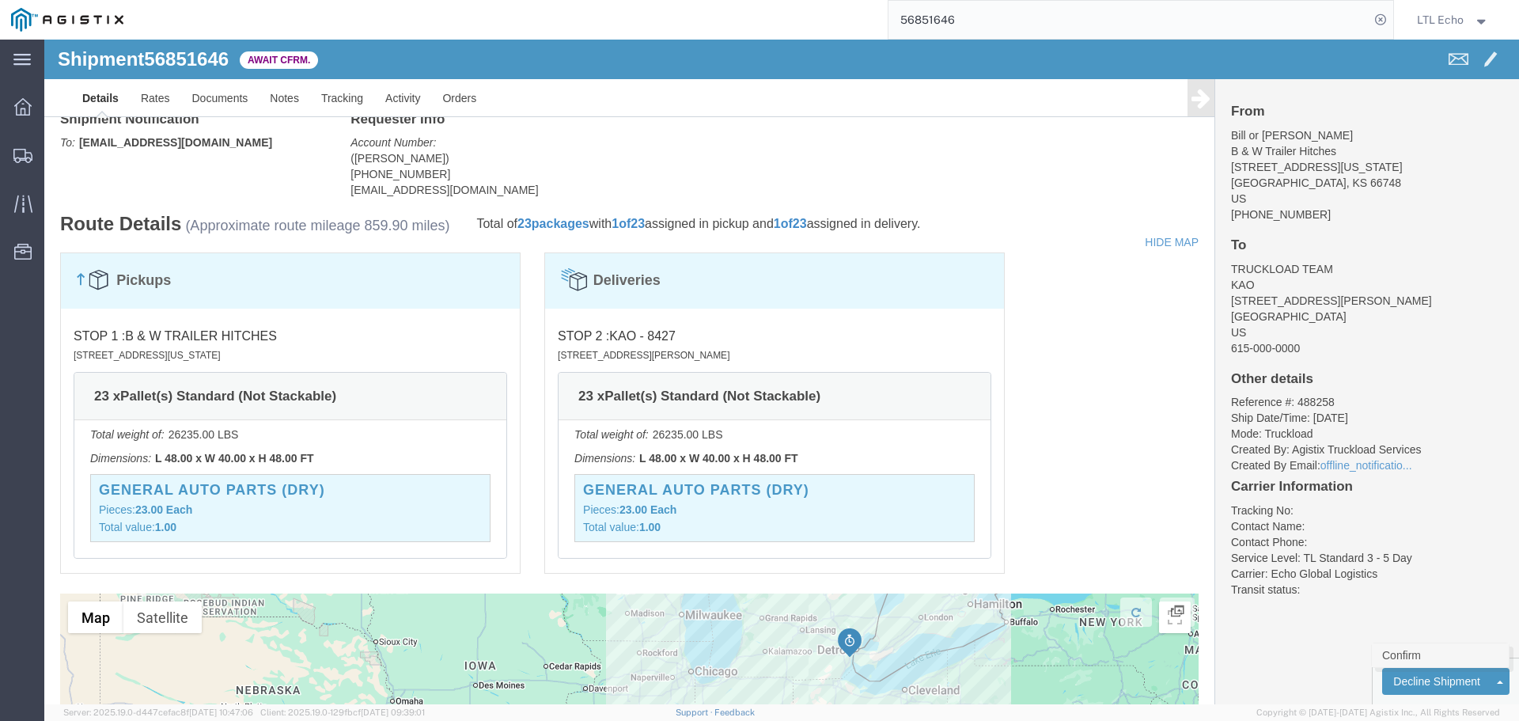
click link "Confirm"
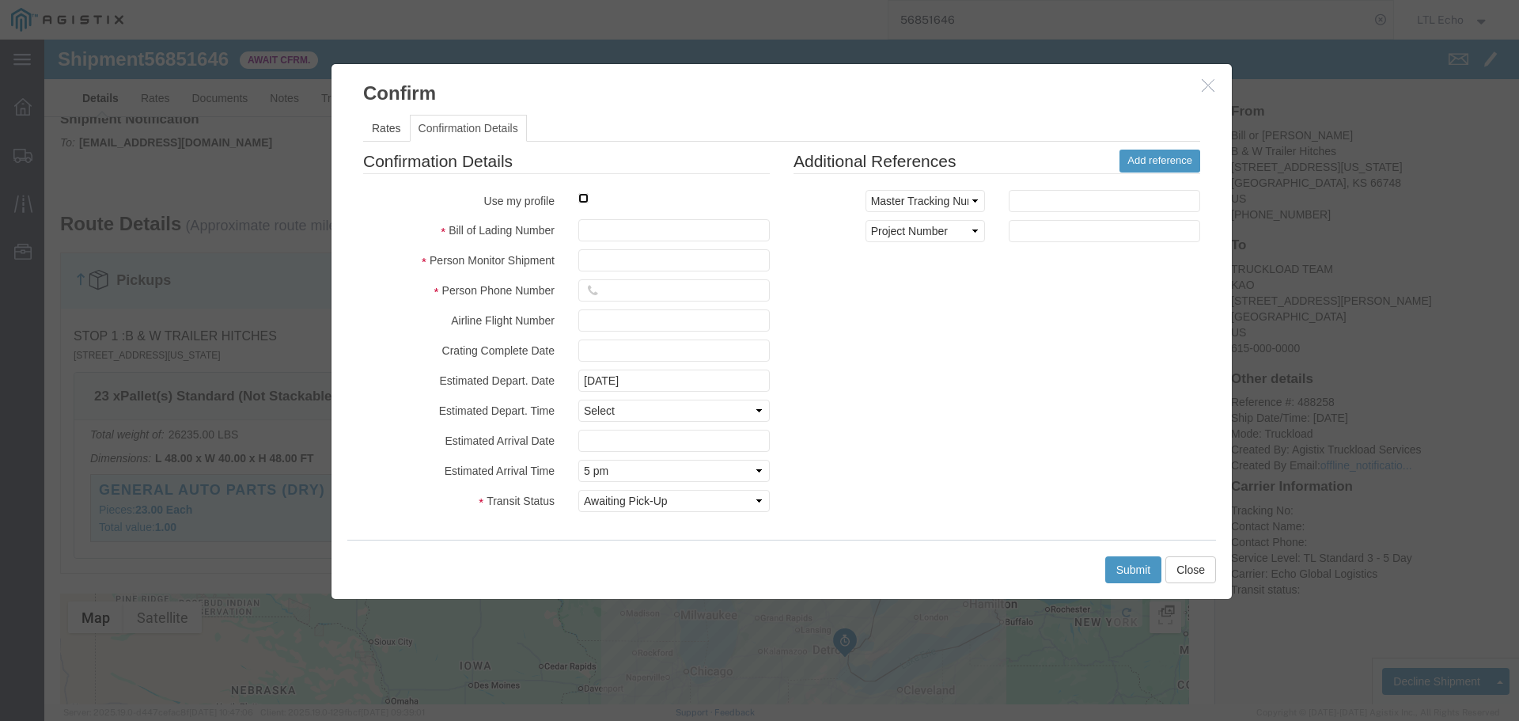
click input "checkbox"
checkbox input "true"
type input "LTL Echo"
type input "+ 8005116111"
click input "text"
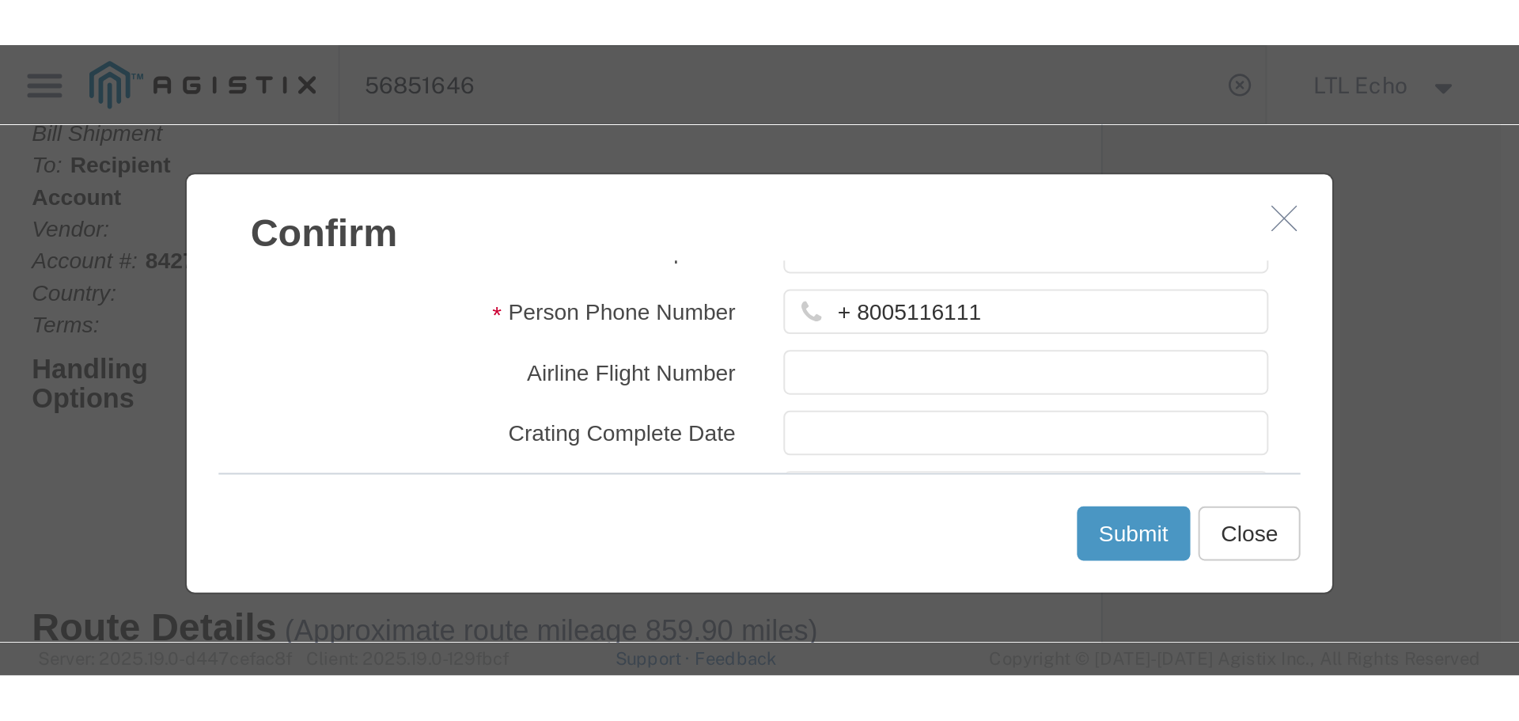
scroll to position [79, 0]
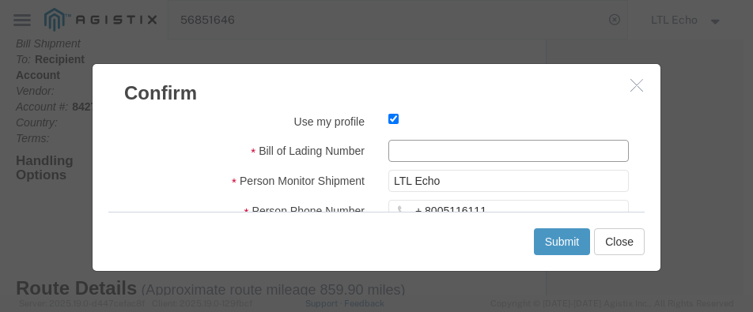
click input "text"
type input "64373394"
click button "Submit"
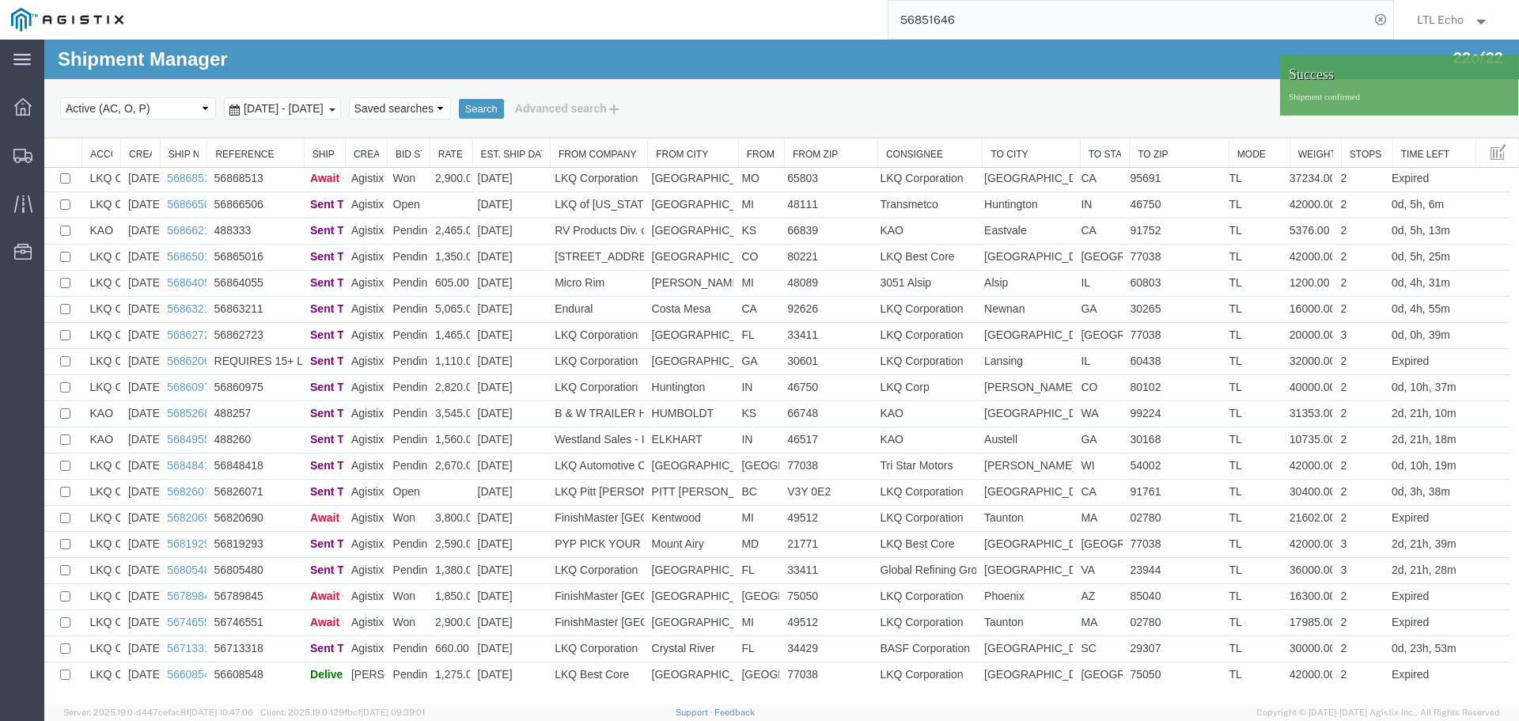
scroll to position [0, 0]
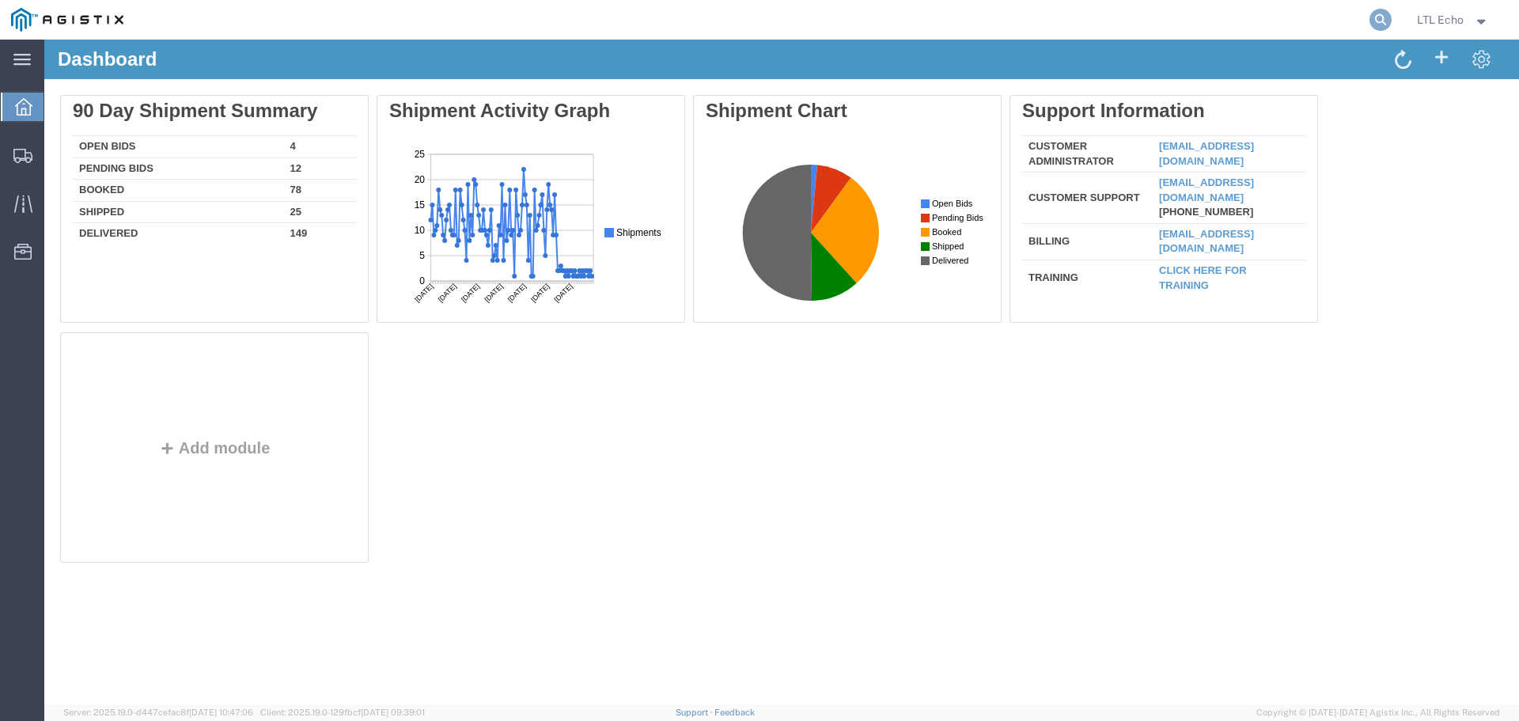
click at [1377, 20] on icon at bounding box center [1380, 20] width 22 height 22
click at [1063, 25] on input "search" at bounding box center [1128, 20] width 481 height 38
paste input "56868513"
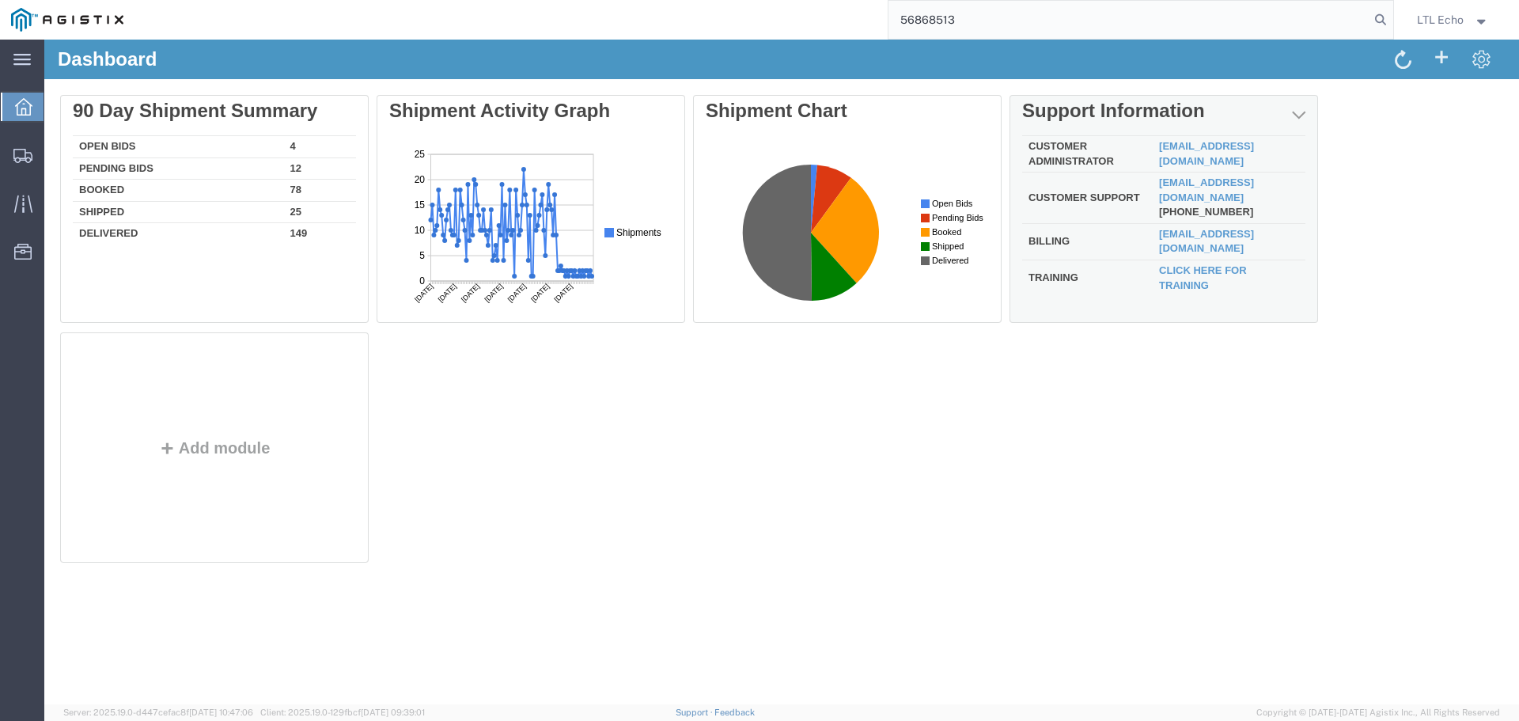
type input "56868513"
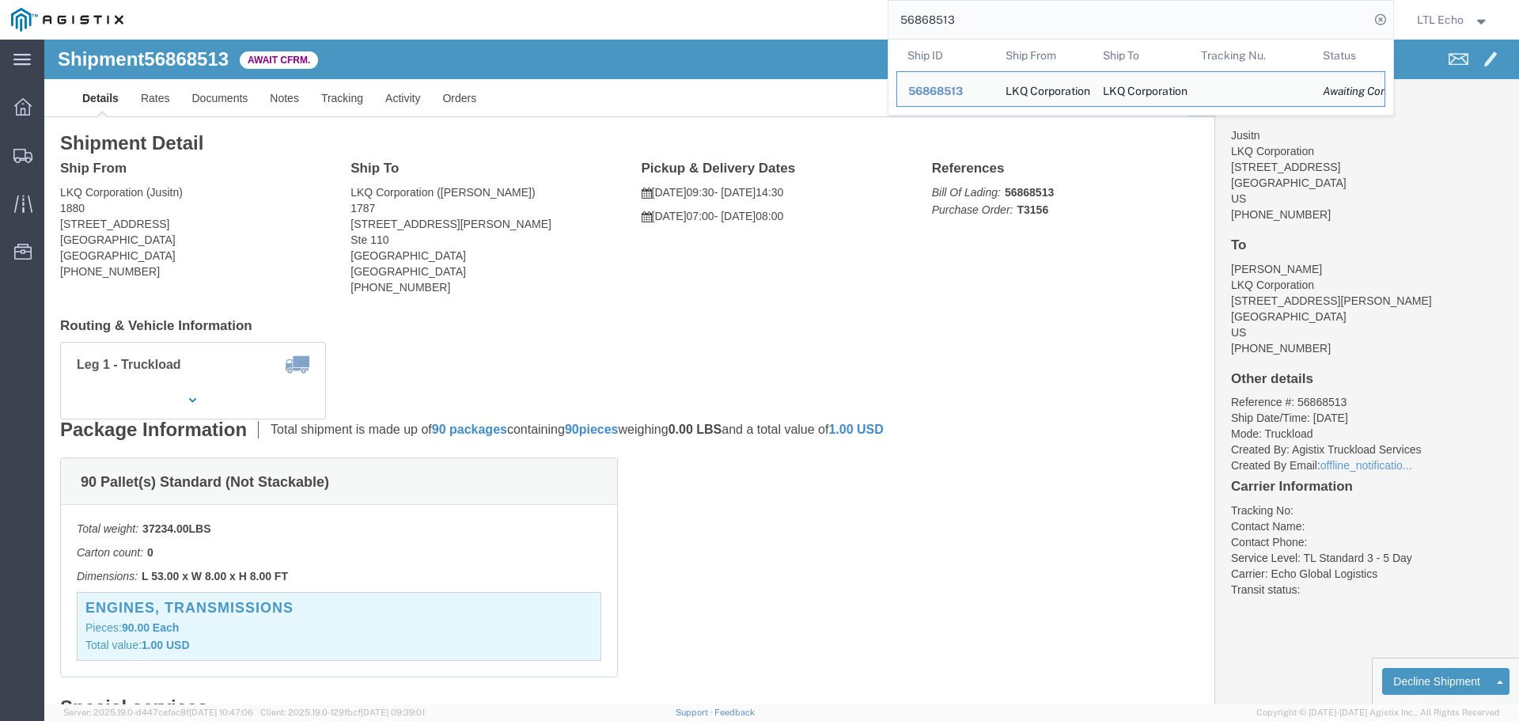
click div "Leg 1 - Truckload Vehicle 1: Standard Dry Van (53 Feet) Number of trucks: 1"
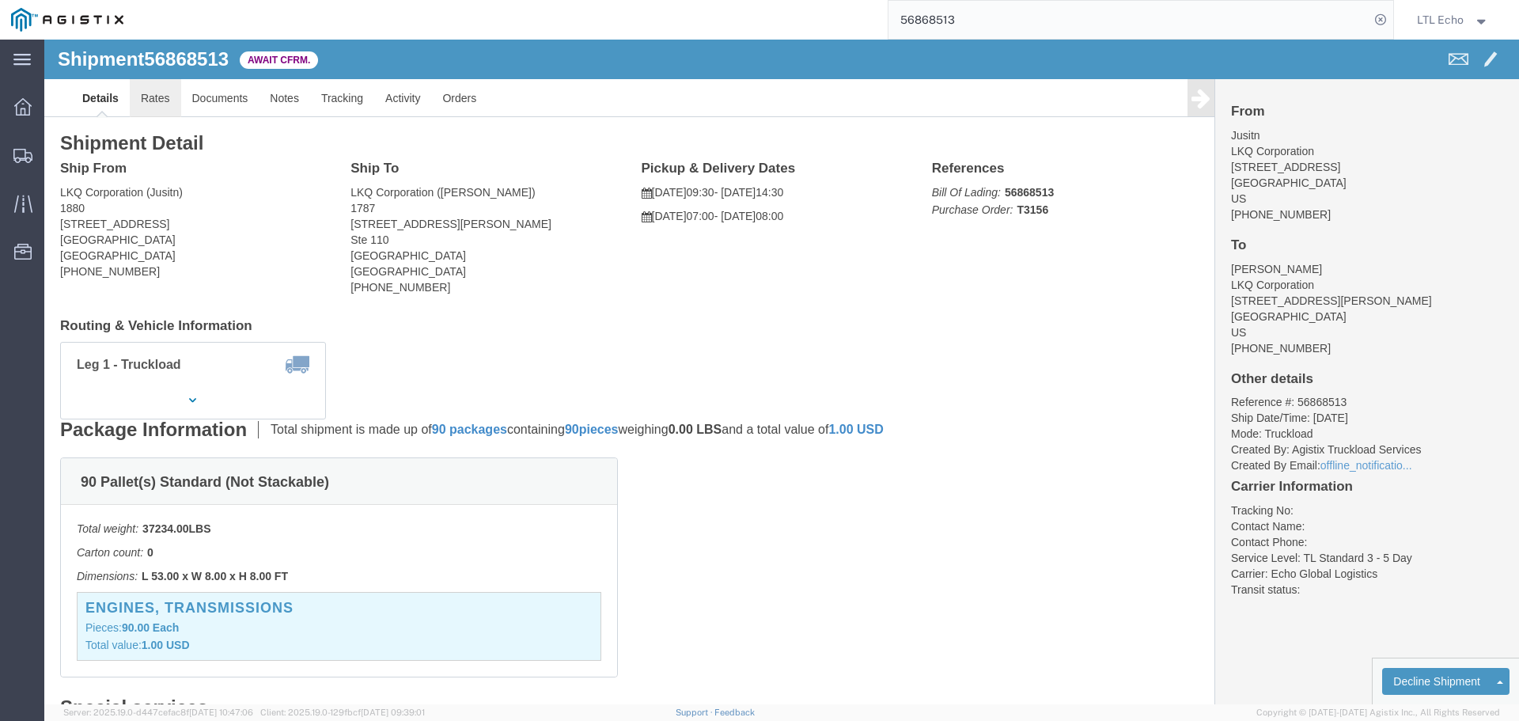
click link "Rates"
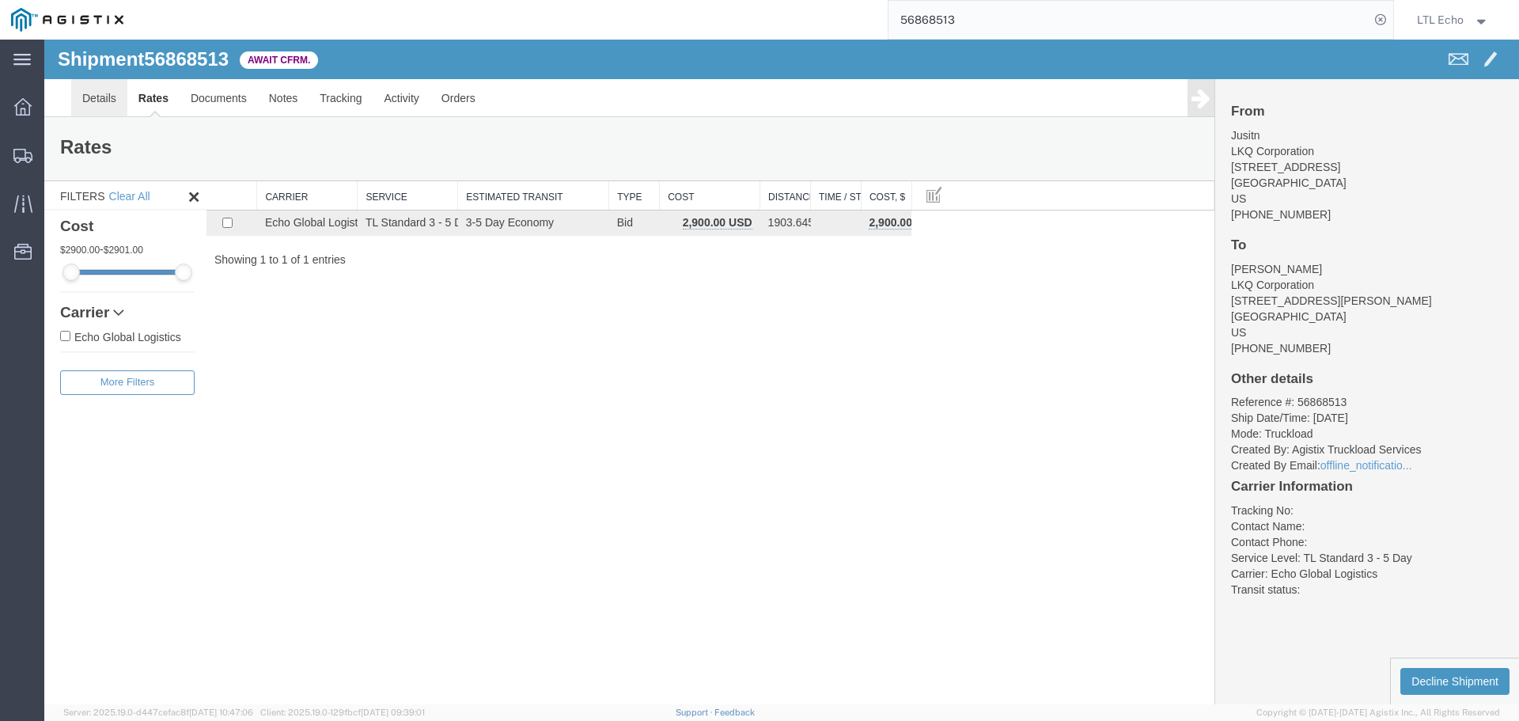
click at [92, 91] on link "Details" at bounding box center [99, 98] width 56 height 38
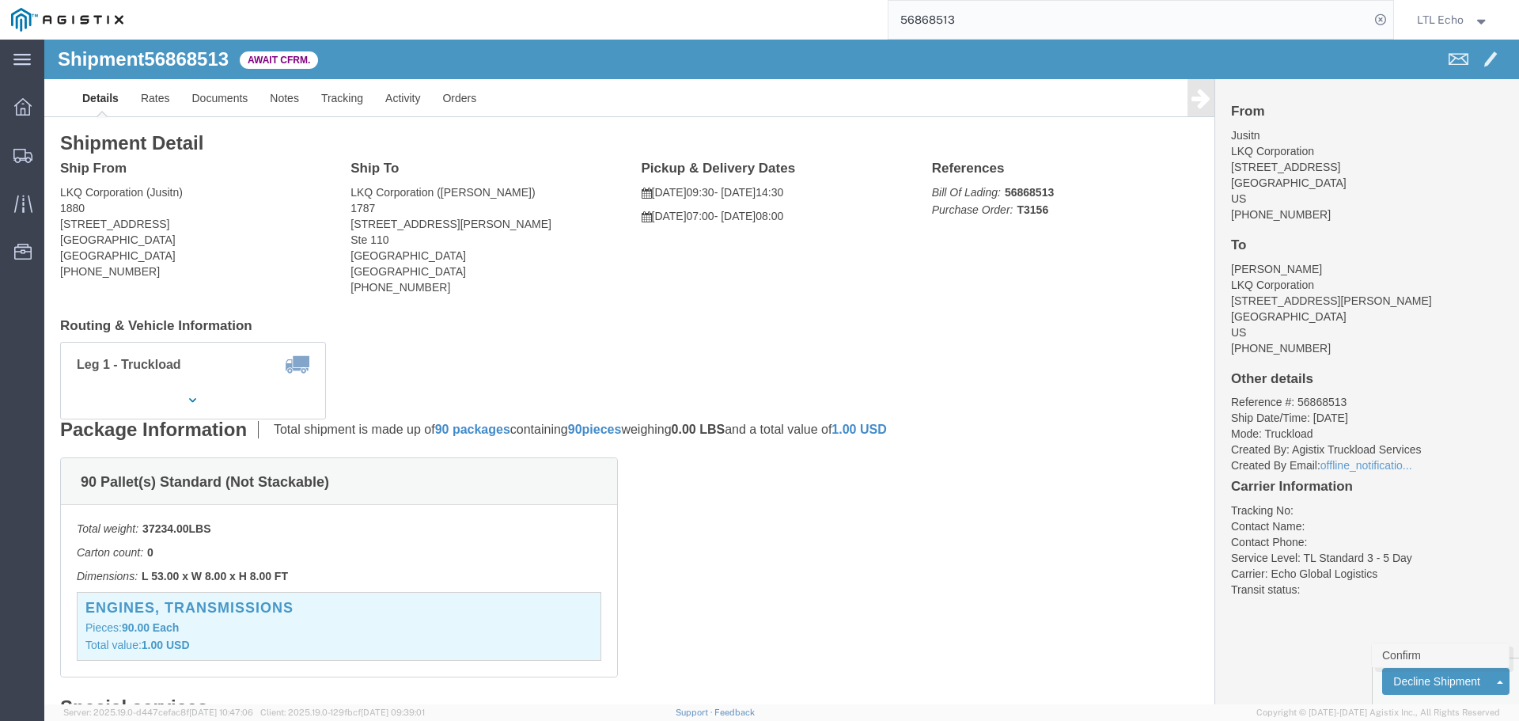
click link "Confirm"
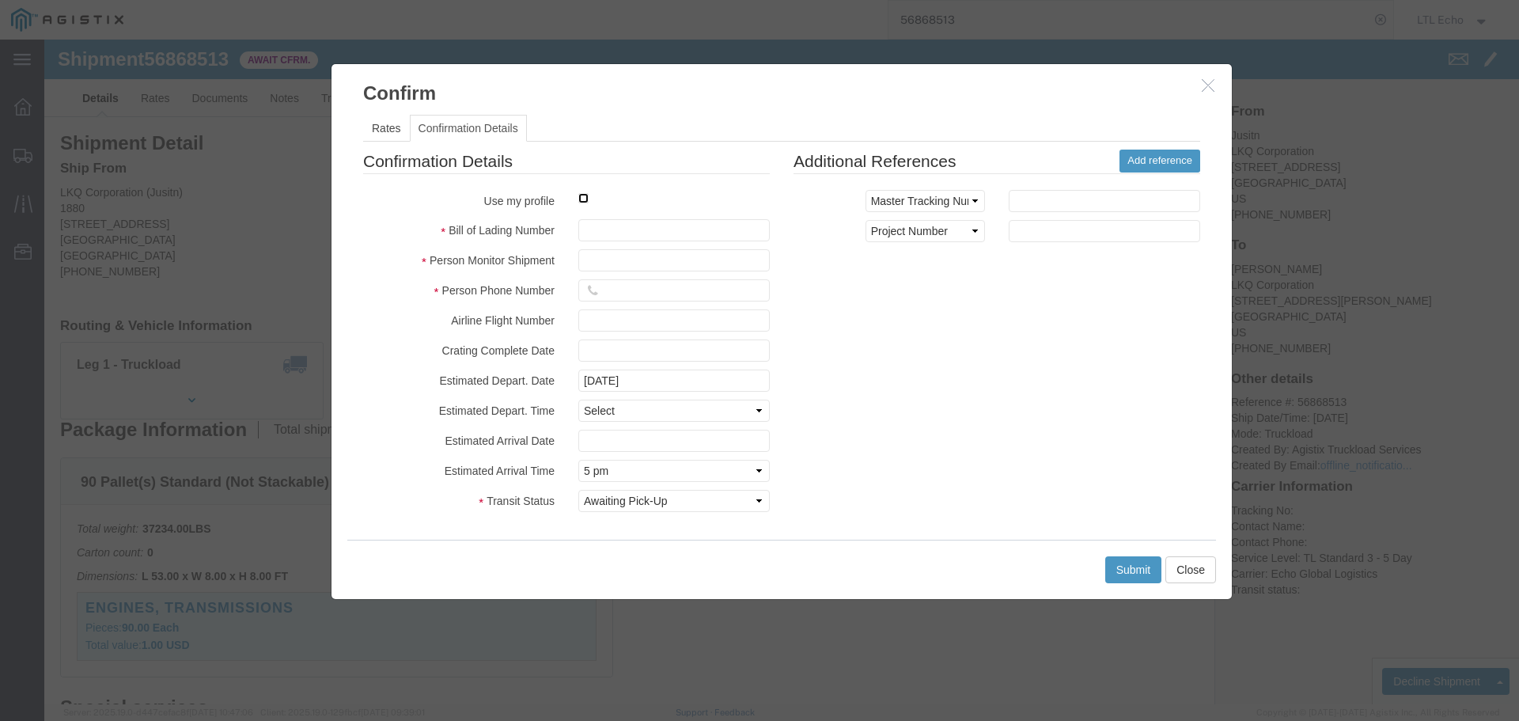
click input "checkbox"
checkbox input "true"
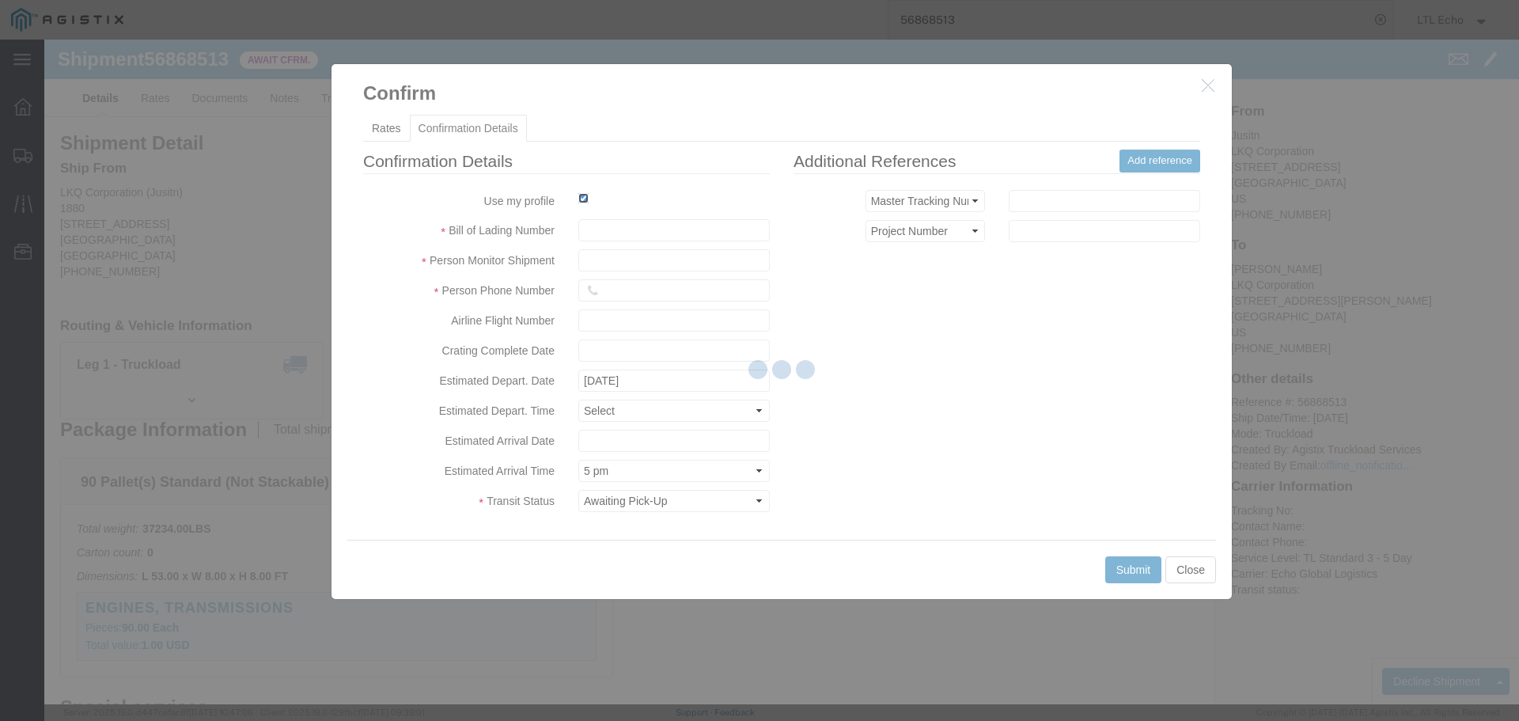
type input "LTL Echo"
type input "+ 8005116111"
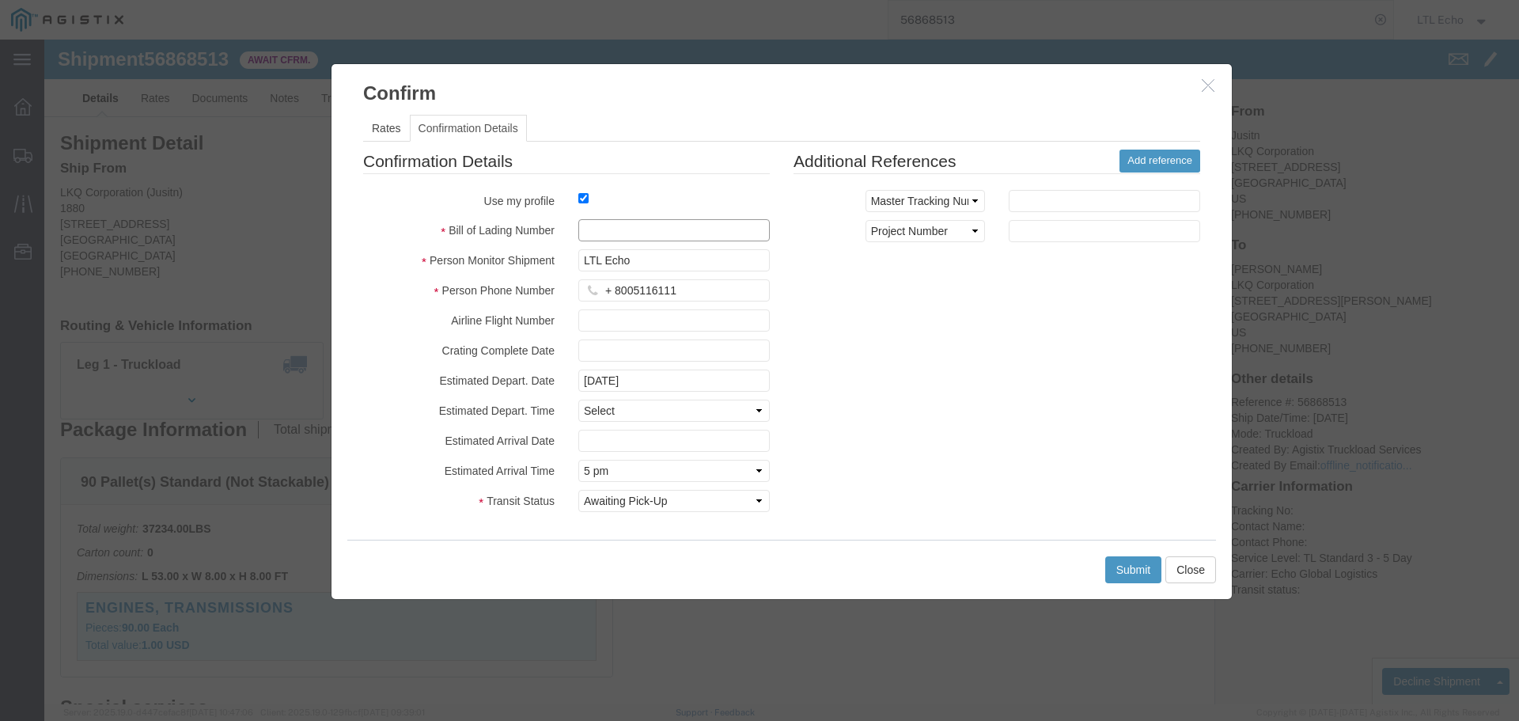
paste input "64373518"
type input "64373518"
click button "Submit"
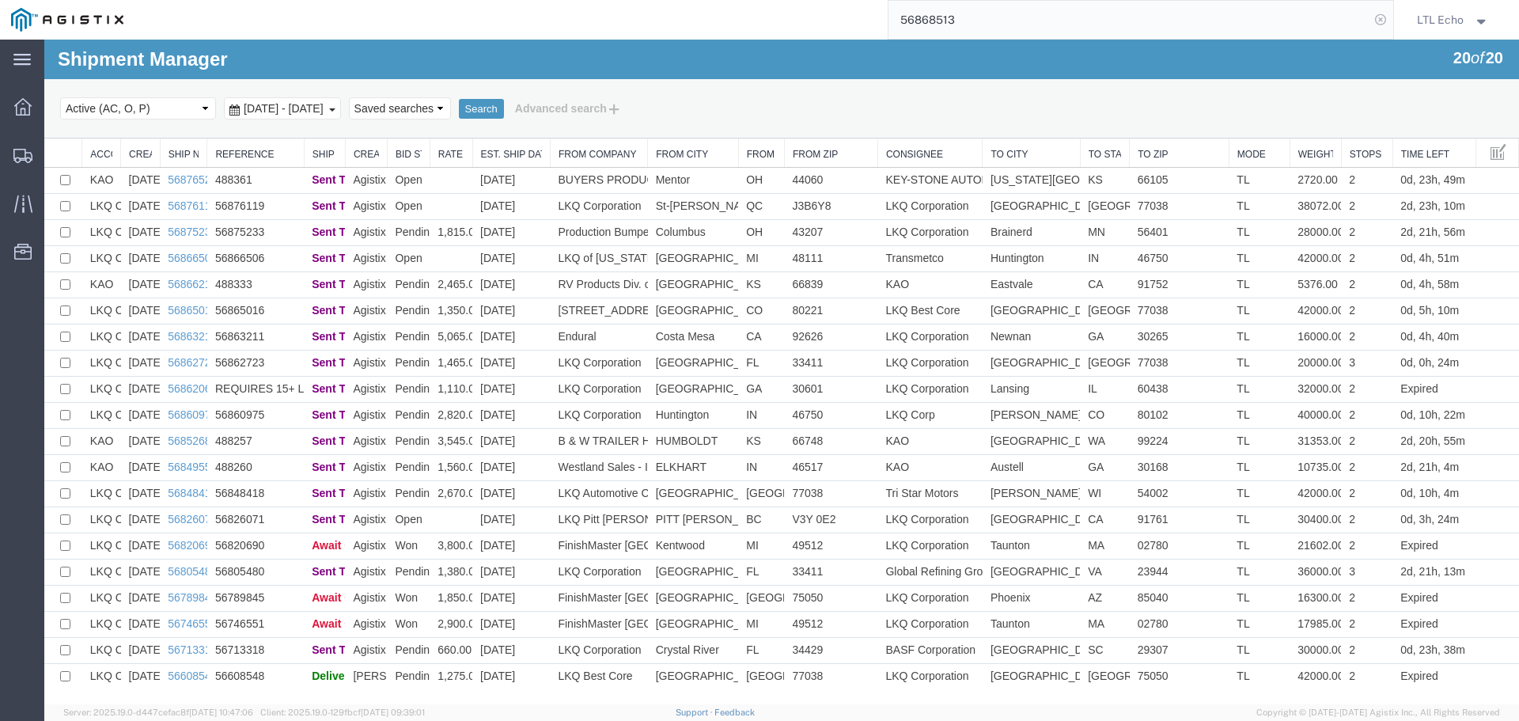
click at [1383, 17] on icon at bounding box center [1380, 20] width 22 height 22
click at [1343, 14] on agx-global-search at bounding box center [1141, 20] width 506 height 40
click at [1381, 19] on icon at bounding box center [1380, 20] width 22 height 22
click at [1111, 16] on input "search" at bounding box center [1128, 20] width 481 height 38
click at [1011, 17] on input "search" at bounding box center [1128, 20] width 481 height 38
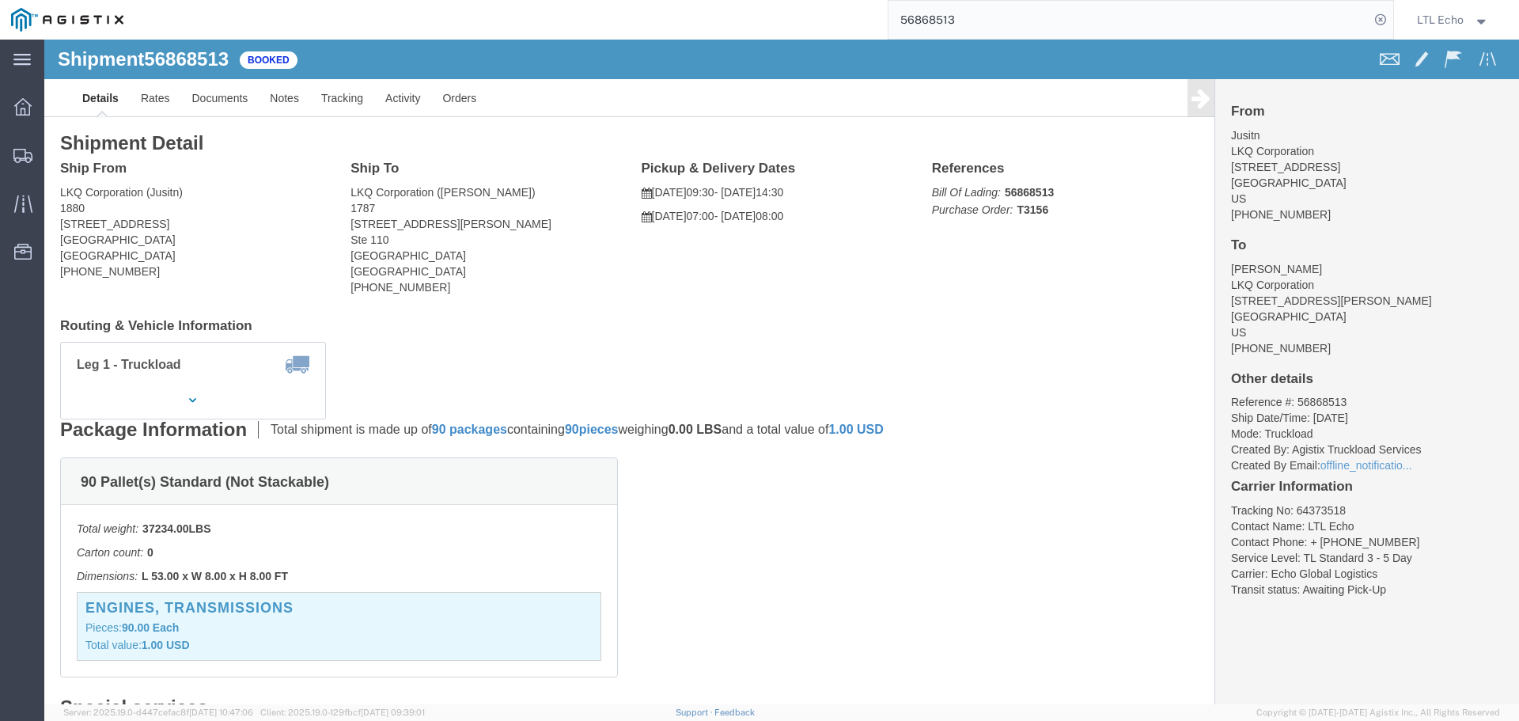
click li "Tracking No: 64373518"
copy li "64373518"
click b "T3156"
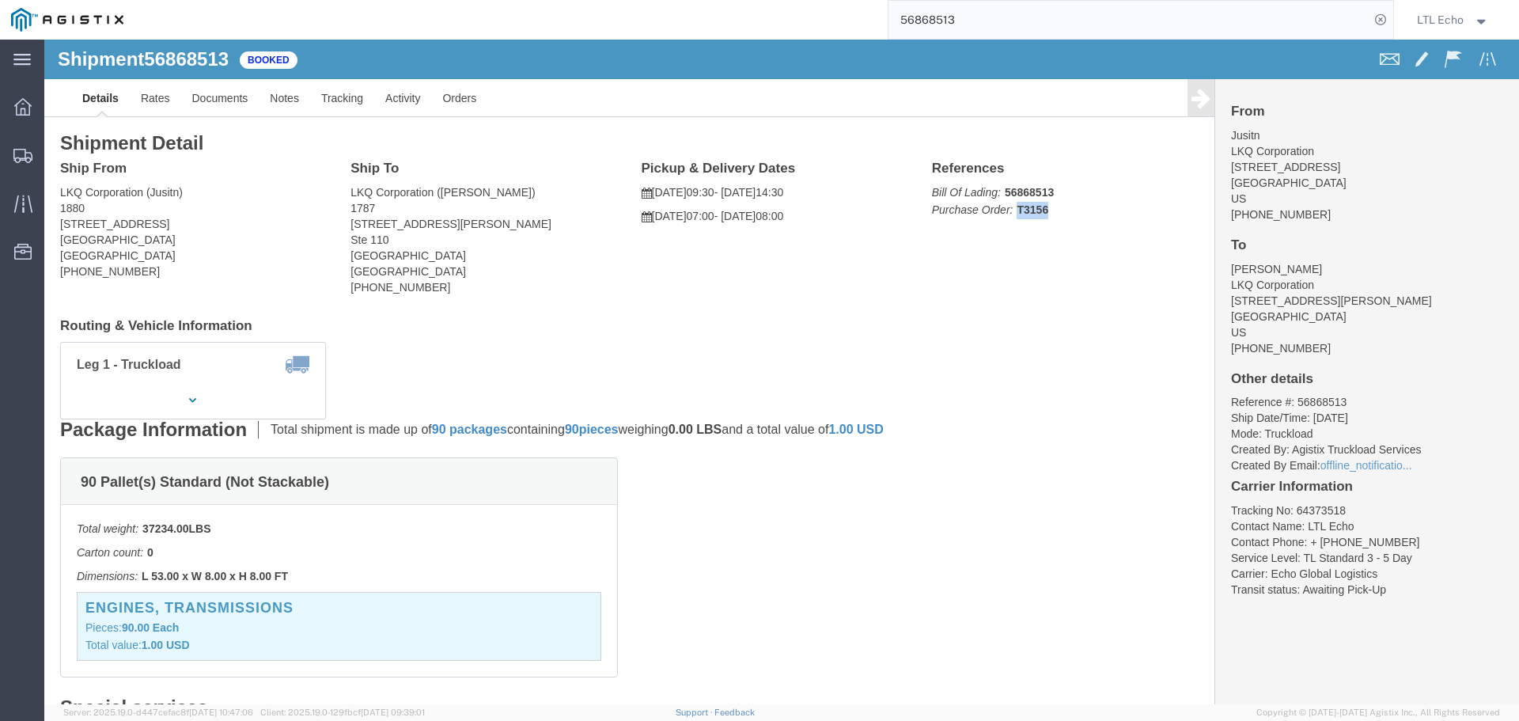
copy b "T3156"
click link "Rates"
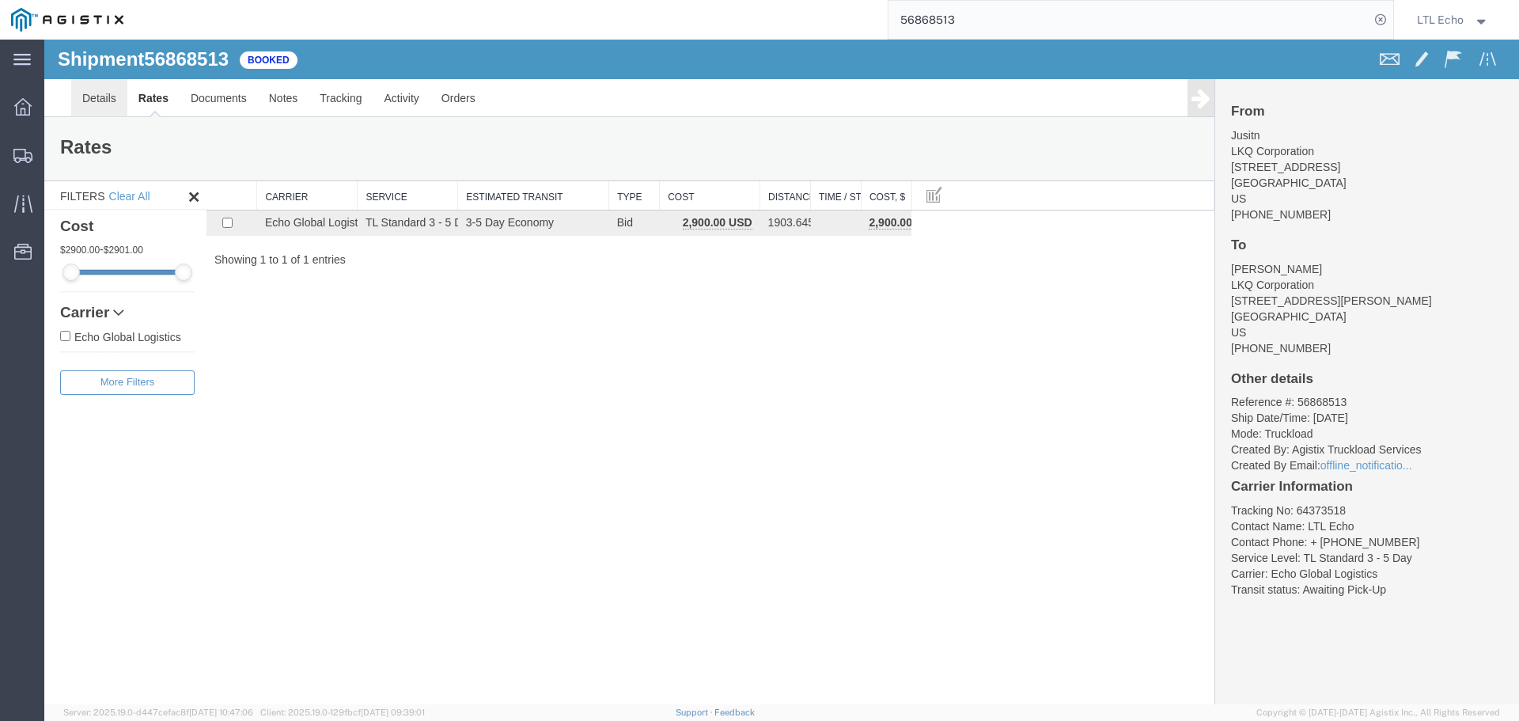
click at [106, 100] on link "Details" at bounding box center [99, 98] width 56 height 38
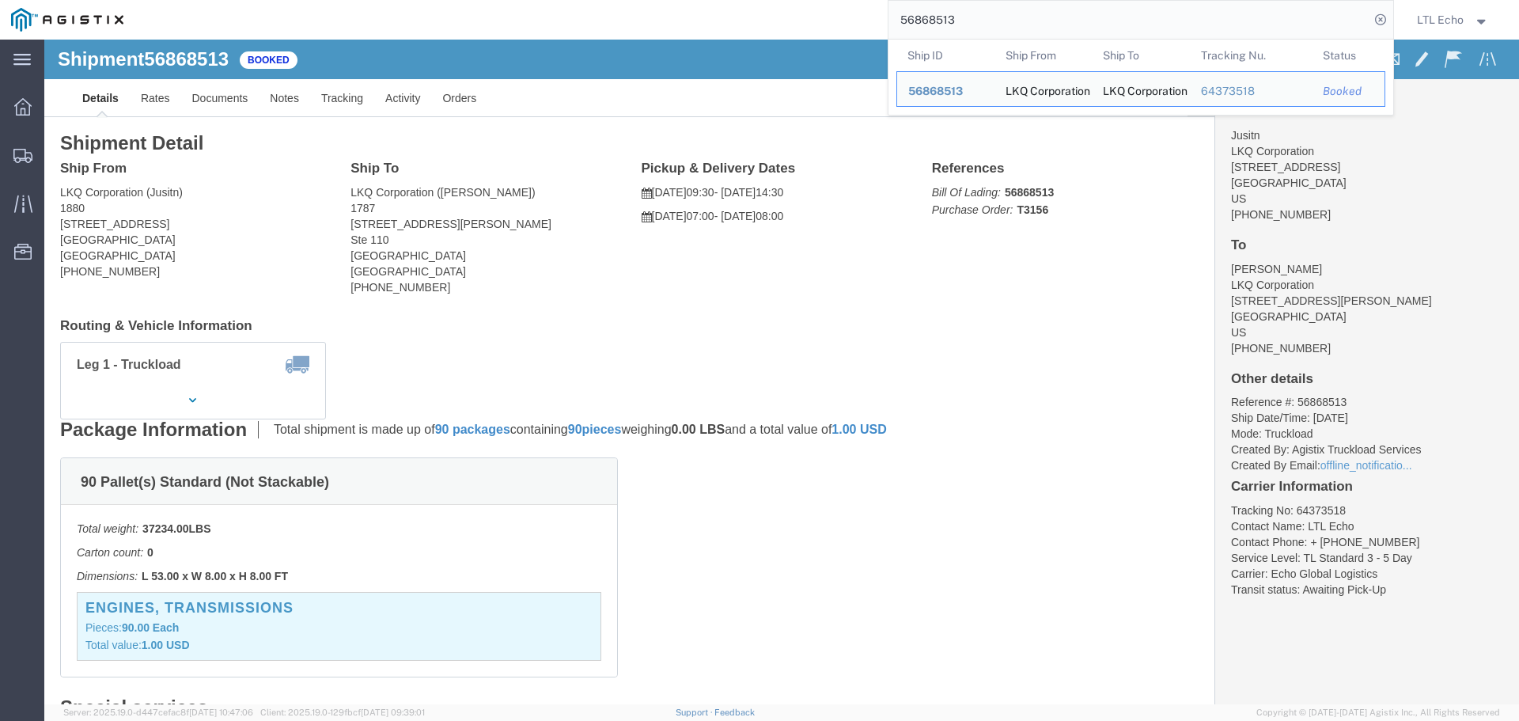
click at [937, 17] on input "56868513" at bounding box center [1128, 20] width 481 height 38
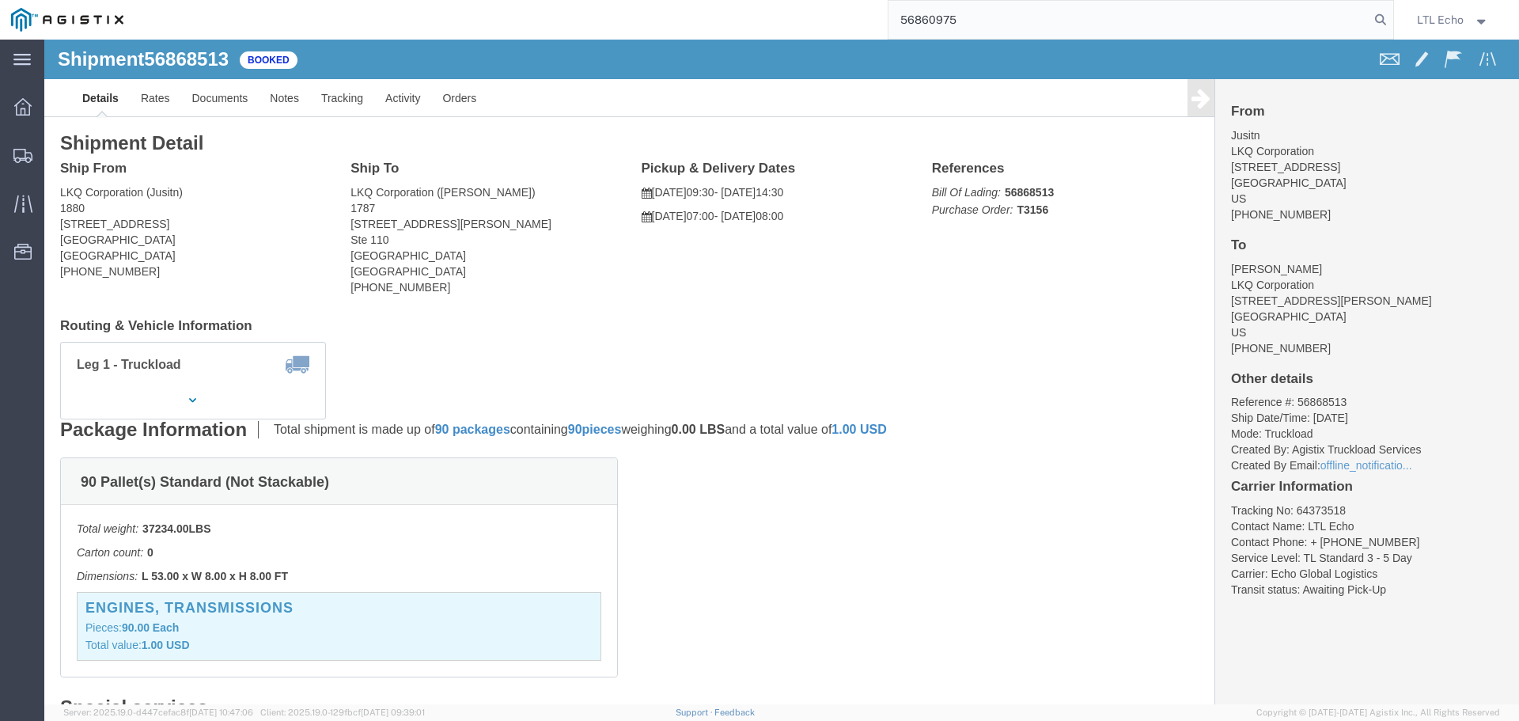
type input "56860975"
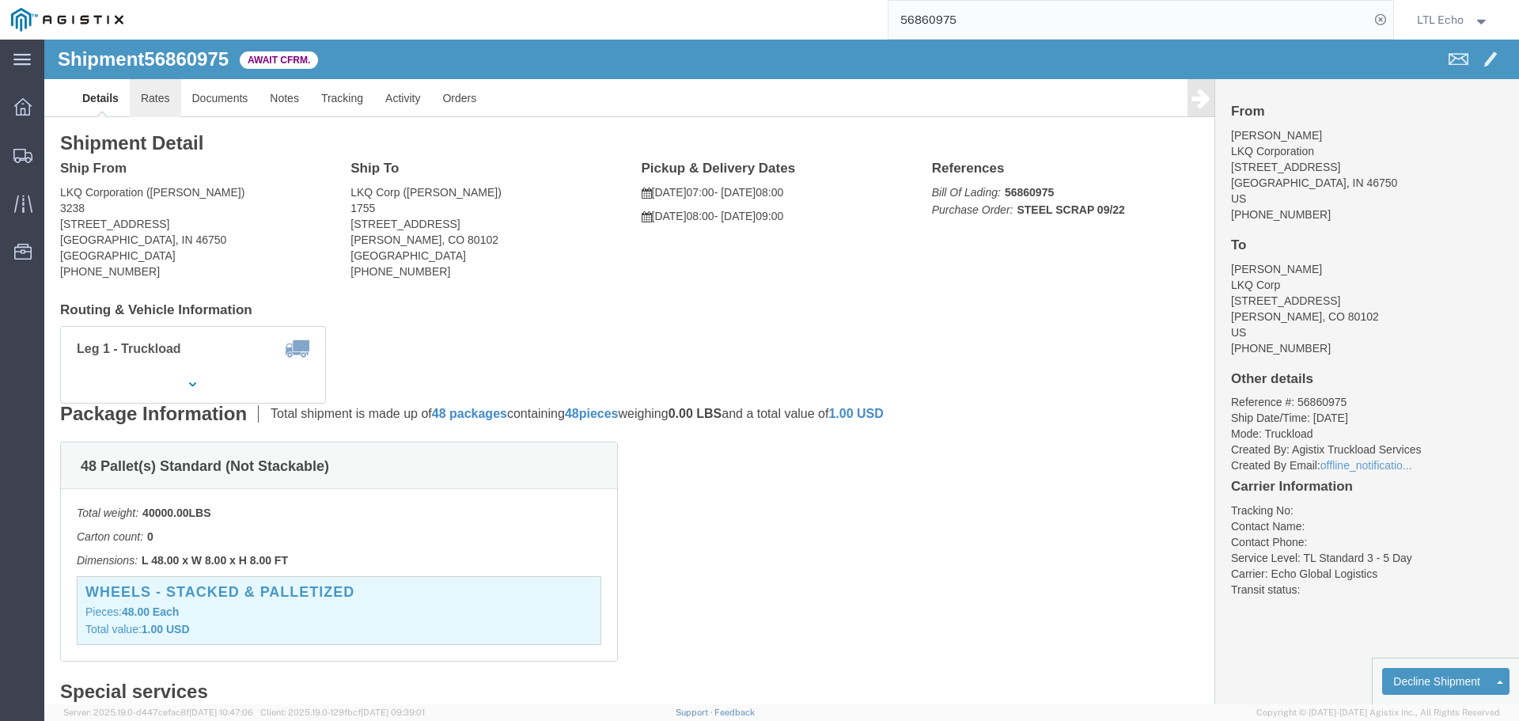
click link "Rates"
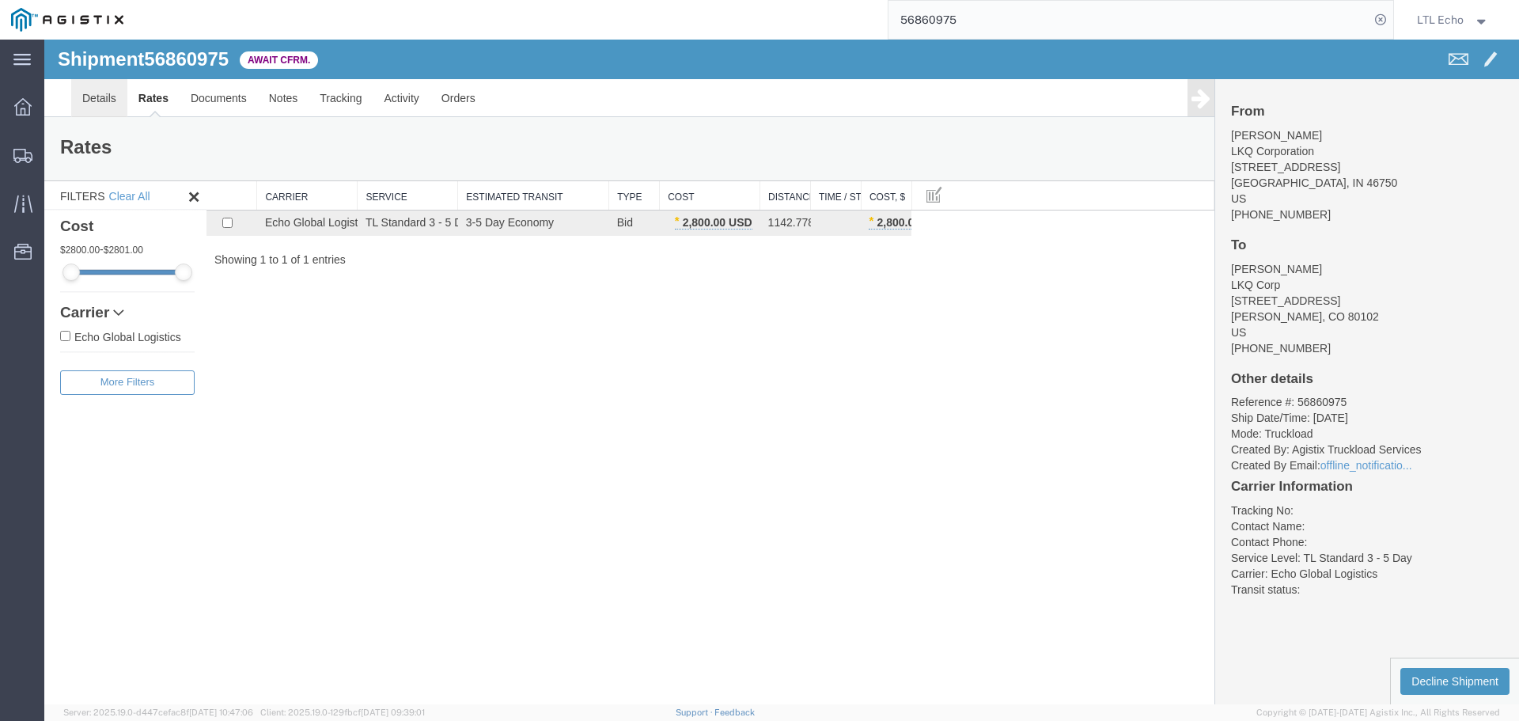
click at [93, 100] on link "Details" at bounding box center [99, 98] width 56 height 38
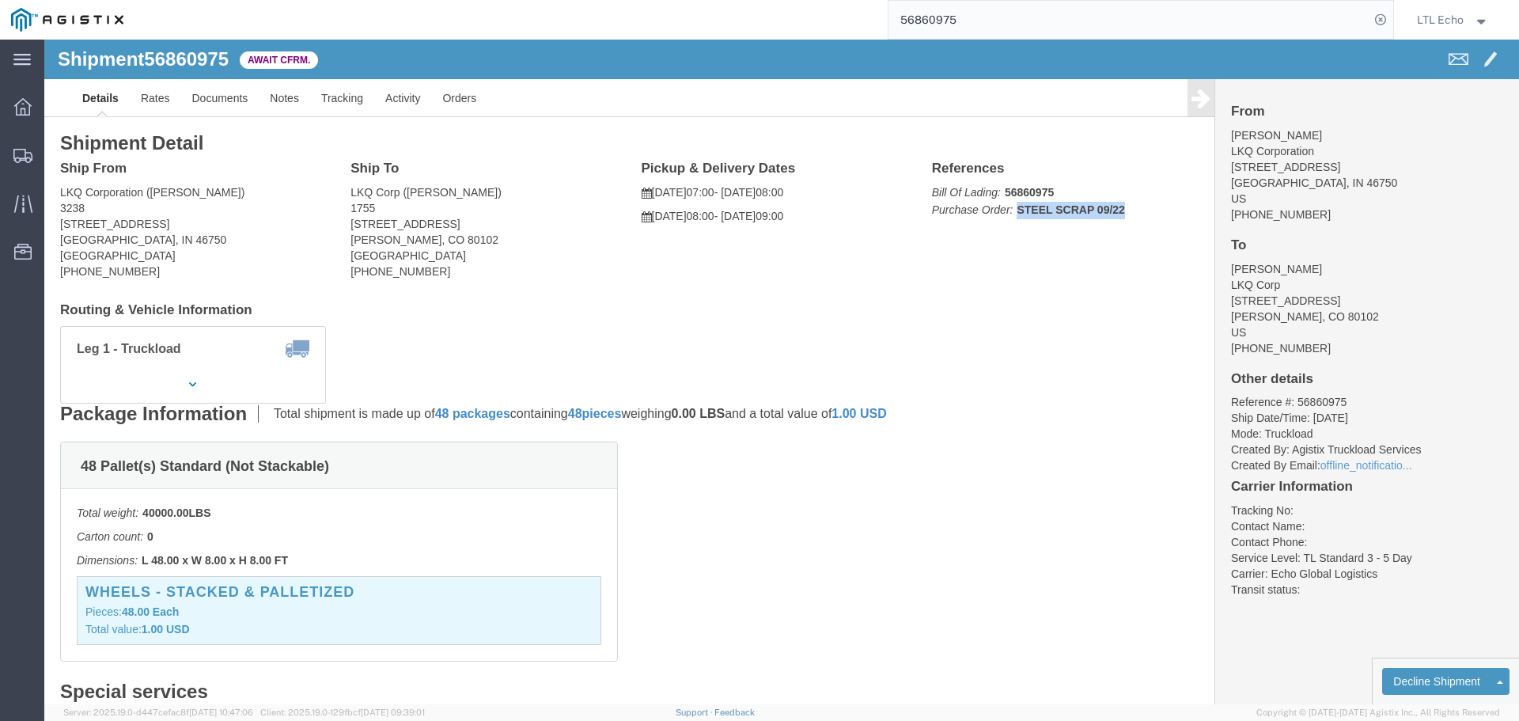
click p "Bill Of Lading: 56860975 Purchase Order: STEEL SCRAP 09/22"
click link "Confirm"
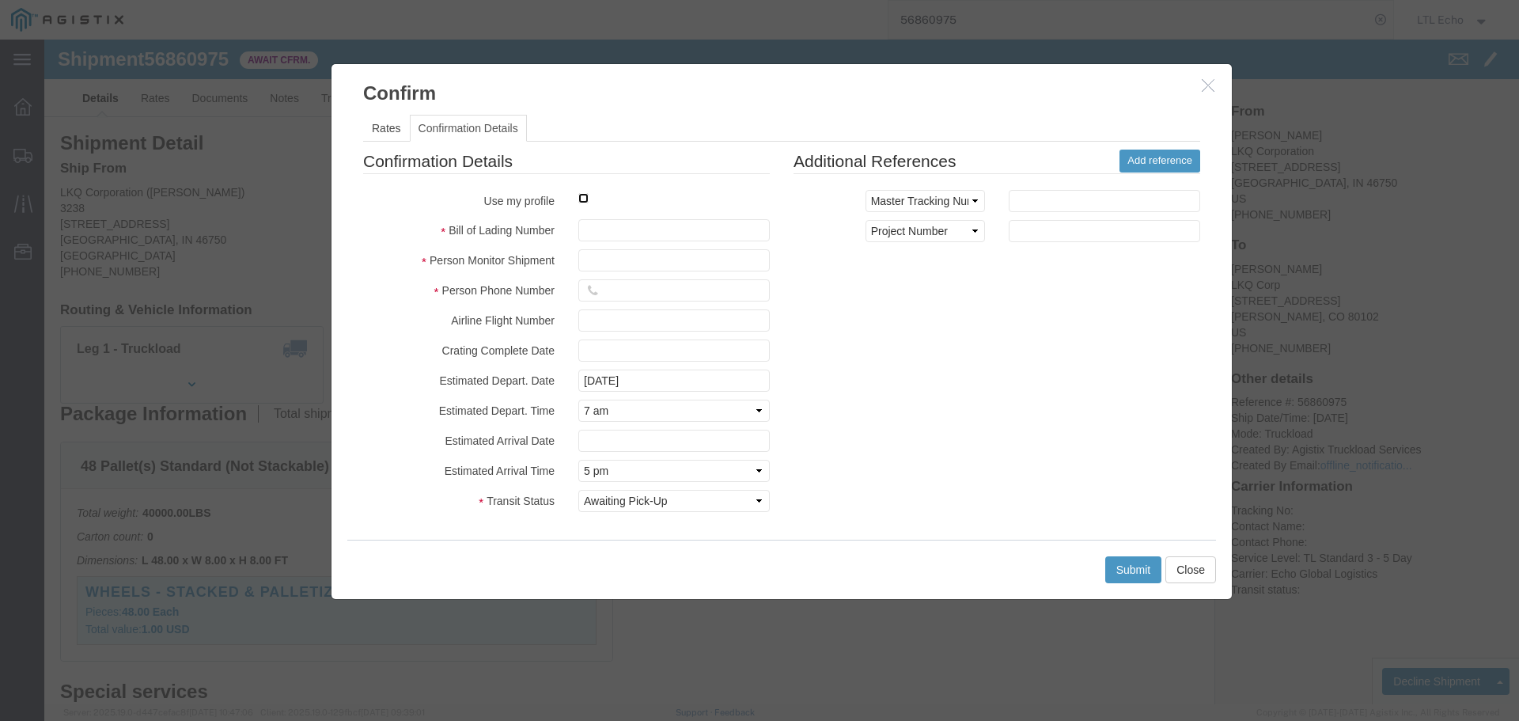
click input "checkbox"
checkbox input "true"
type input "LTL Echo"
type input "+ 8005116111"
click input "text"
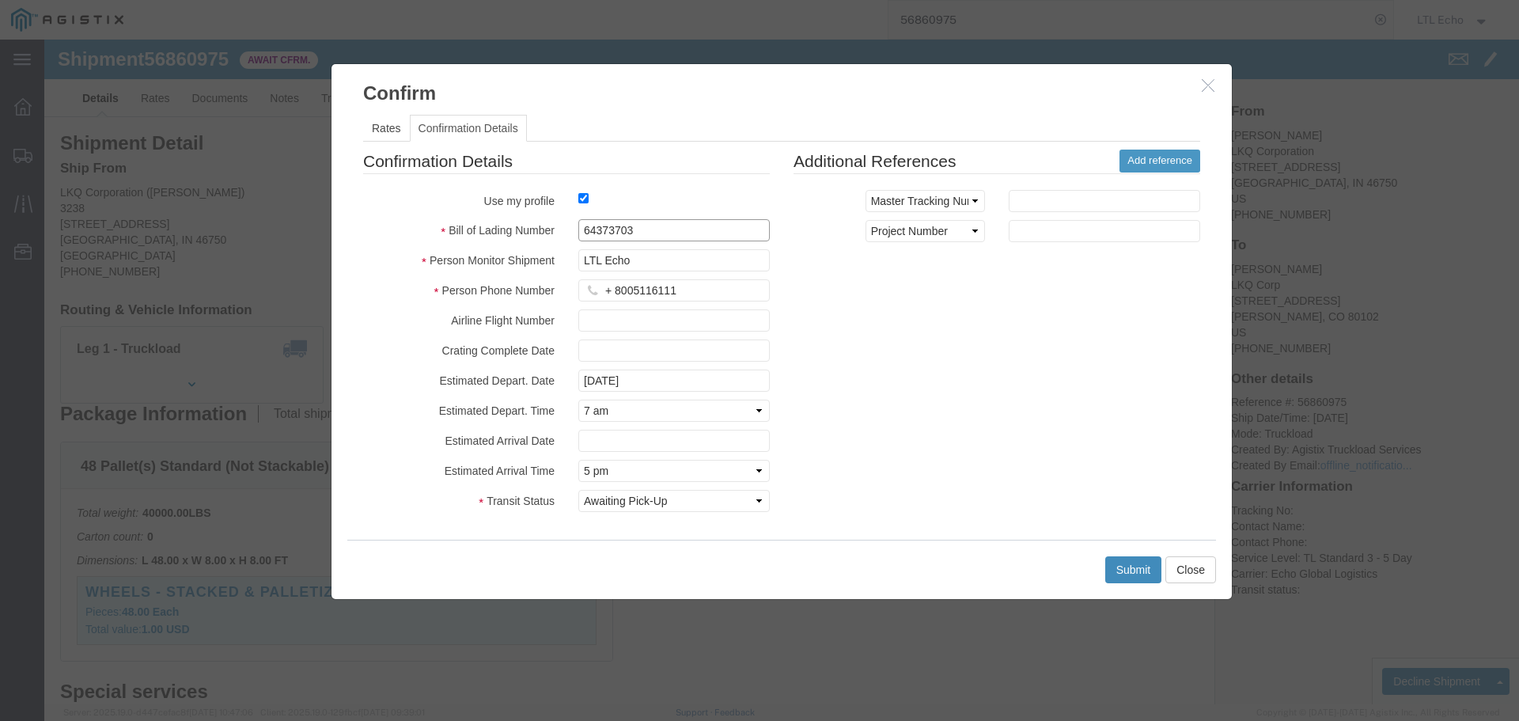
type input "64373703"
click button "Submit"
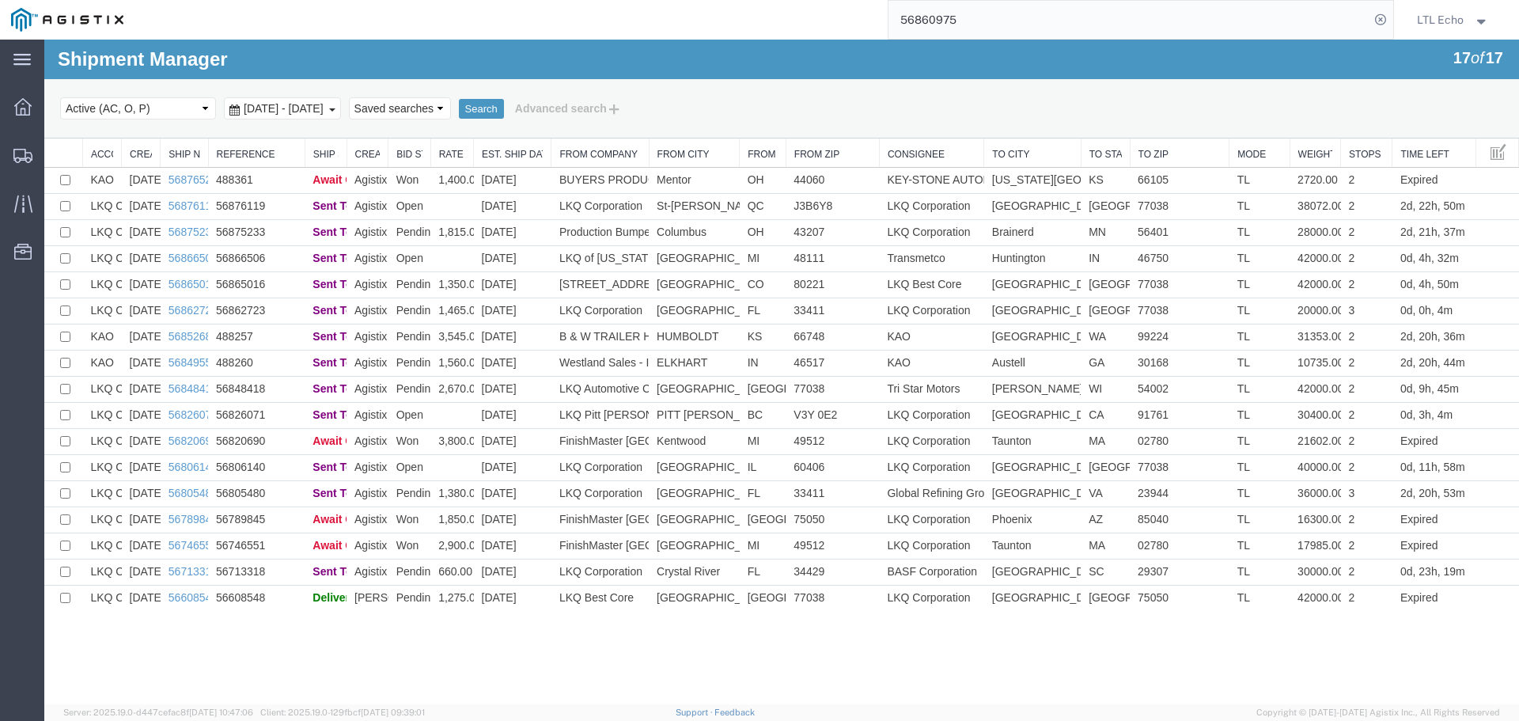
click at [937, 17] on input "56860975" at bounding box center [1128, 20] width 481 height 38
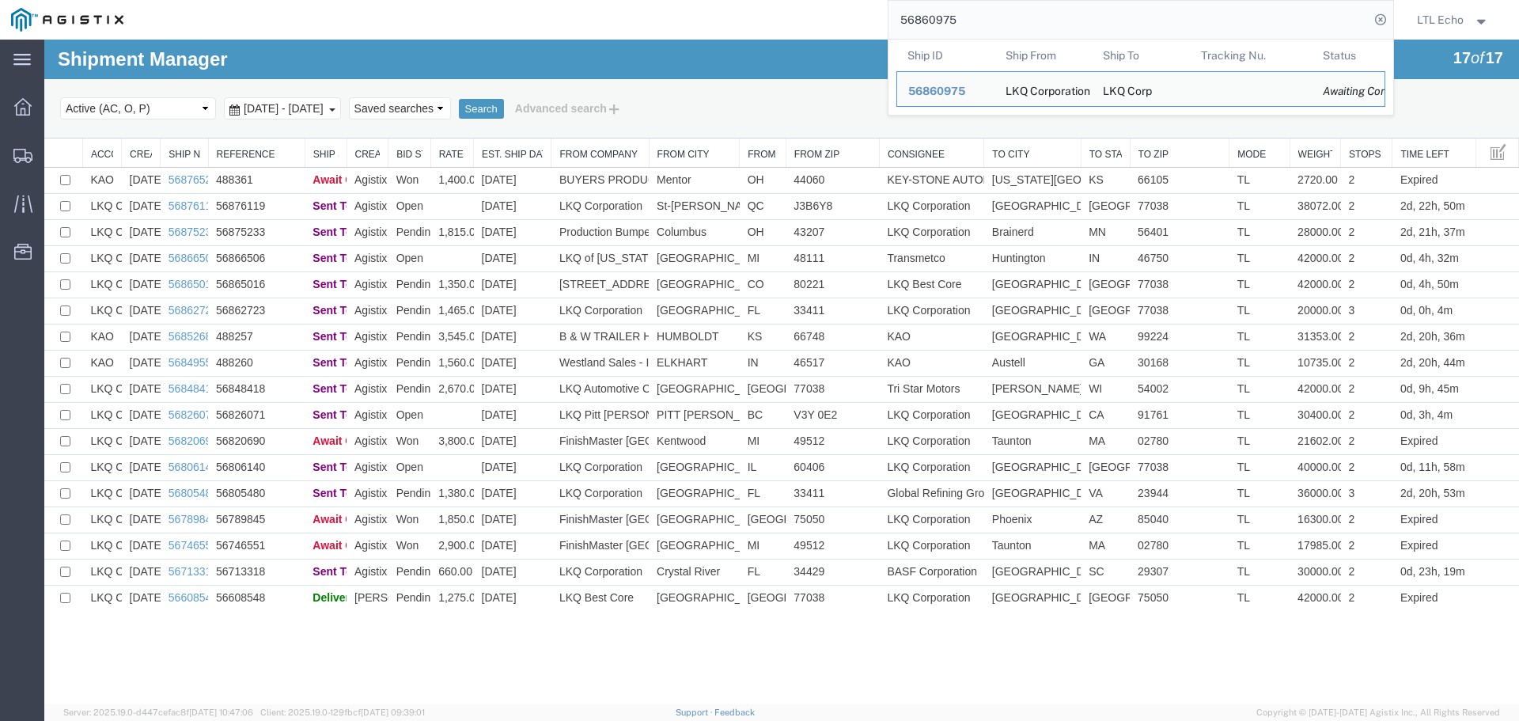
click at [937, 17] on input "56860975" at bounding box center [1128, 20] width 481 height 38
paste input "48457"
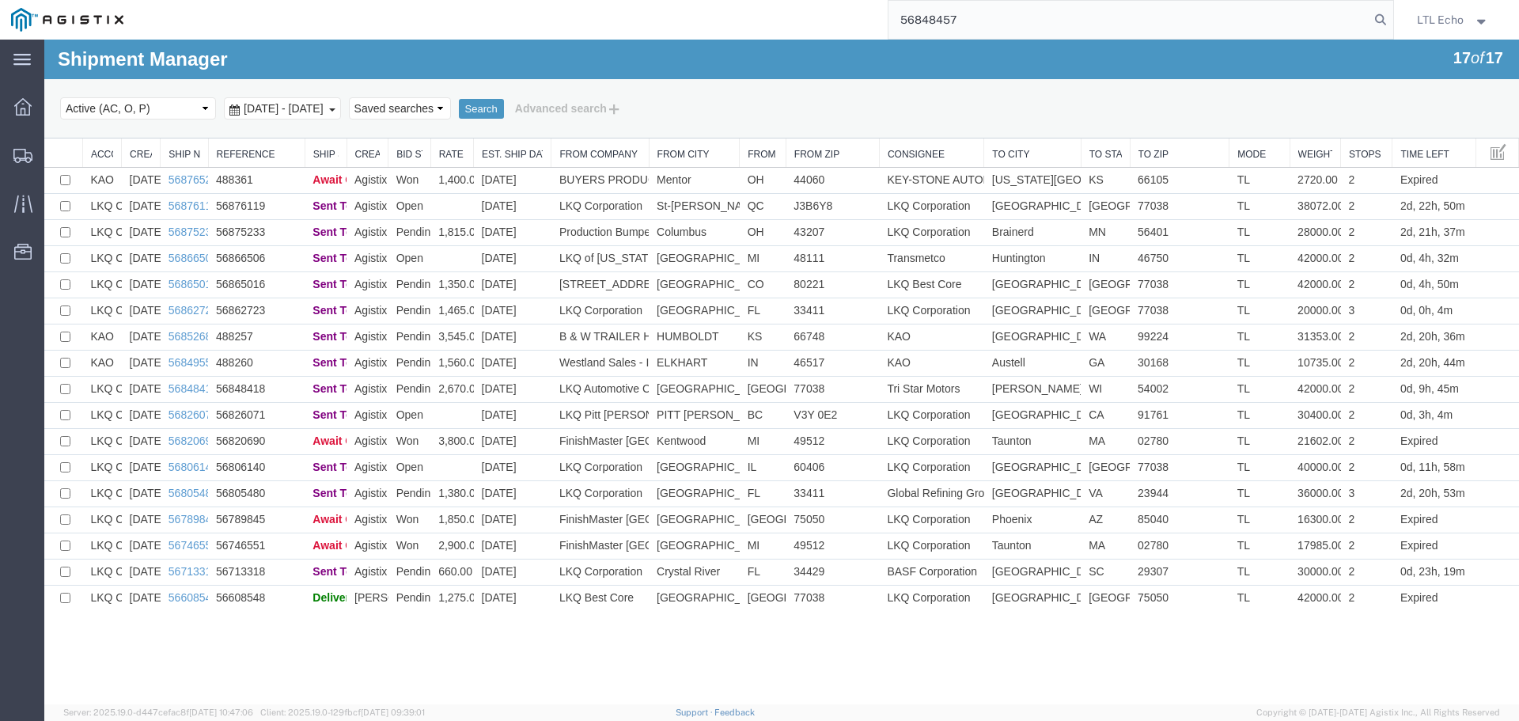
type input "56848457"
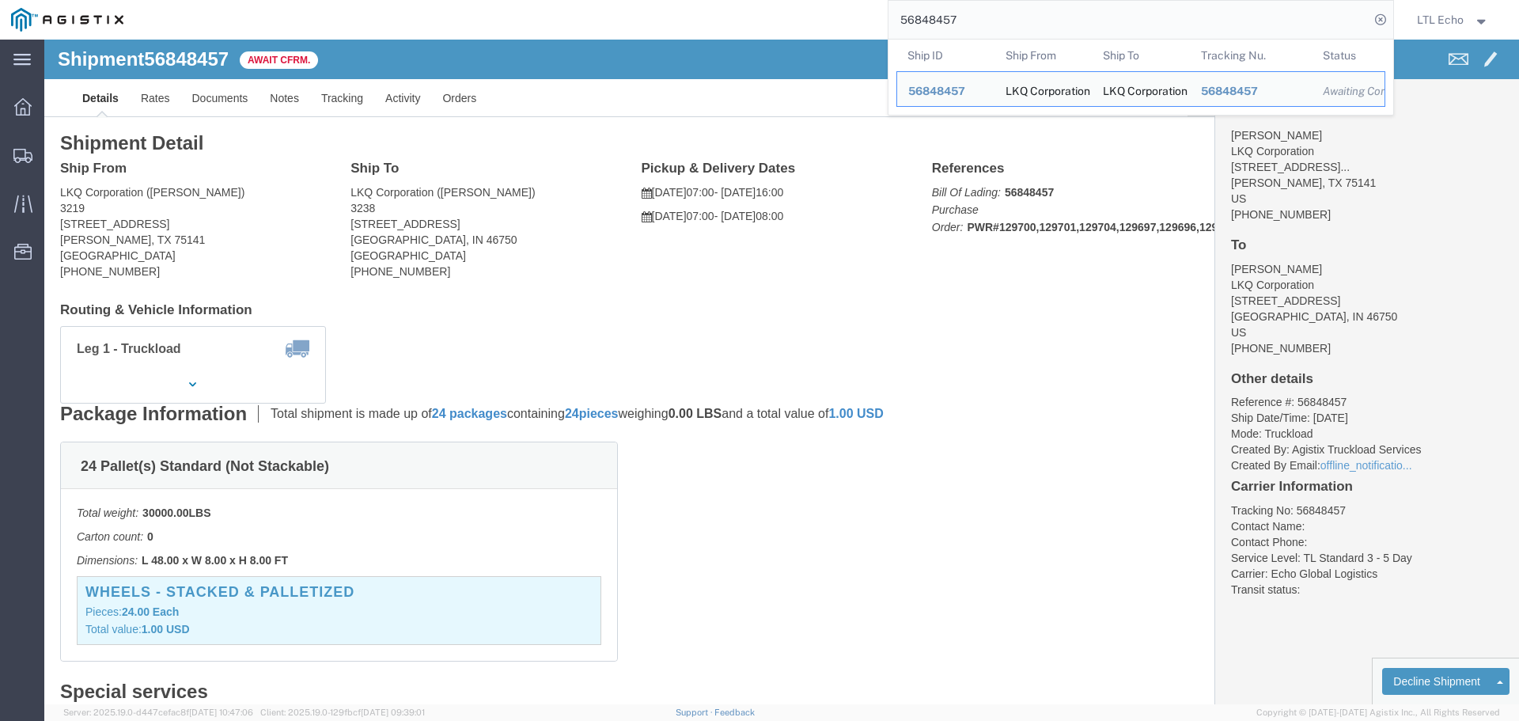
drag, startPoint x: 819, startPoint y: 534, endPoint x: 823, endPoint y: 456, distance: 77.6
click div "24 Pallet(s) Standard (Not Stackable) Total weight: 30000.00 LBS Carton count: …"
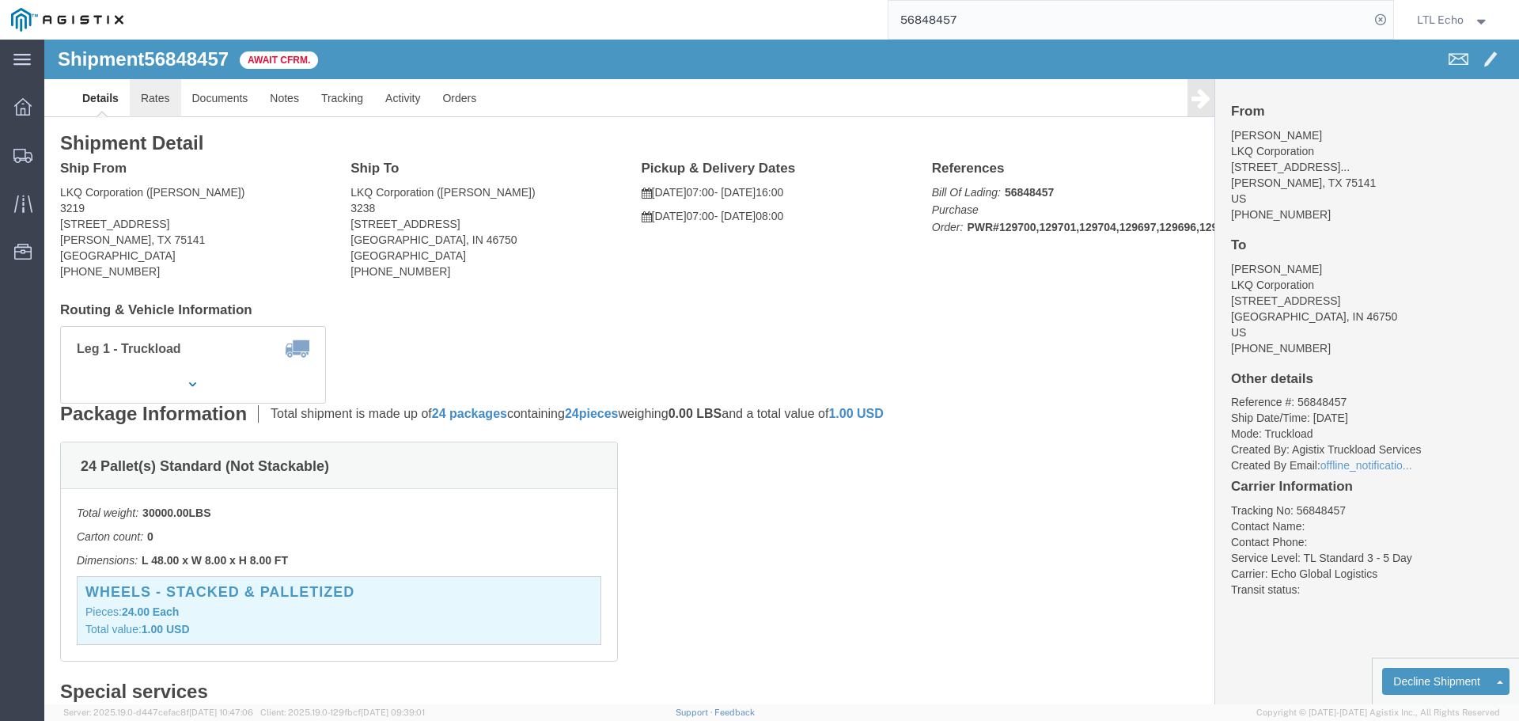
click link "Rates"
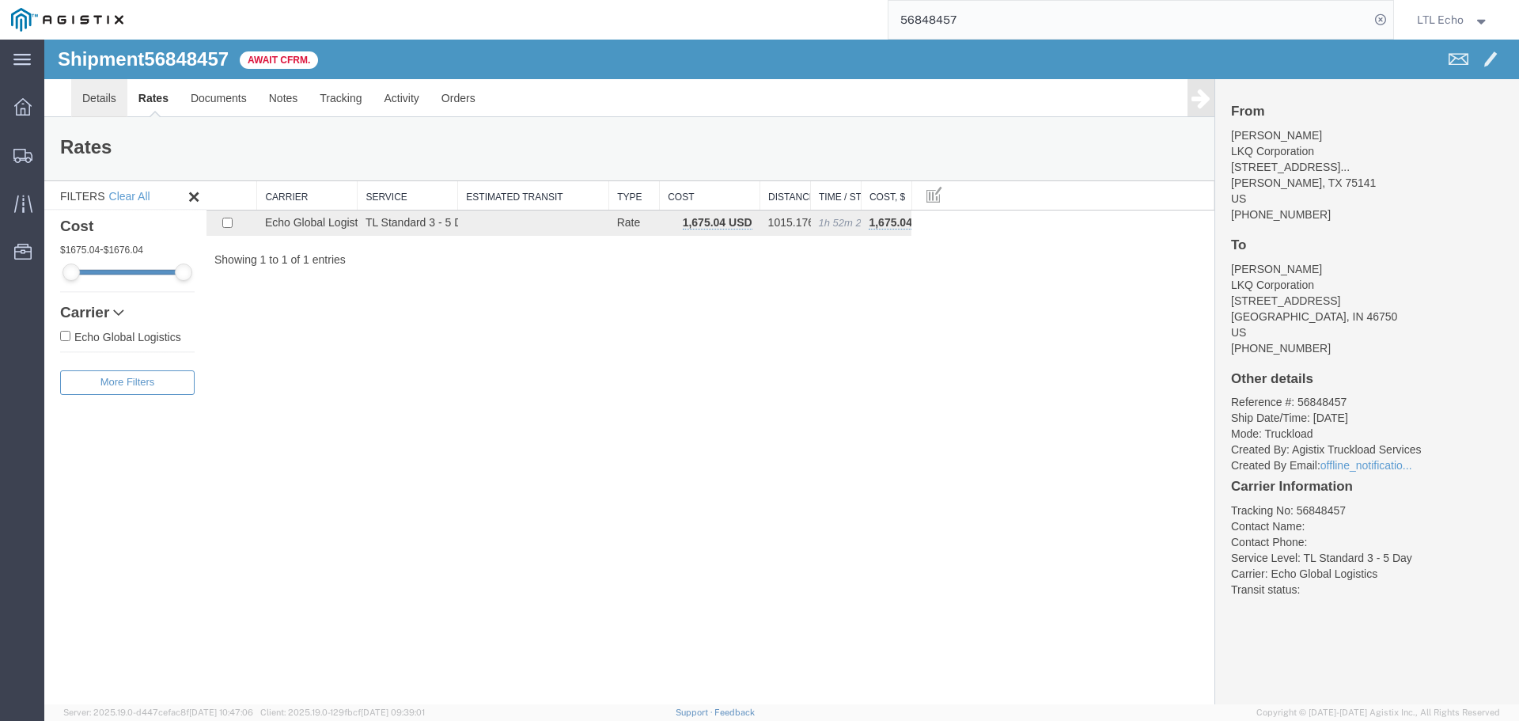
click at [93, 94] on link "Details" at bounding box center [99, 98] width 56 height 38
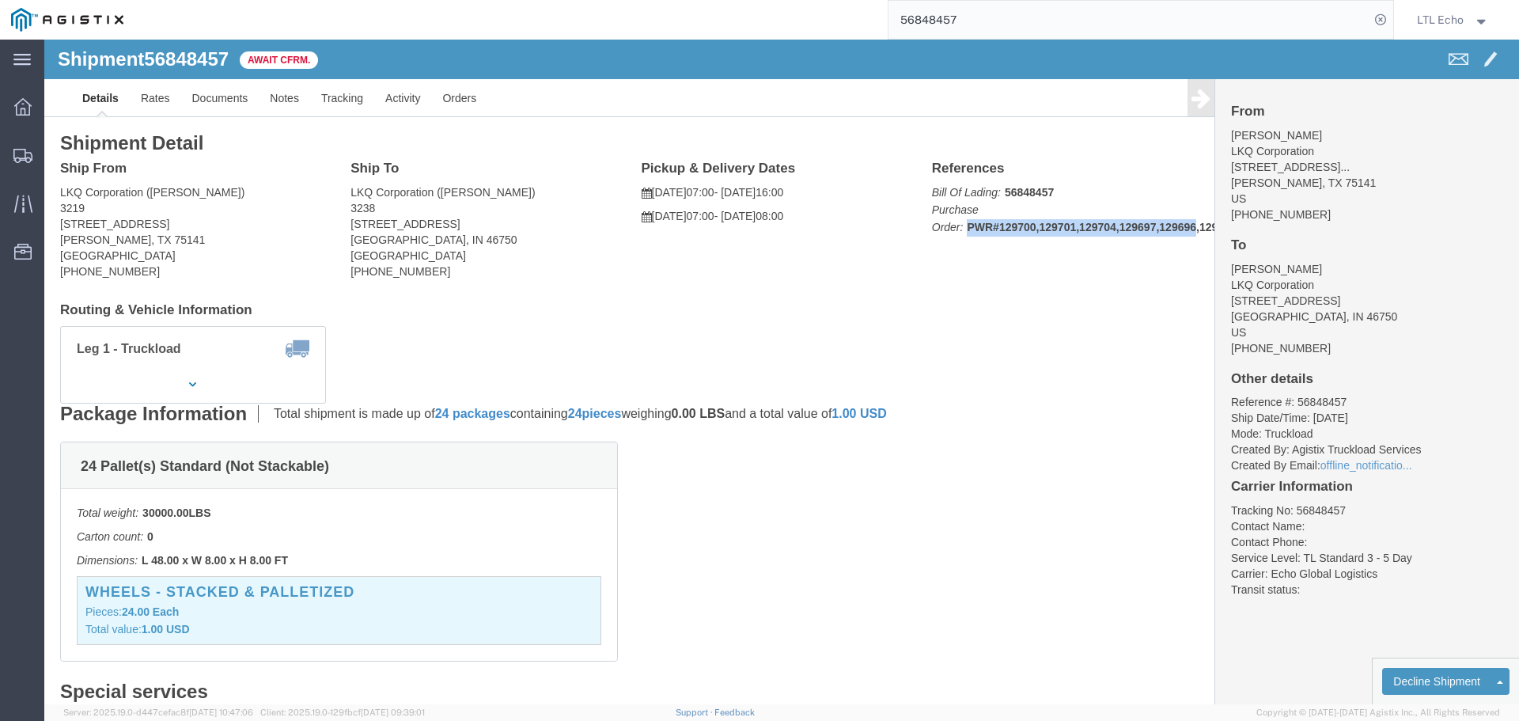
drag, startPoint x: 914, startPoint y: 187, endPoint x: 1144, endPoint y: 205, distance: 230.0
click div "References Bill Of Lading: 56848457 Purchase Order: PWR#129700,129701,129704,12…"
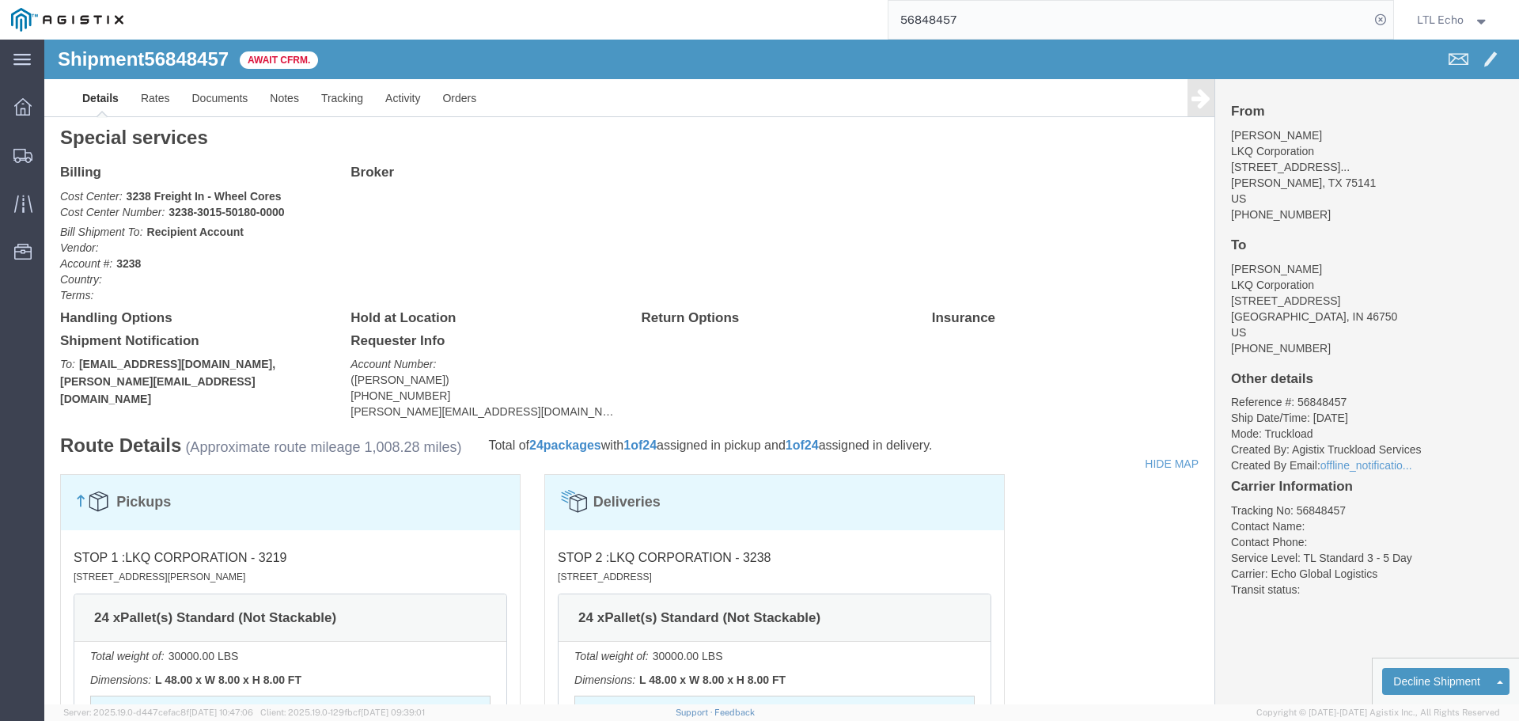
scroll to position [949, 0]
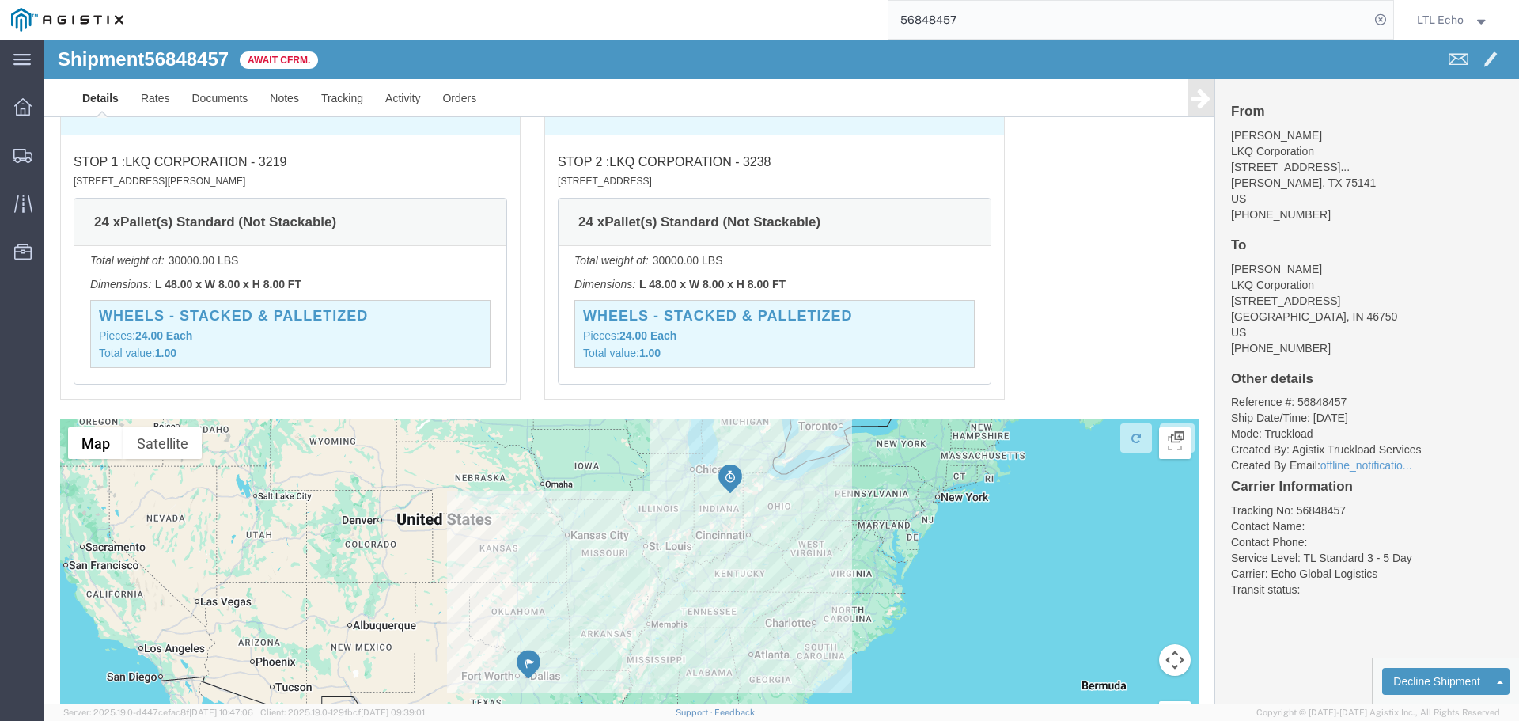
click div "Pickups STOP 1 : LKQ Corporation - 3219 415 North Interstate 45 Service Road, H…"
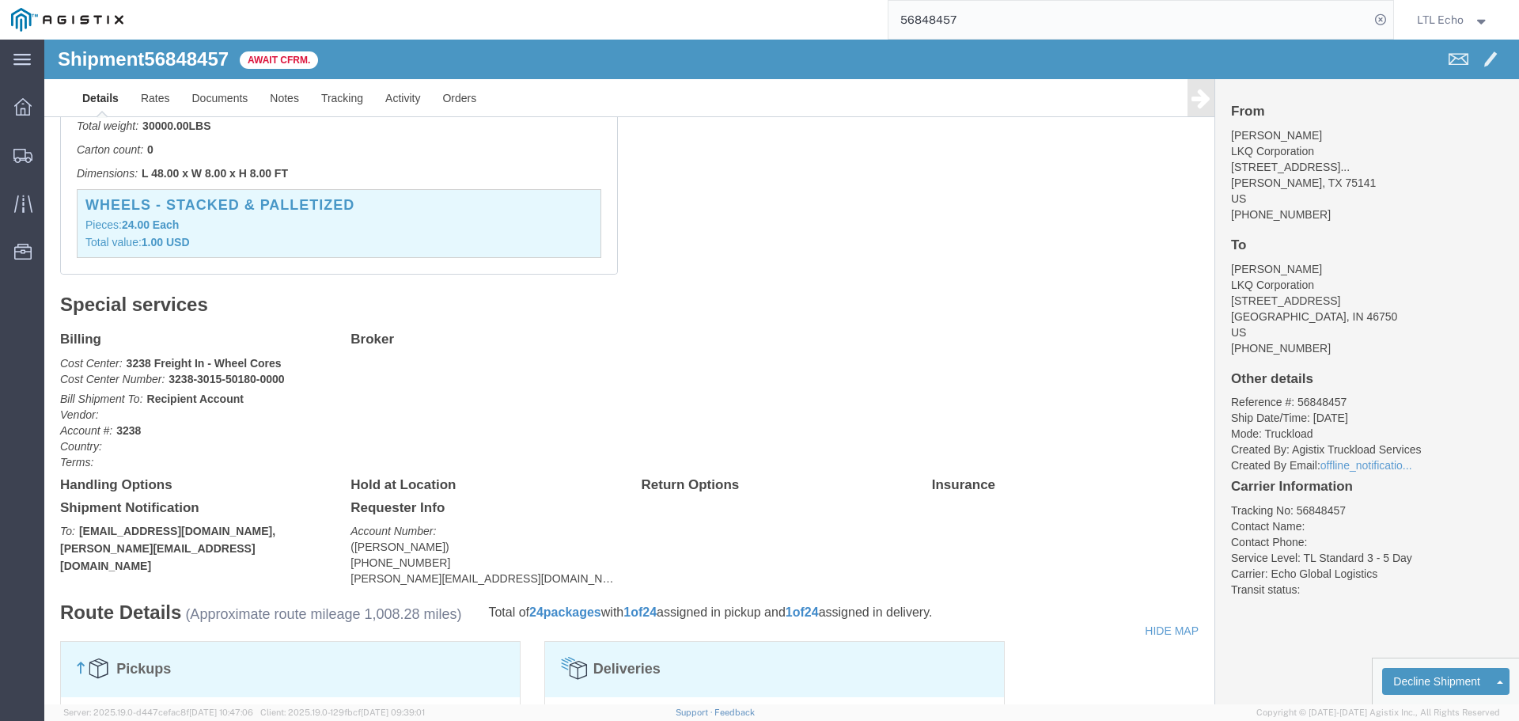
scroll to position [237, 0]
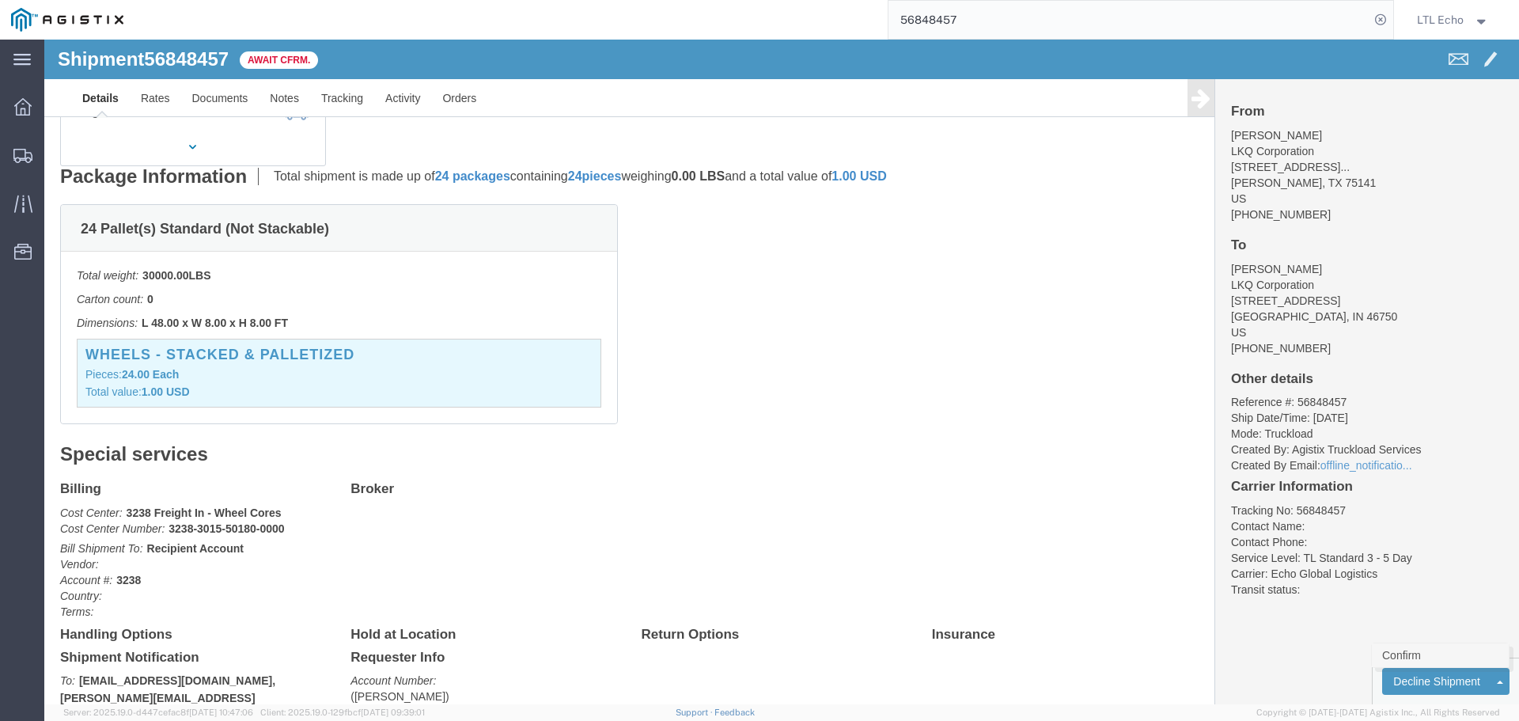
click link "Confirm"
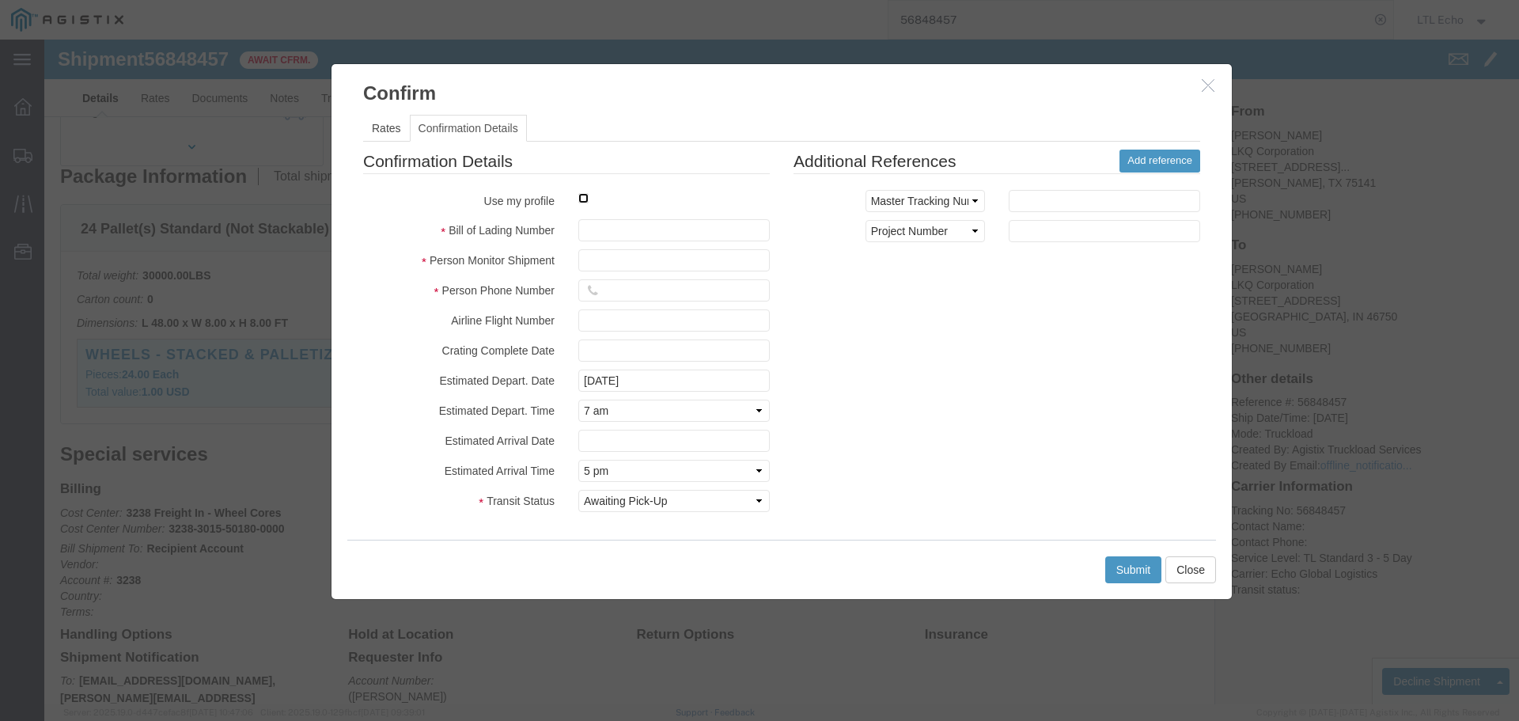
click input "checkbox"
checkbox input "true"
type input "LTL Echo"
type input "+ 8005116111"
click input "text"
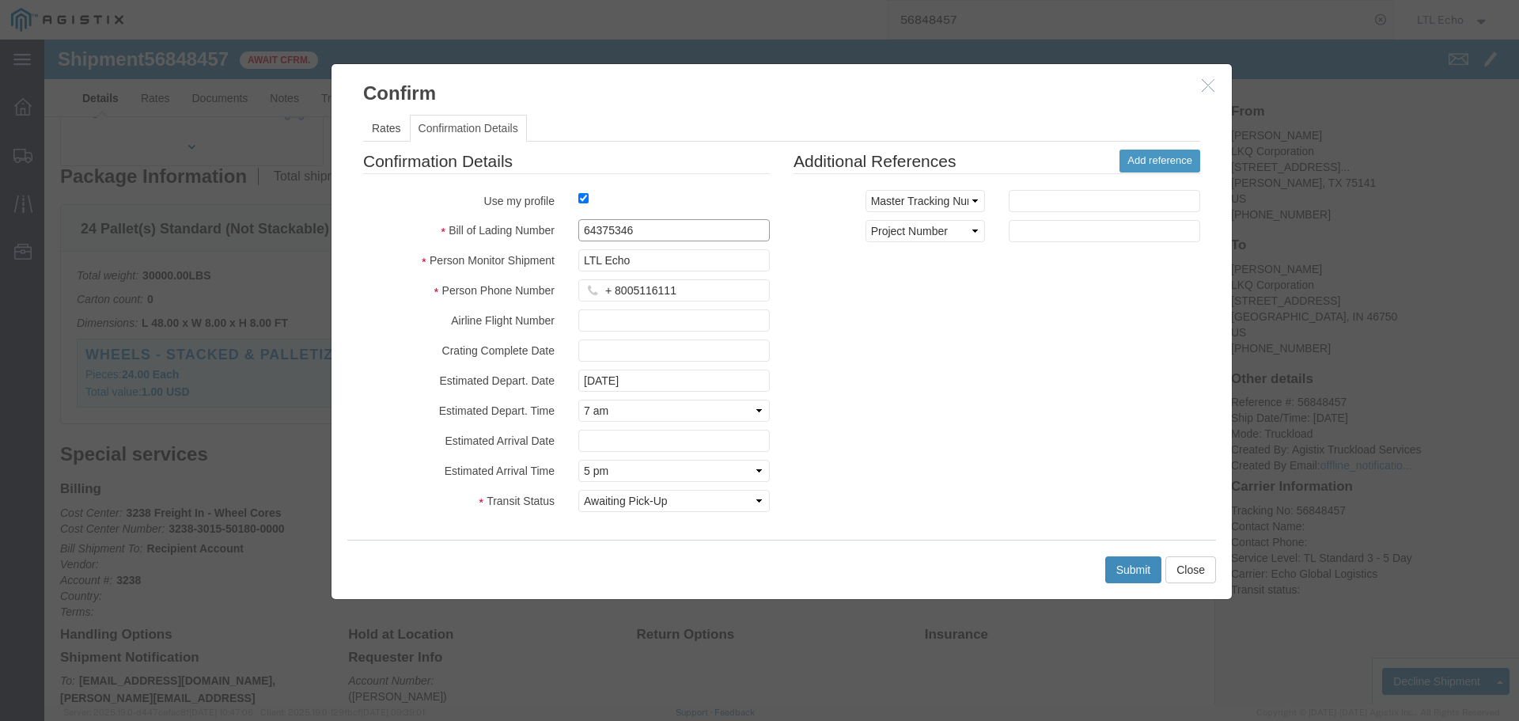
type input "64375346"
click button "Submit"
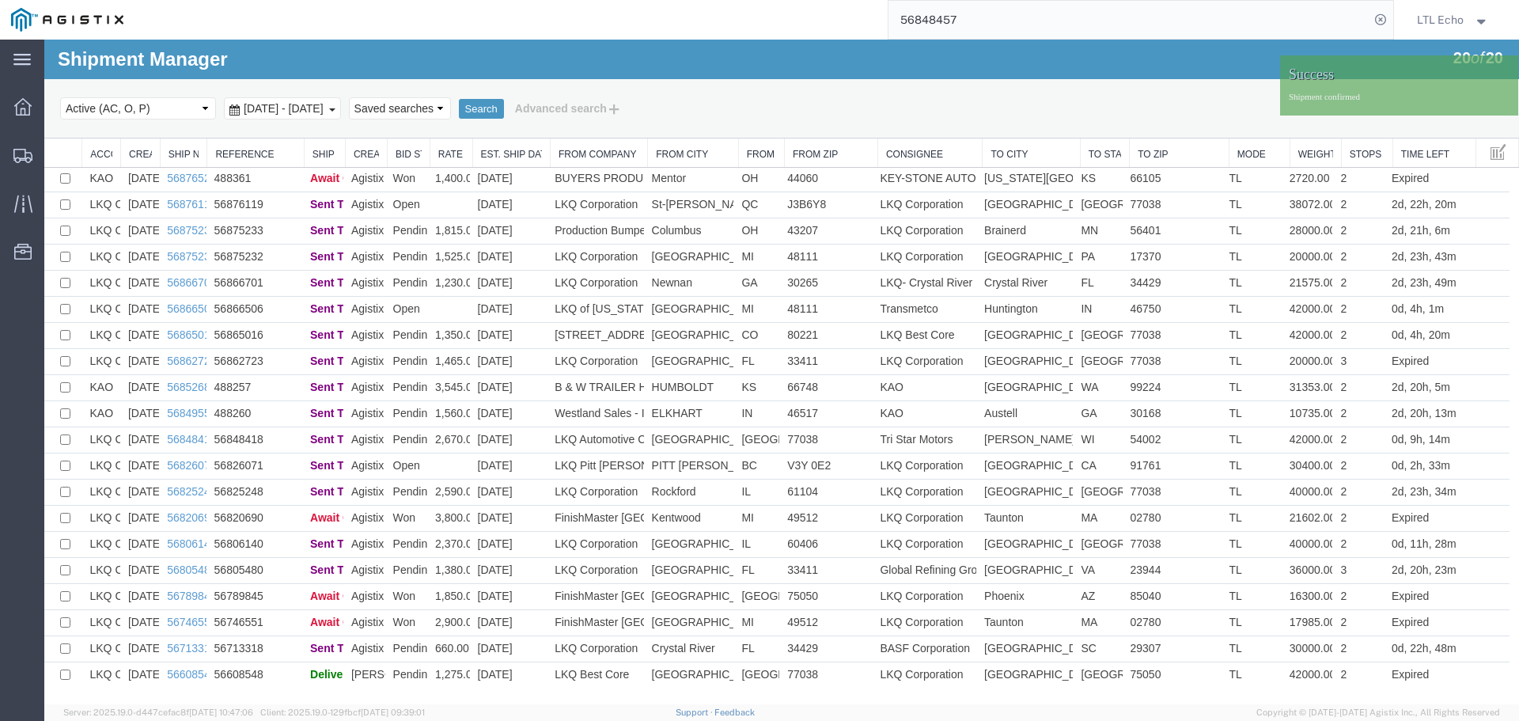
scroll to position [0, 0]
